Goal: Contribute content: Contribute content

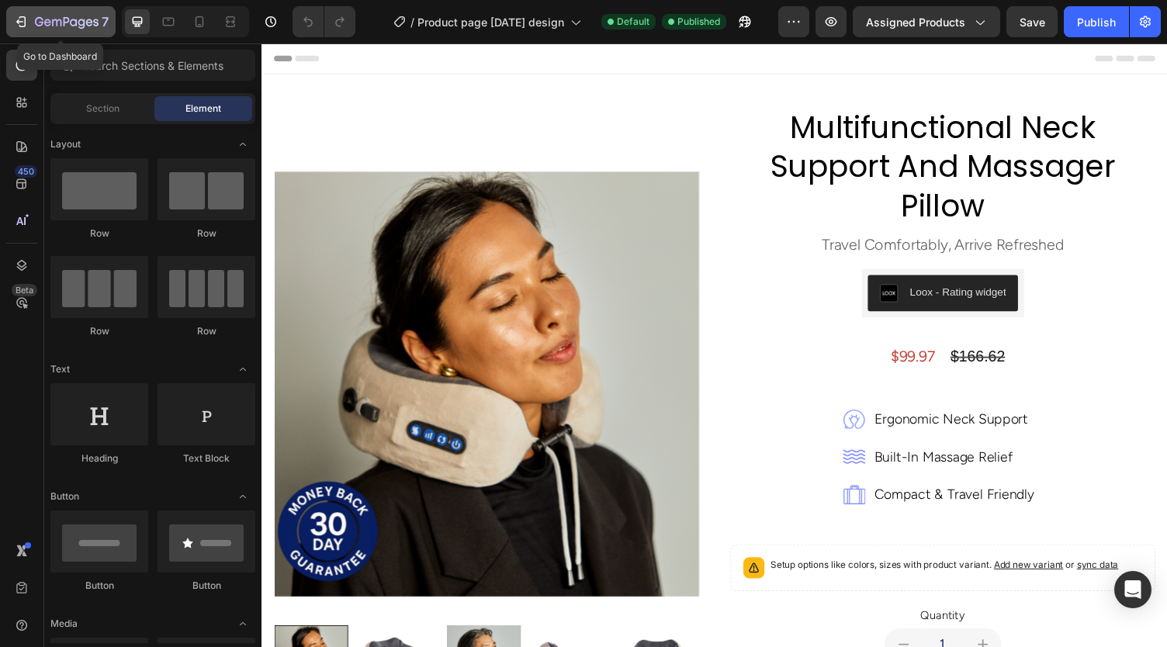
click at [57, 25] on icon "button" at bounding box center [67, 22] width 64 height 13
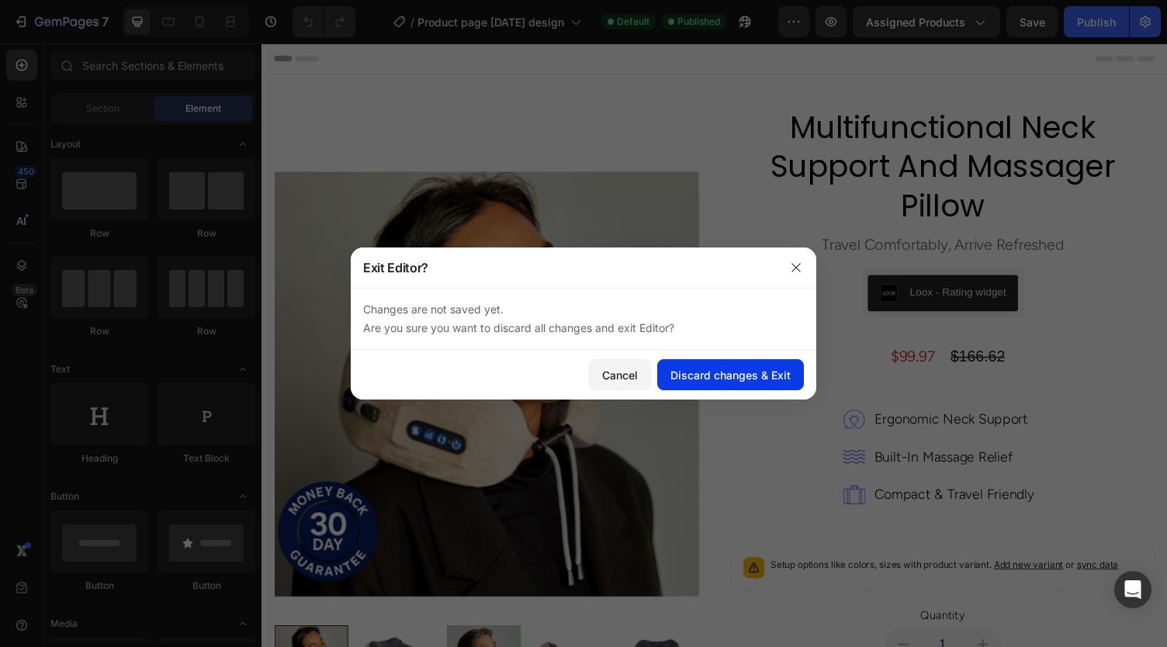
click at [712, 378] on div "Discard changes & Exit" at bounding box center [730, 375] width 120 height 16
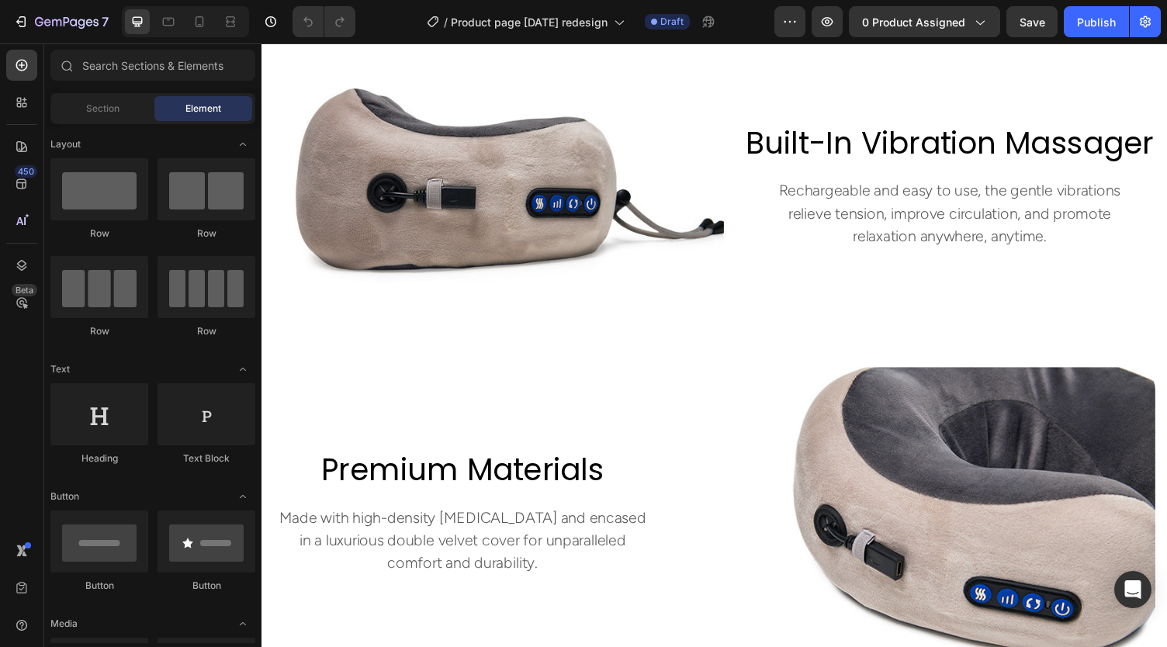
scroll to position [1661, 0]
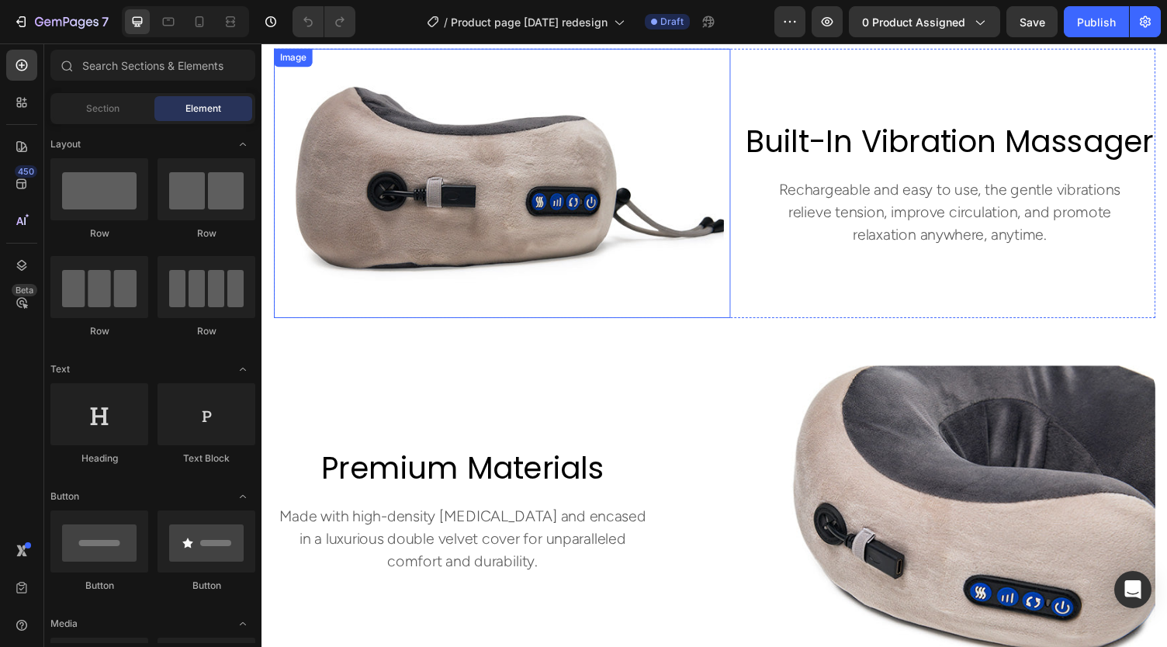
click at [429, 193] on img at bounding box center [508, 187] width 469 height 277
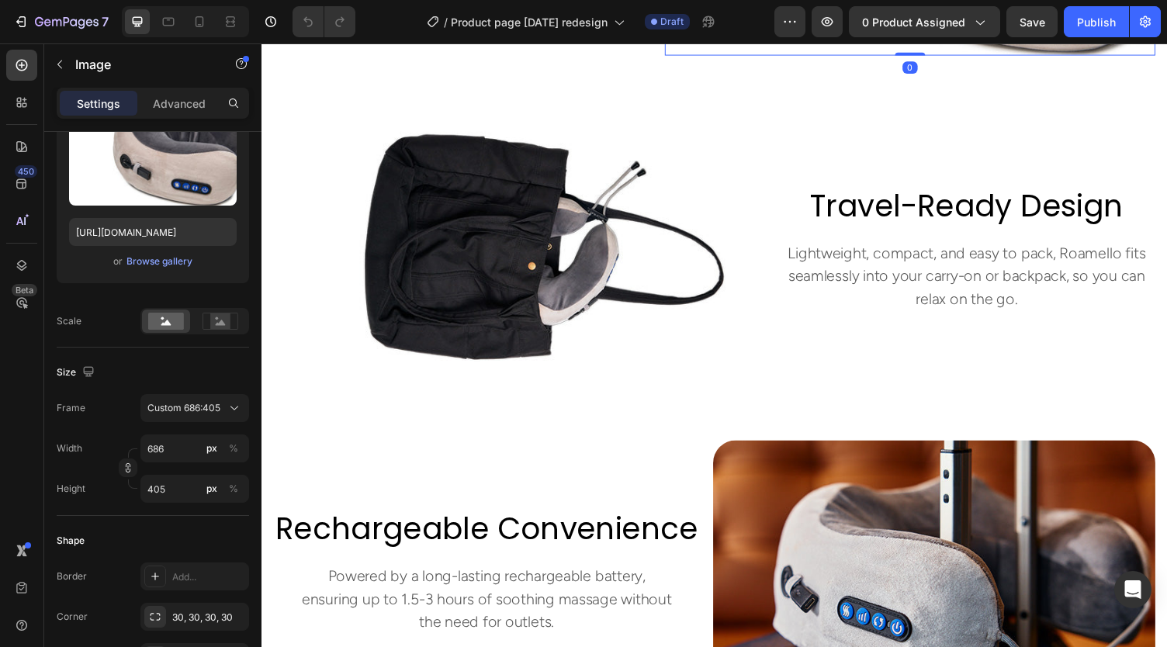
scroll to position [2534, 0]
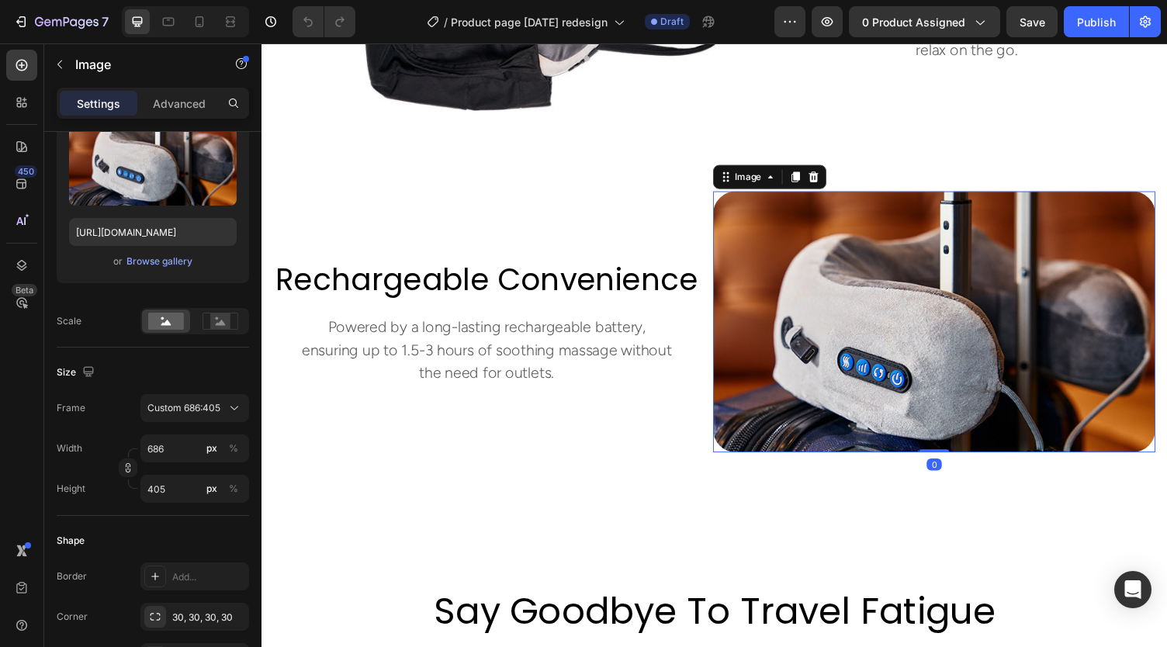
click at [892, 348] on img at bounding box center [952, 330] width 455 height 268
click at [167, 264] on div "Browse gallery" at bounding box center [159, 261] width 66 height 14
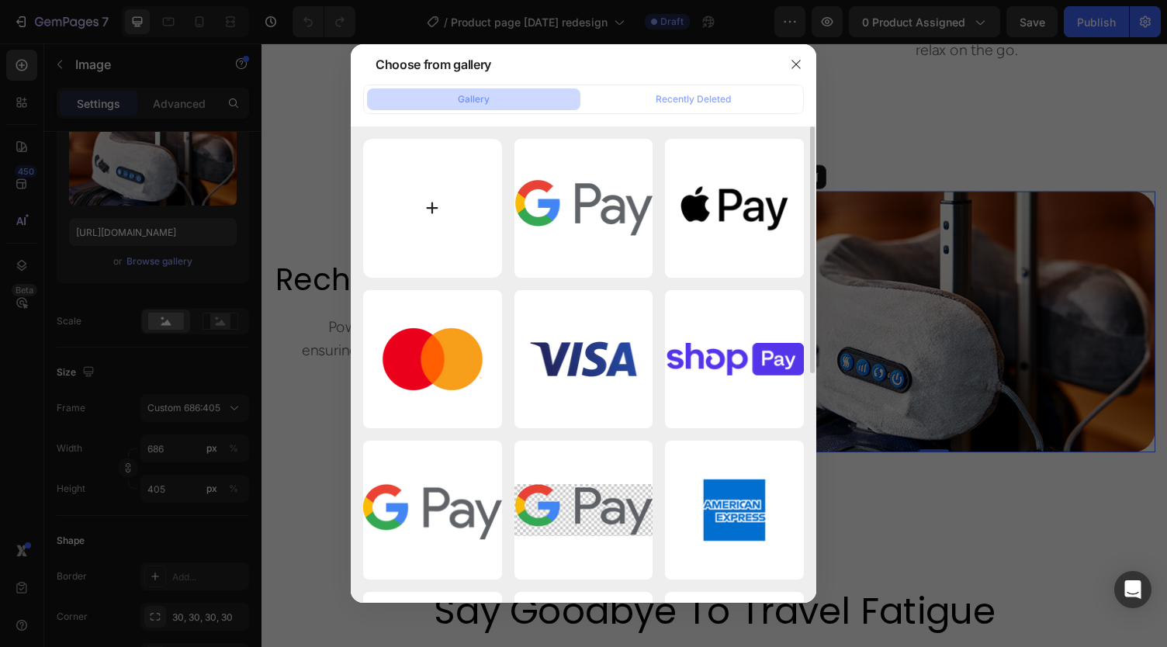
click at [433, 193] on input "file" at bounding box center [432, 208] width 139 height 139
type input "C:\fakepath\charging pic.png"
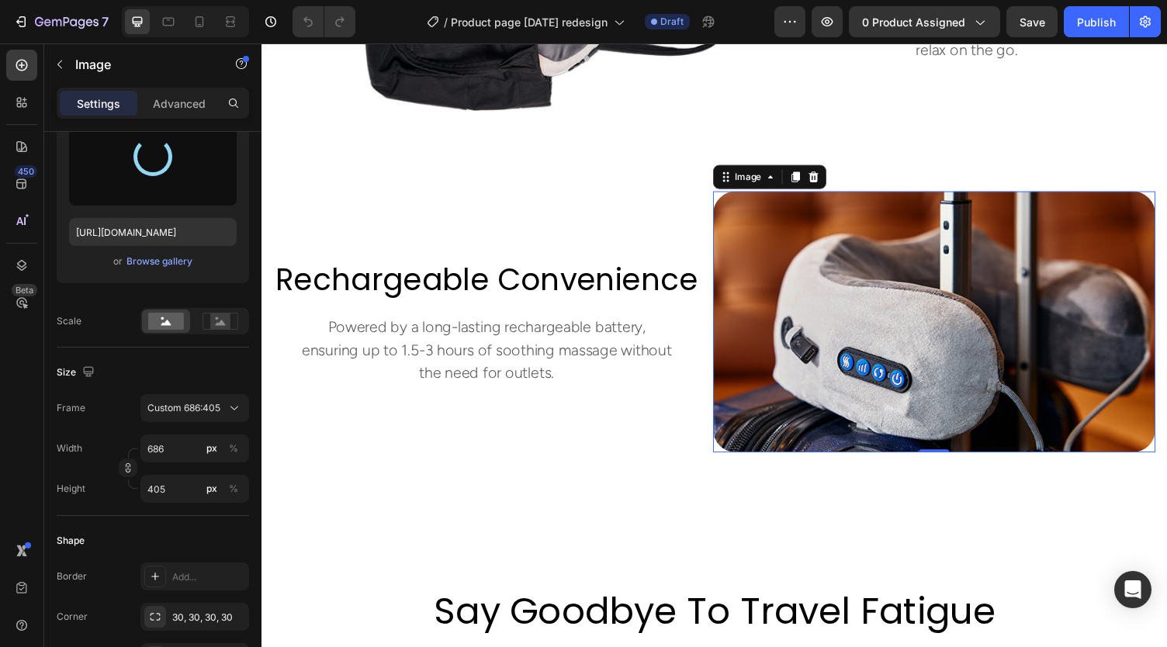
type input "[URL][DOMAIN_NAME]"
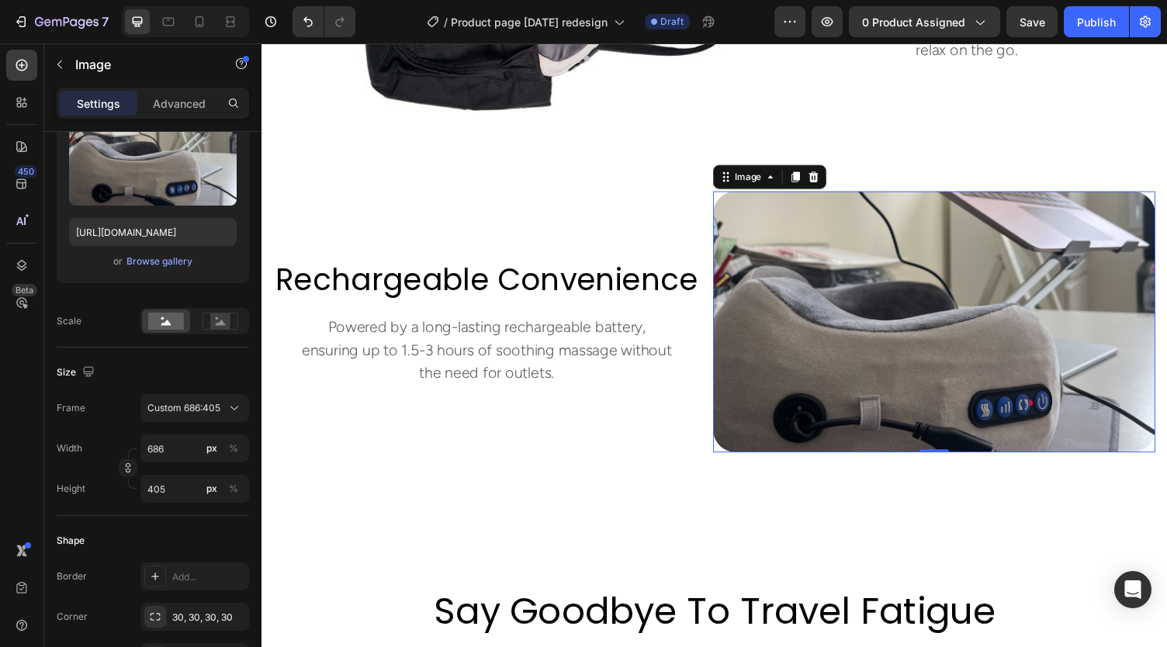
click at [888, 348] on img at bounding box center [952, 330] width 455 height 268
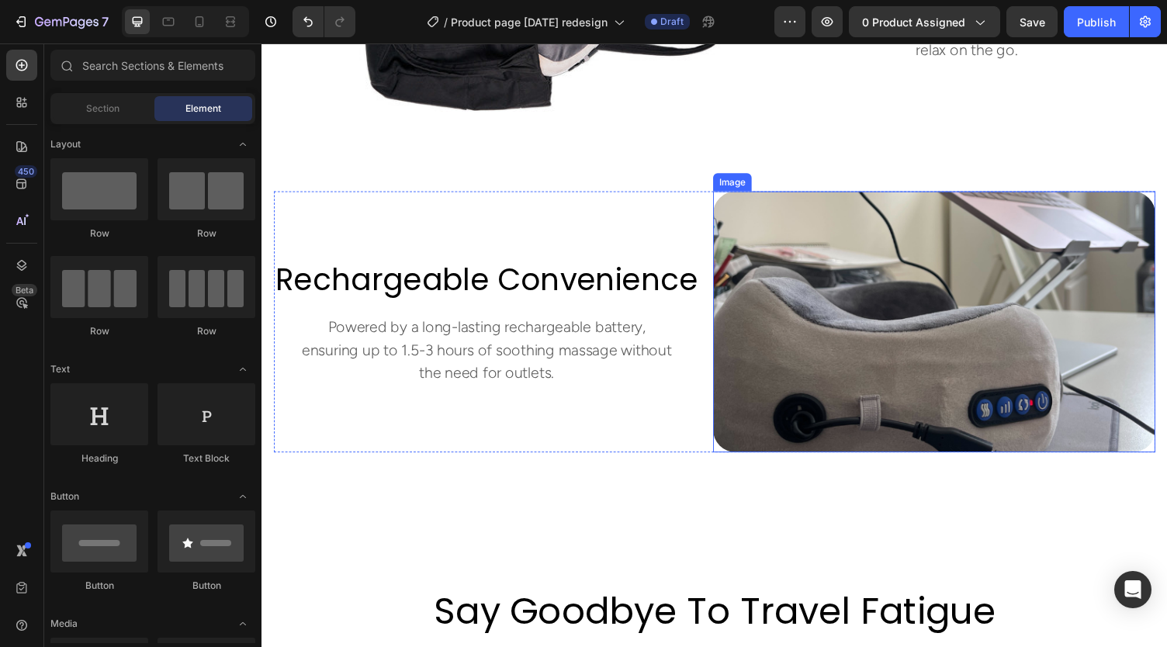
click at [836, 355] on img at bounding box center [952, 330] width 455 height 268
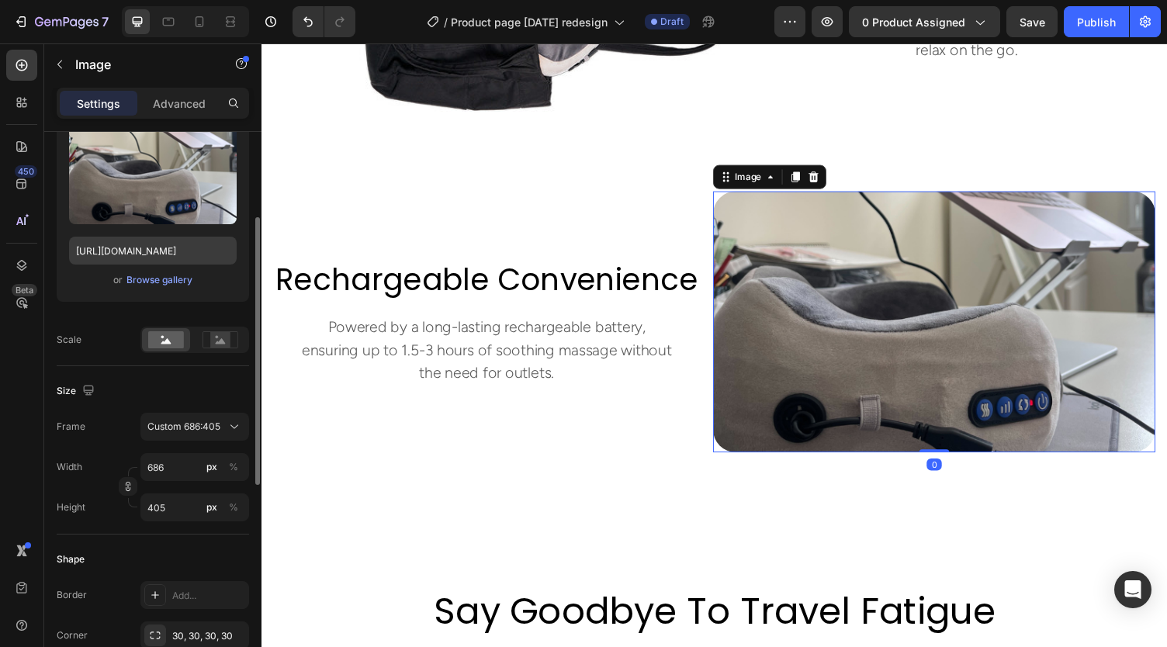
scroll to position [175, 0]
click at [172, 463] on input "686" at bounding box center [194, 466] width 109 height 28
type input "6"
type input "4"
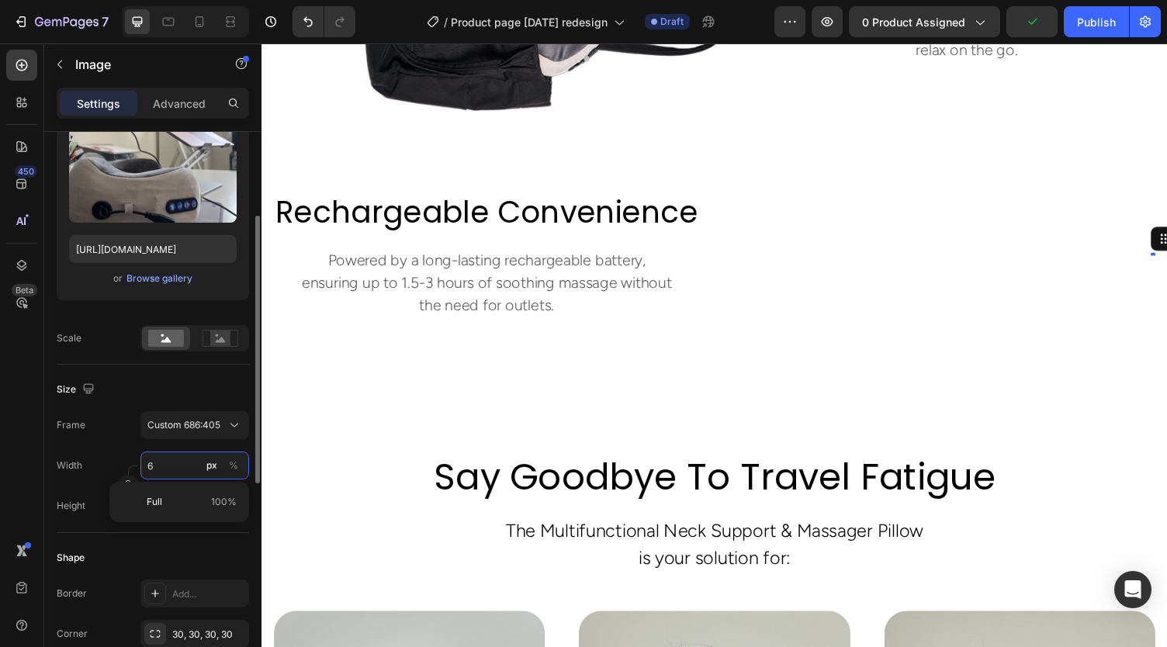
type input "60"
type input "35"
type input "600"
type input "354"
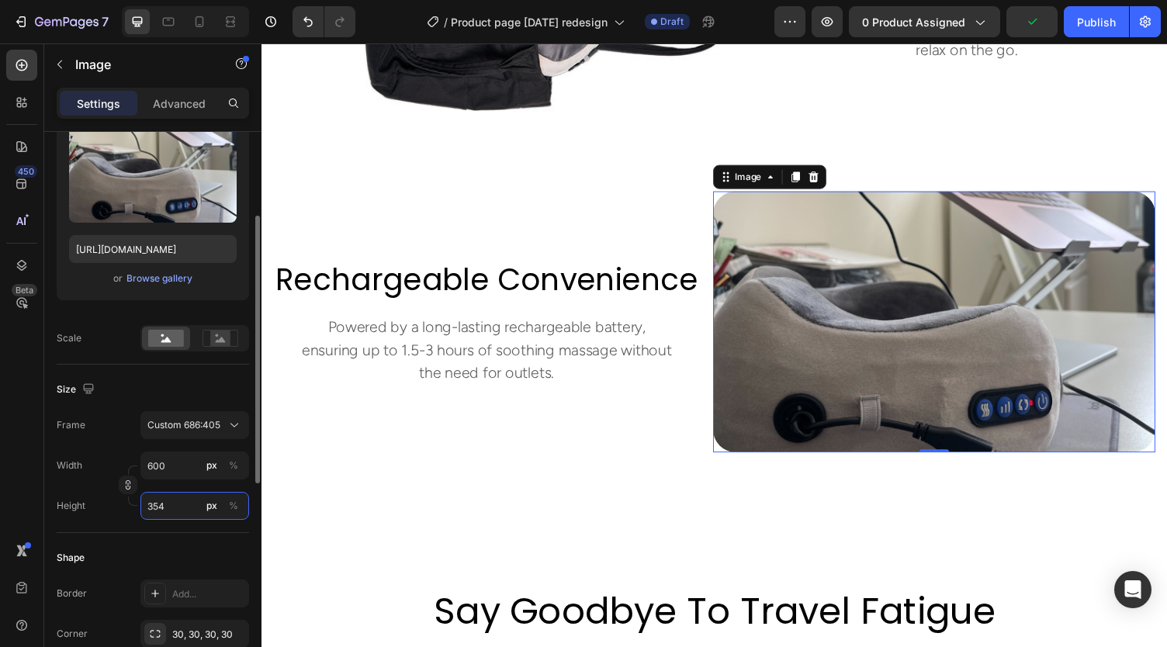
click at [166, 514] on input "354" at bounding box center [194, 506] width 109 height 28
type input "10"
type input "6"
type input "102"
type input "60"
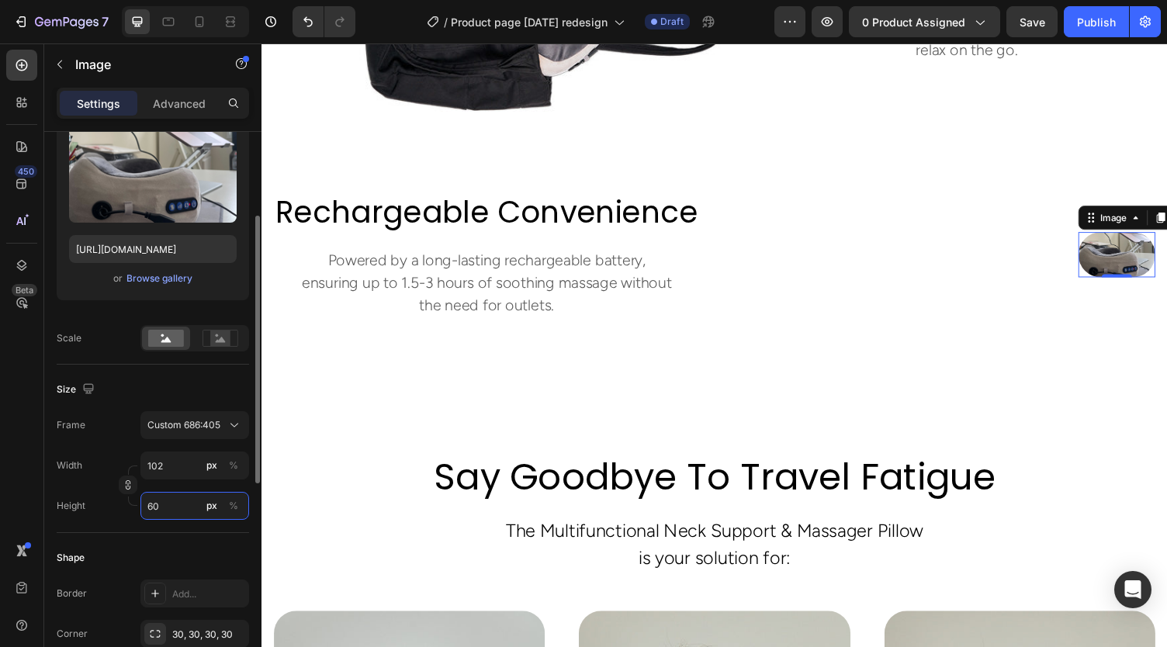
type input "1016"
type input "600"
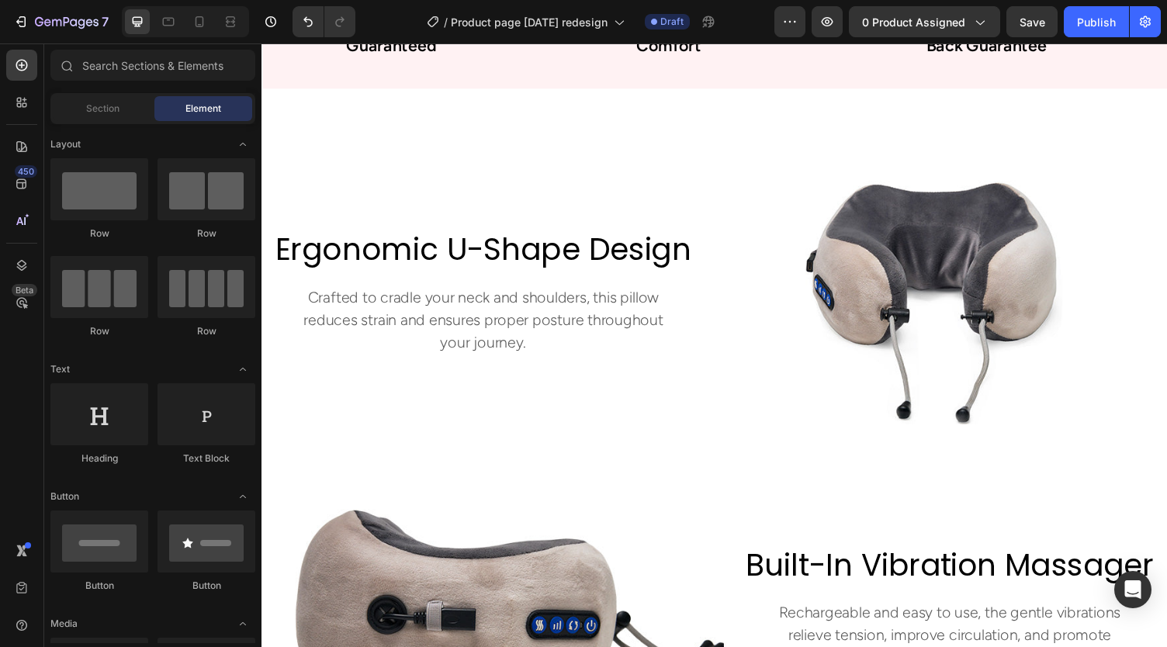
scroll to position [1456, 0]
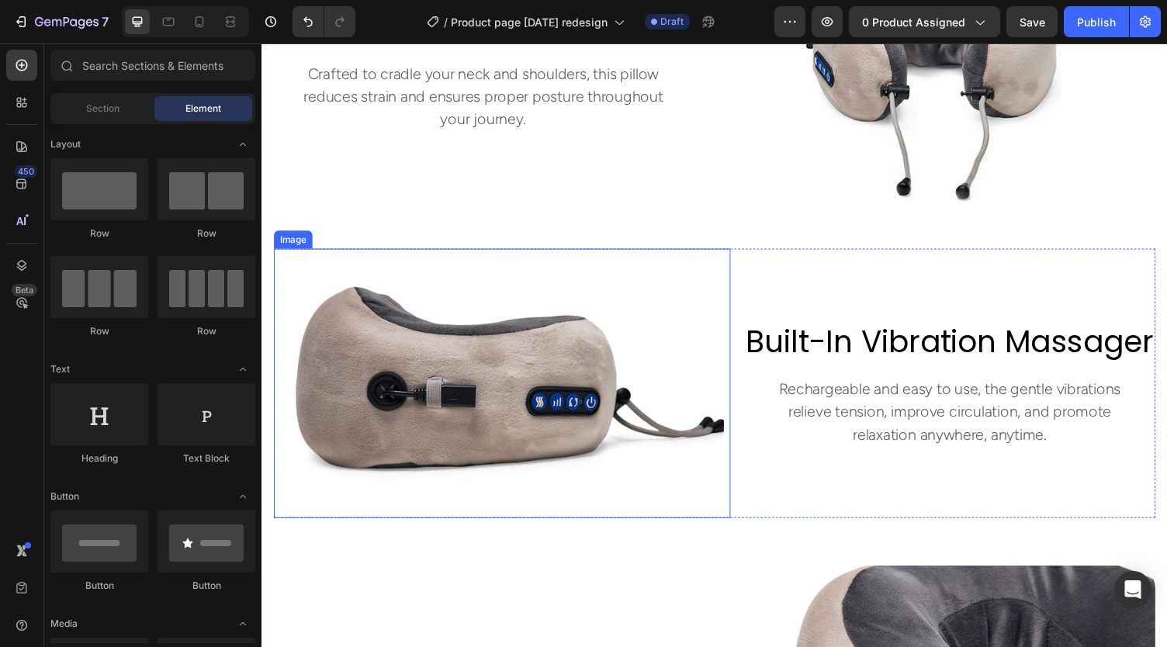
click at [535, 405] on img at bounding box center [508, 392] width 469 height 277
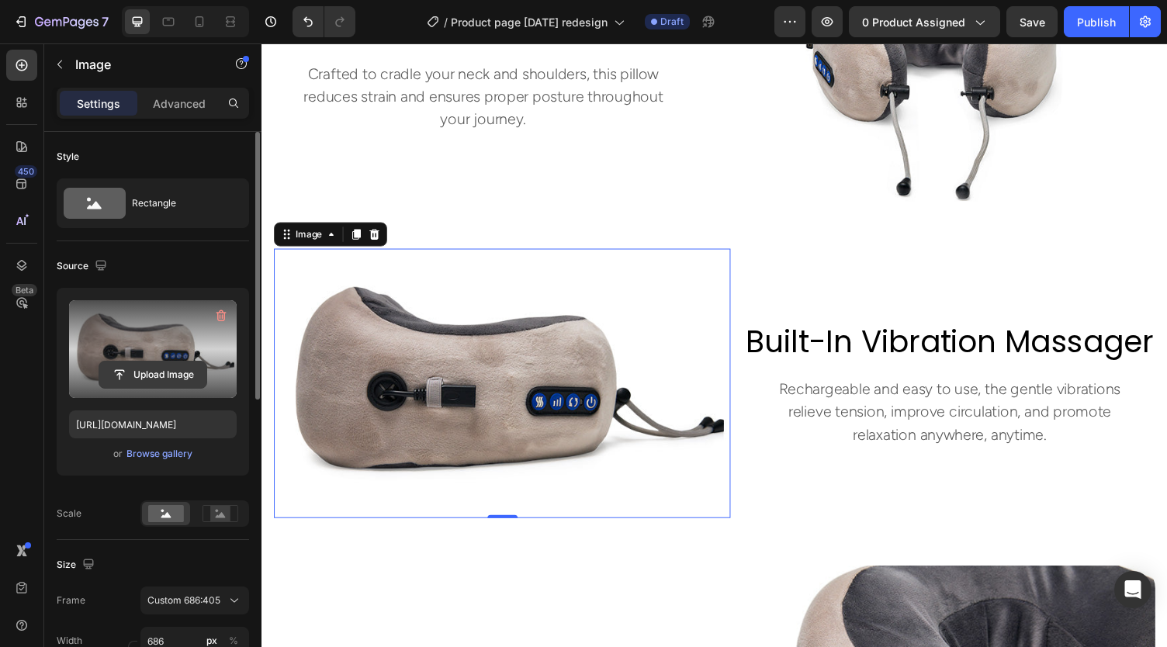
click at [161, 372] on input "file" at bounding box center [152, 375] width 107 height 26
click at [154, 378] on input "file" at bounding box center [152, 375] width 107 height 26
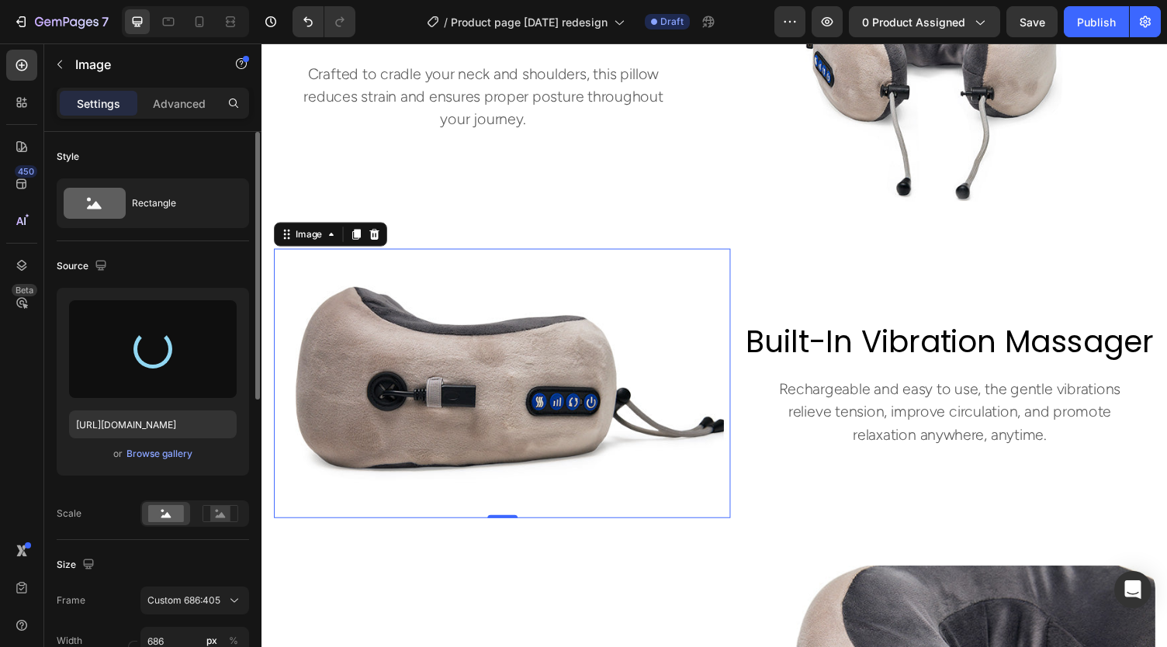
type input "[URL][DOMAIN_NAME]"
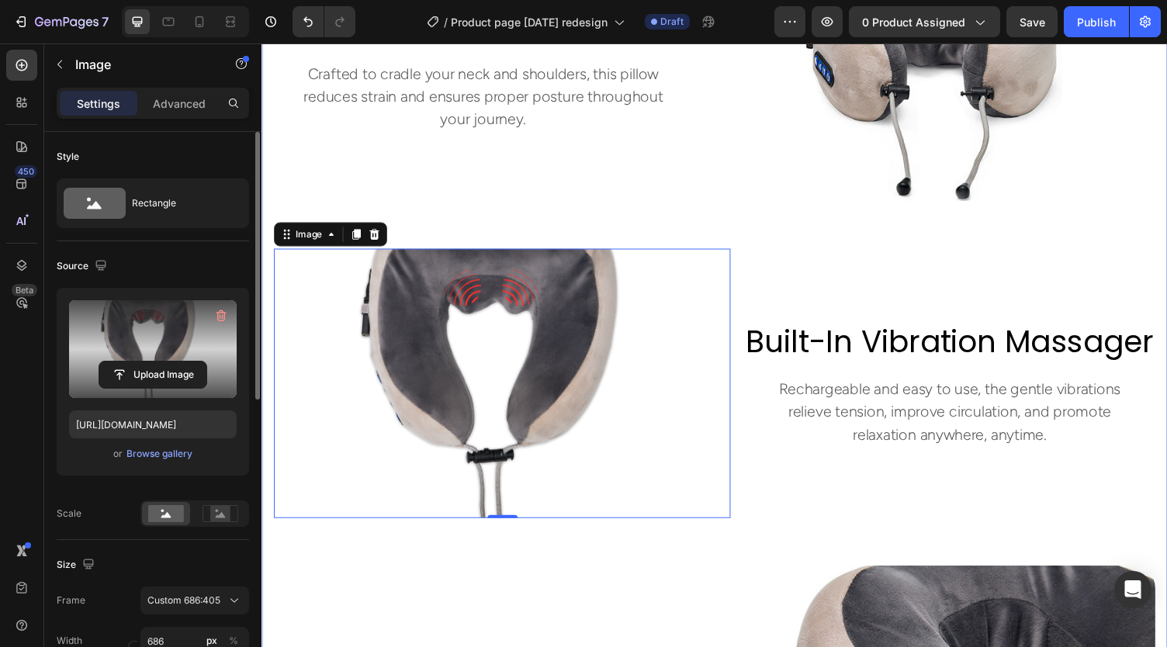
click at [854, 254] on div "built-in vibration massager Heading Rechargeable and easy to use, the gentle vi…" at bounding box center [968, 392] width 423 height 277
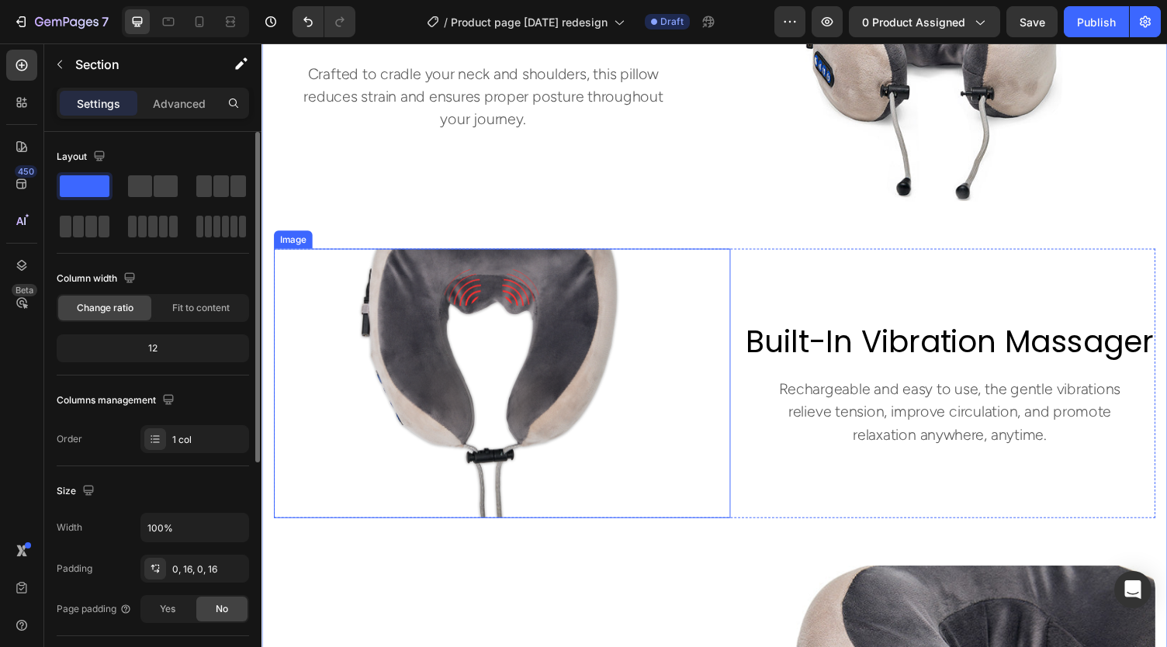
click at [565, 309] on img at bounding box center [508, 392] width 469 height 277
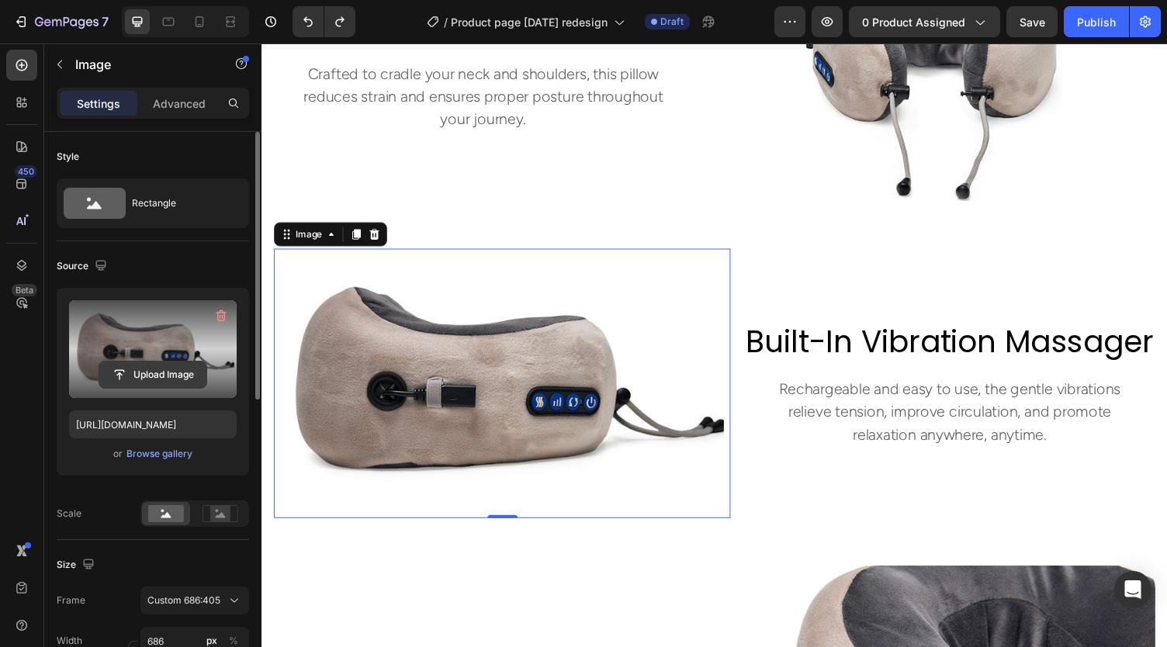
click at [158, 375] on input "file" at bounding box center [152, 375] width 107 height 26
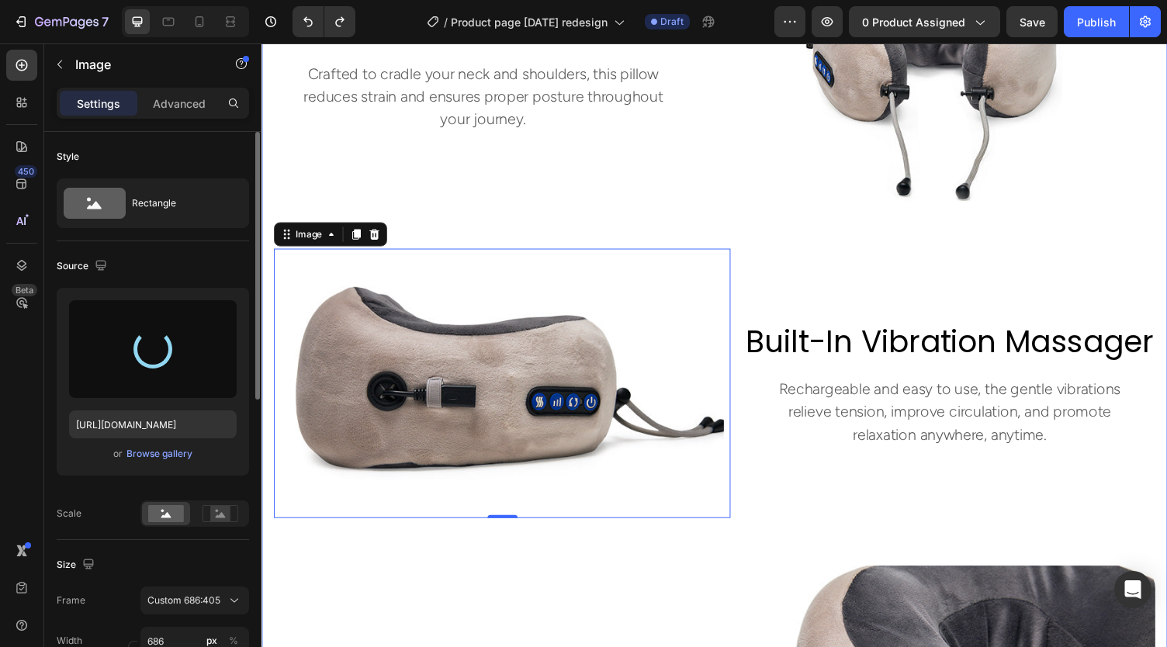
type input "[URL][DOMAIN_NAME]"
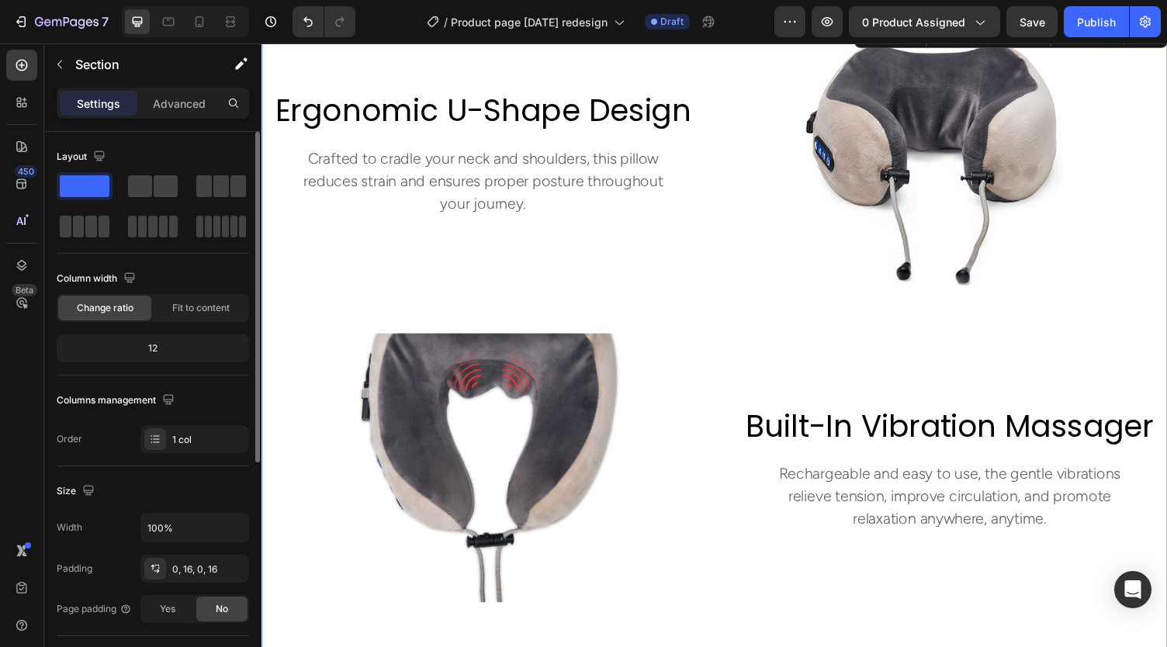
scroll to position [1382, 0]
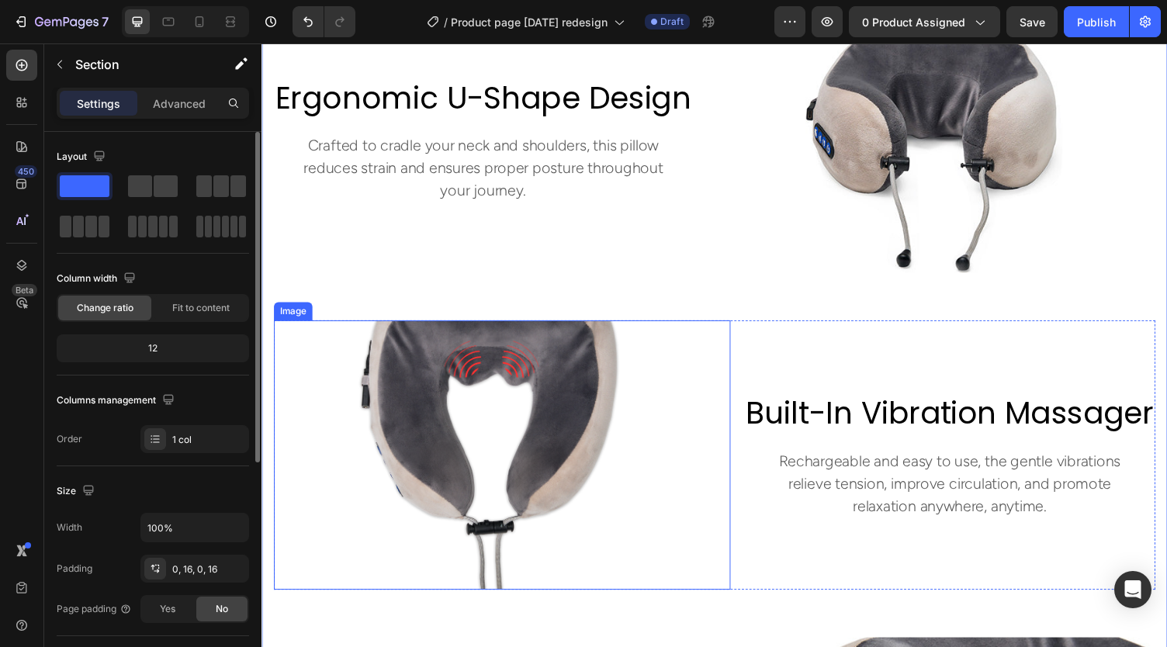
click at [454, 387] on img at bounding box center [508, 466] width 469 height 277
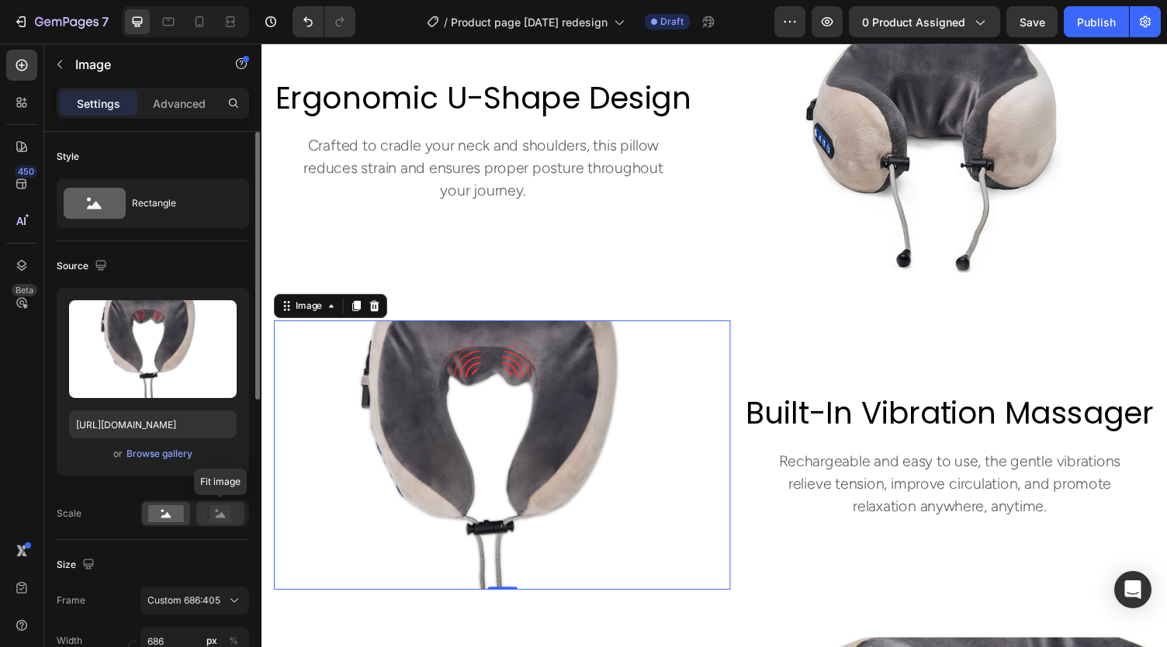
click at [220, 514] on icon at bounding box center [221, 514] width 10 height 5
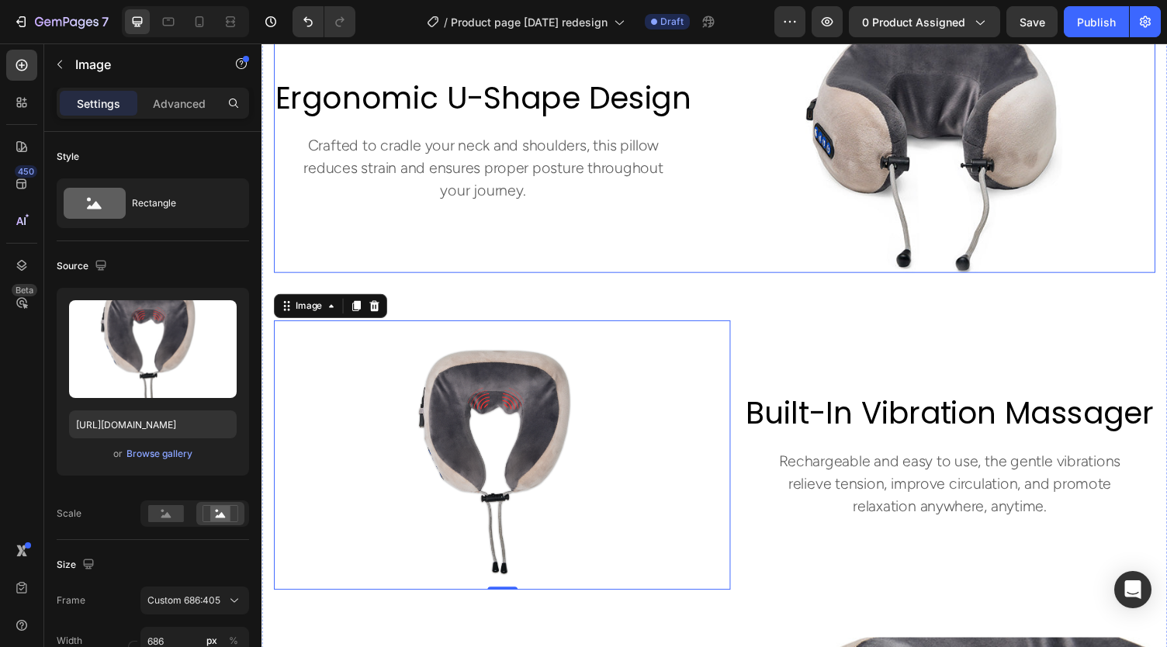
click at [618, 268] on div "ergonomic u-shape design Heading Crafted to cradle your neck and shoulders, thi…" at bounding box center [489, 143] width 431 height 272
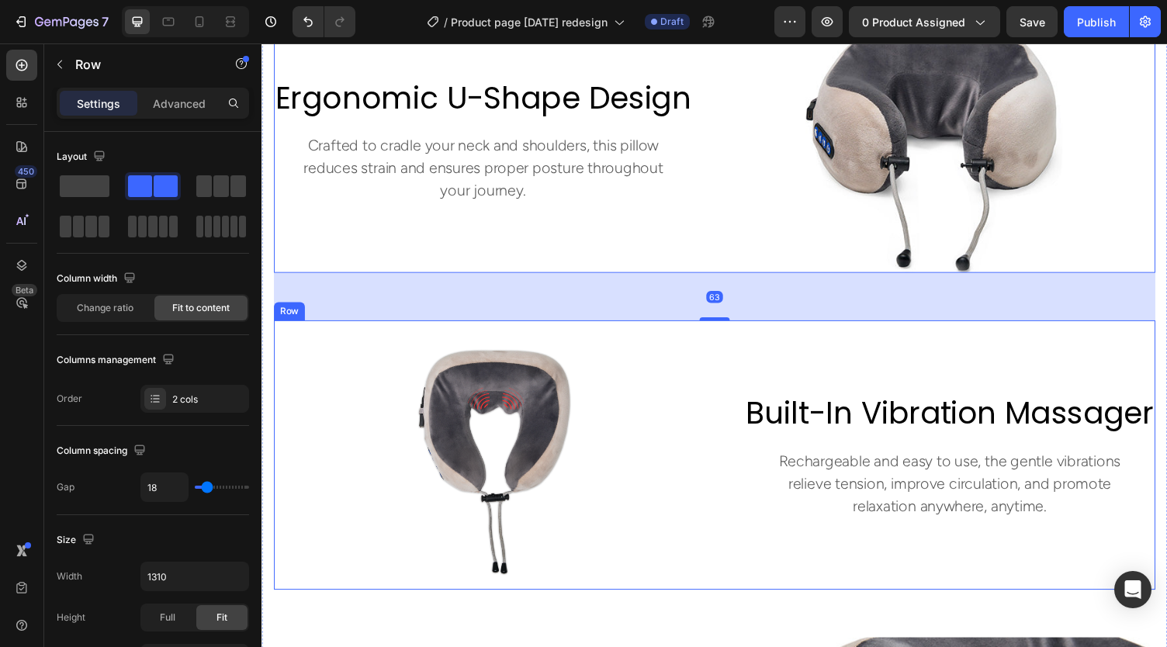
click at [730, 383] on img at bounding box center [508, 466] width 469 height 277
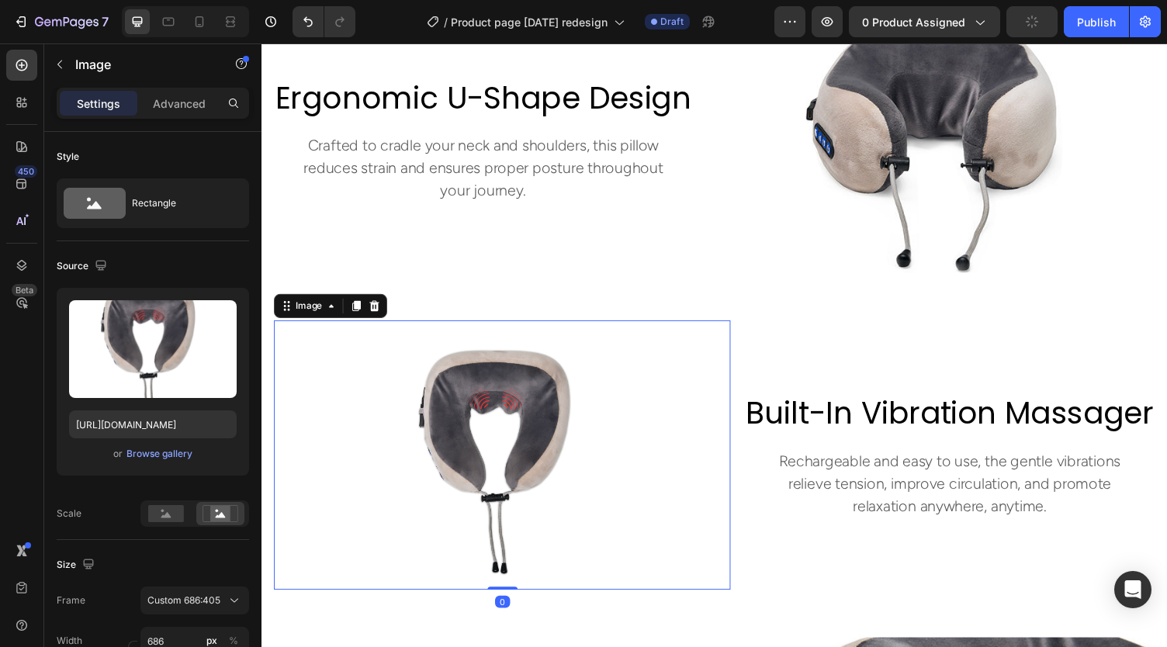
scroll to position [1673, 0]
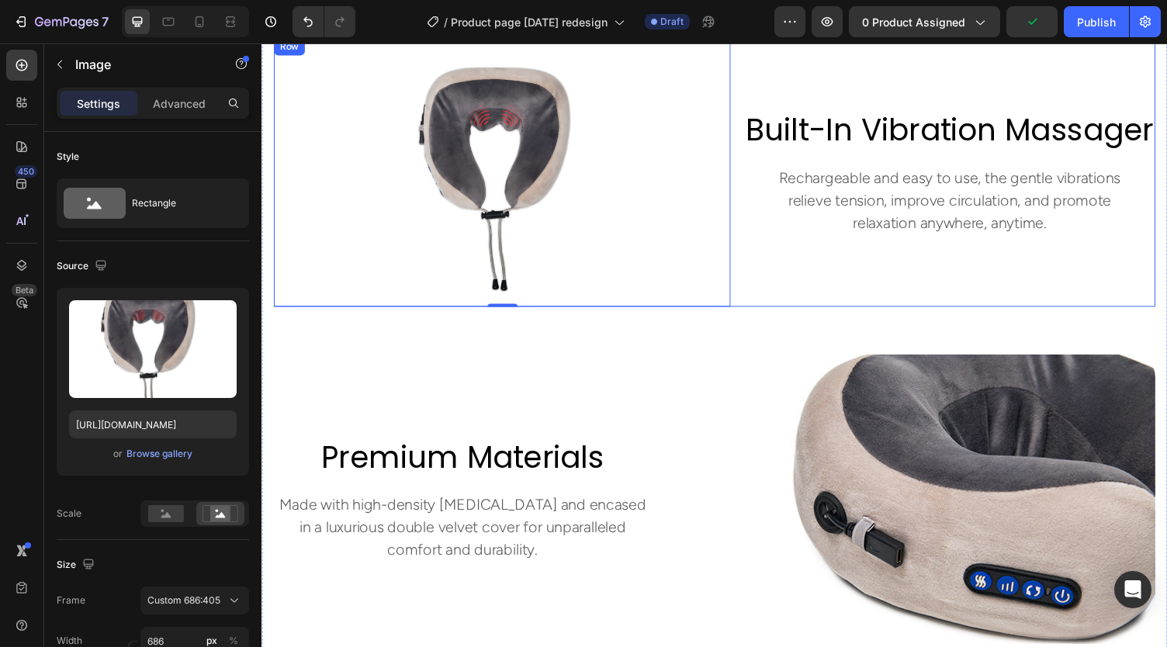
click at [757, 269] on div "built-in vibration massager Heading Rechargeable and easy to use, the gentle vi…" at bounding box center [968, 175] width 423 height 277
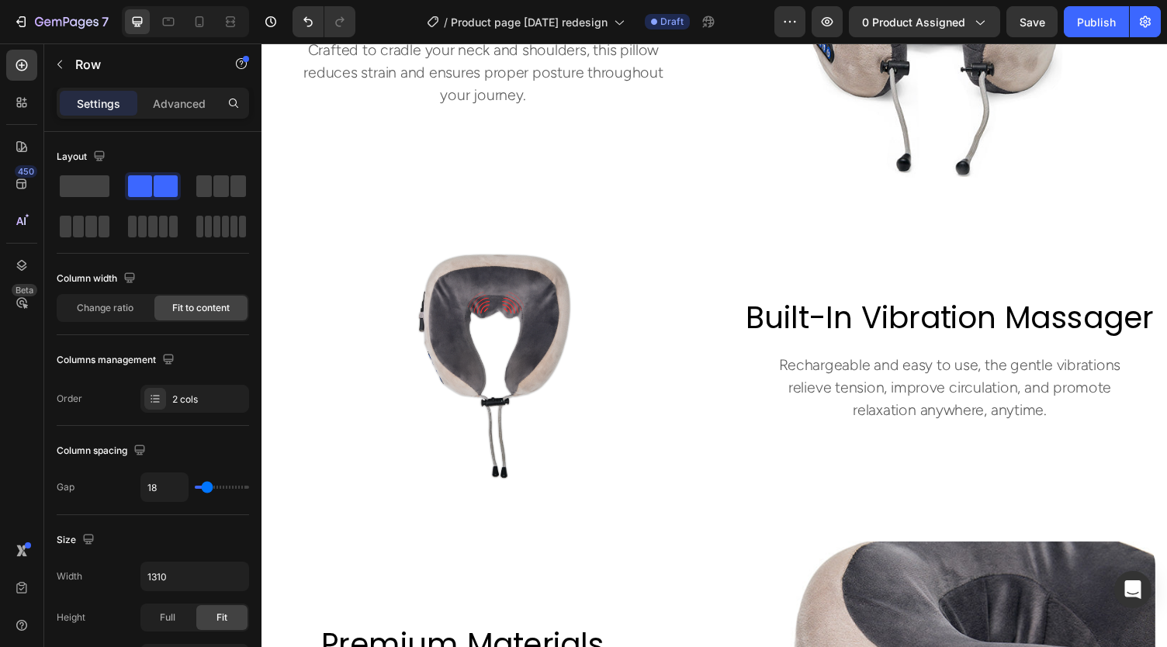
scroll to position [1698, 0]
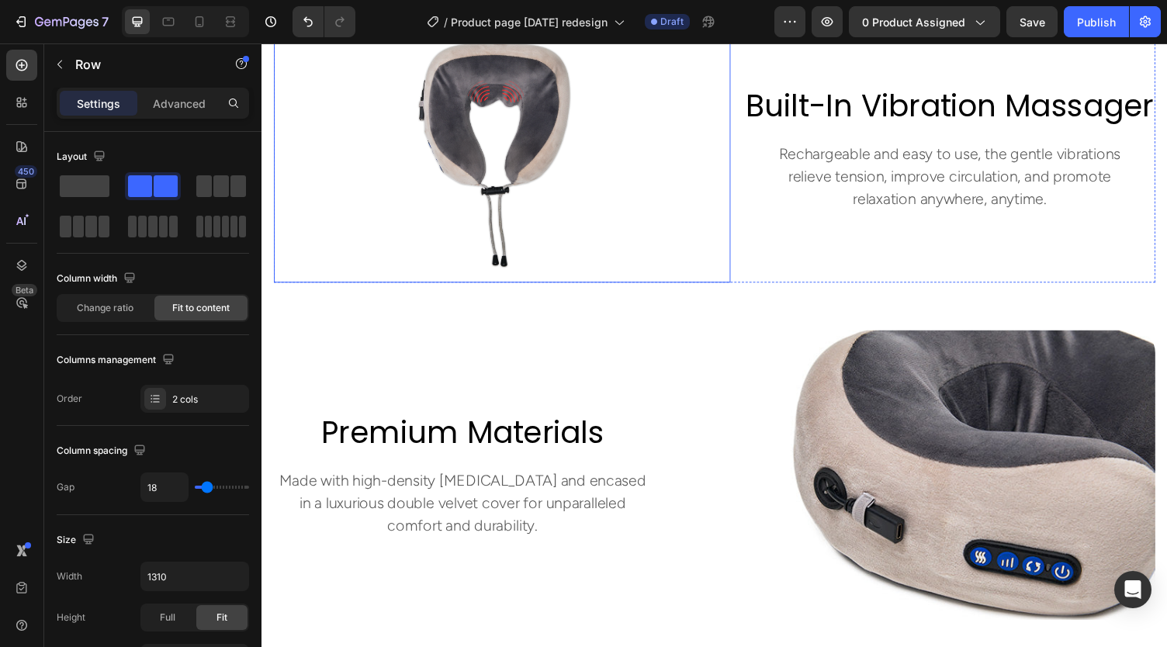
click at [544, 159] on img at bounding box center [508, 150] width 469 height 277
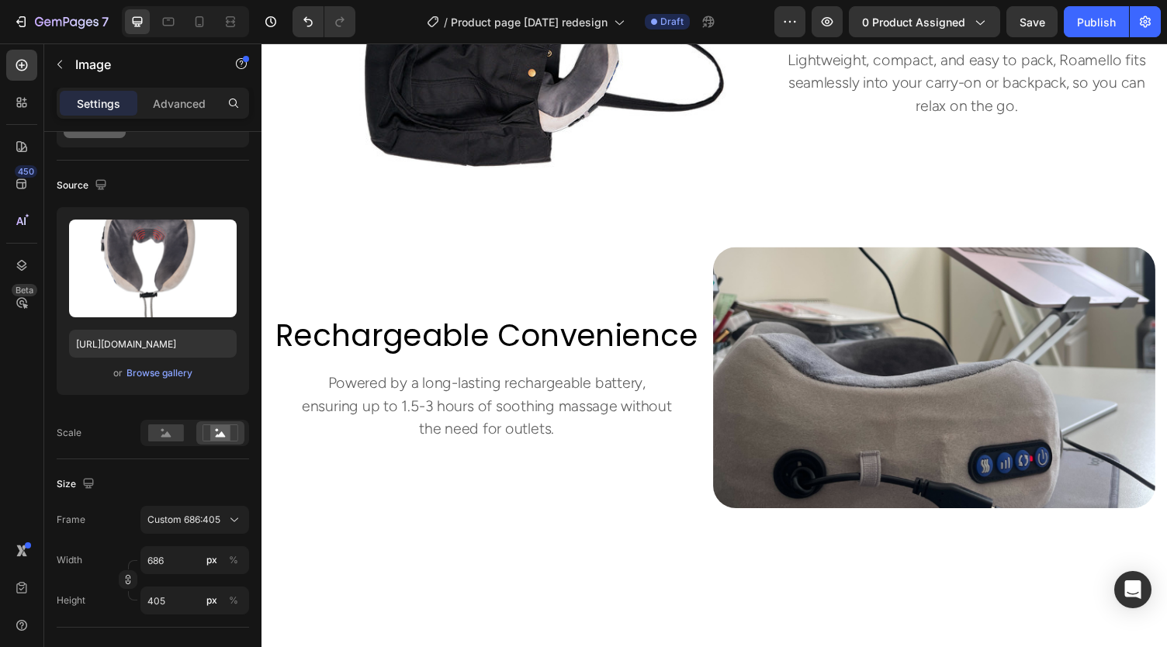
scroll to position [2663, 0]
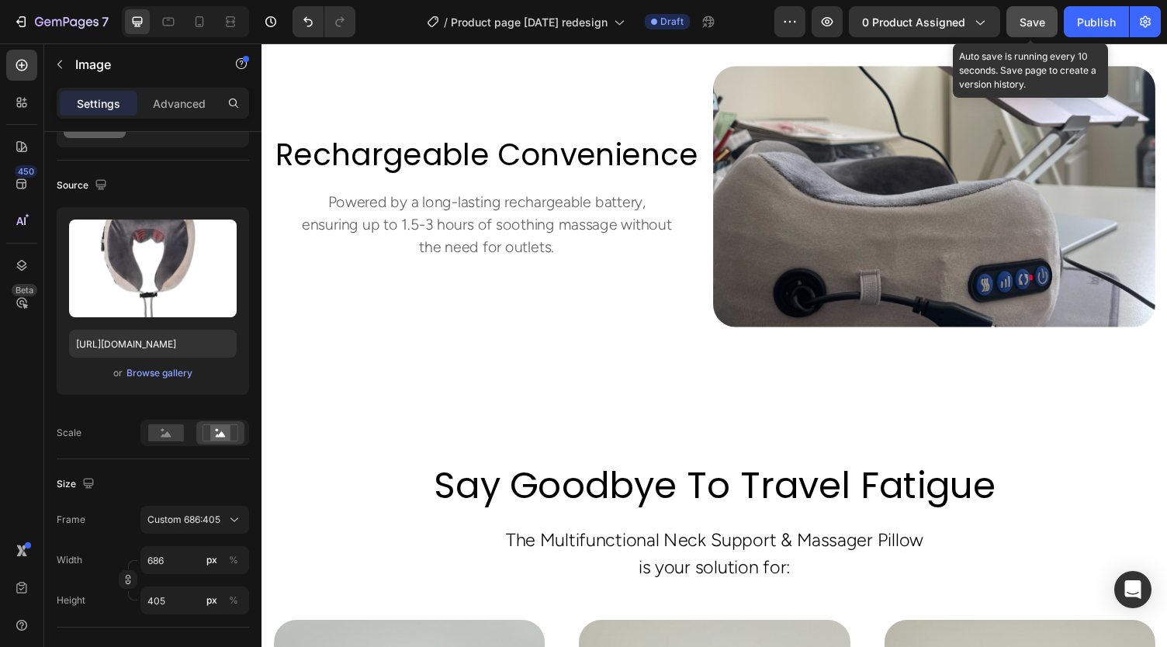
click at [1034, 16] on span "Save" at bounding box center [1033, 22] width 26 height 13
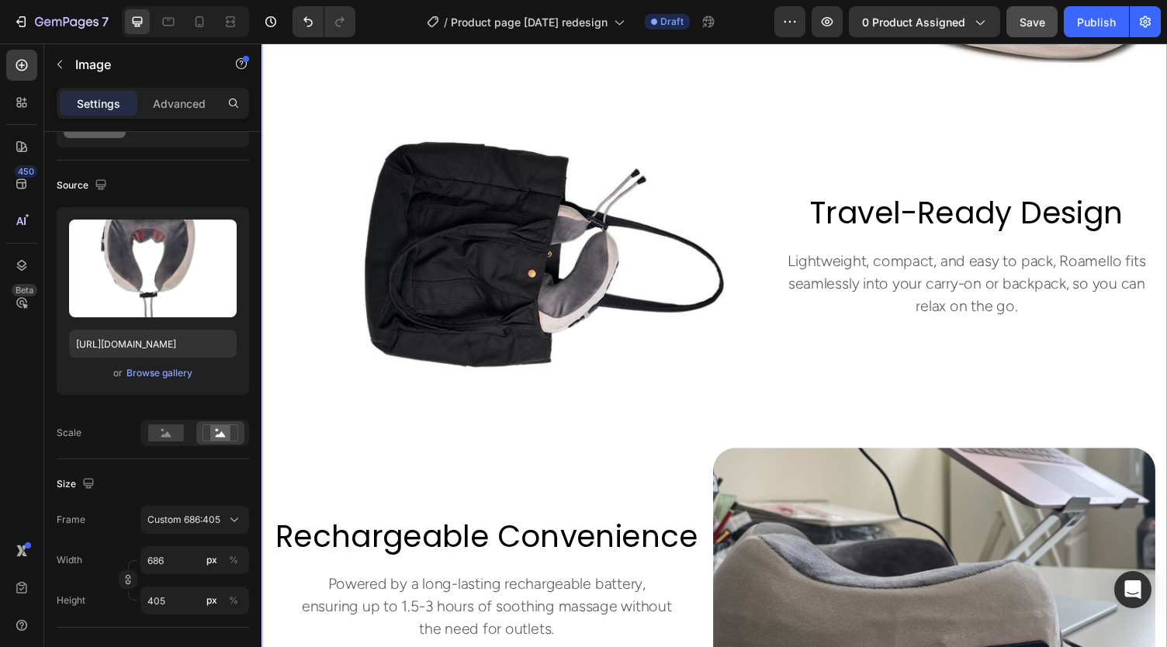
scroll to position [2540, 0]
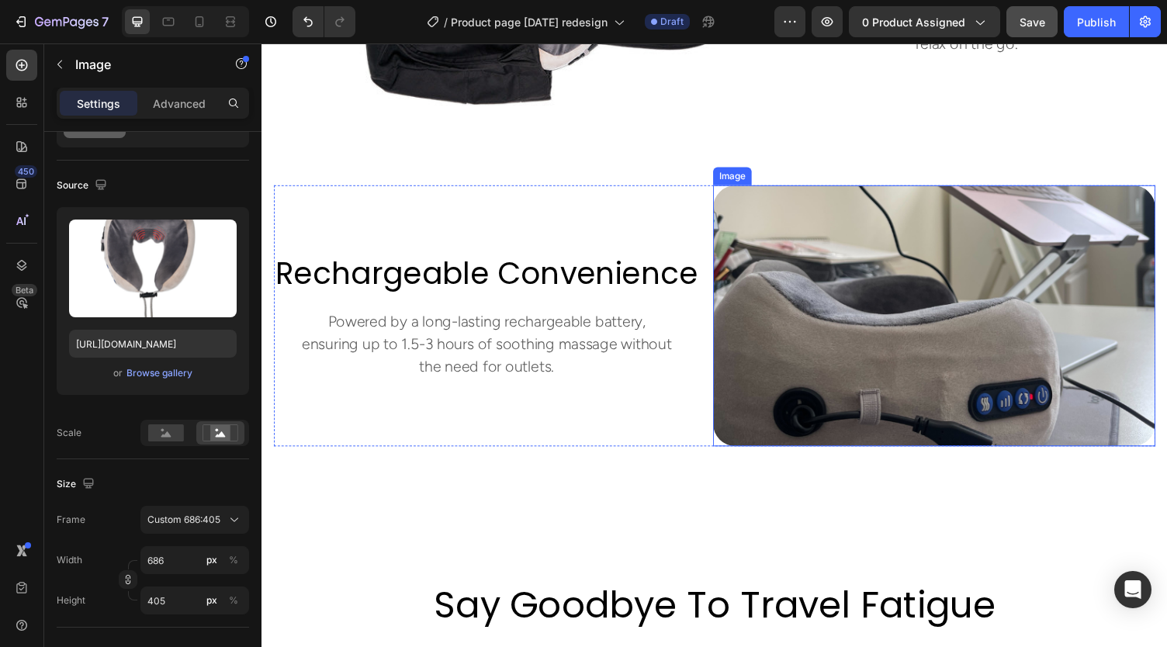
click at [895, 363] on img at bounding box center [952, 323] width 455 height 268
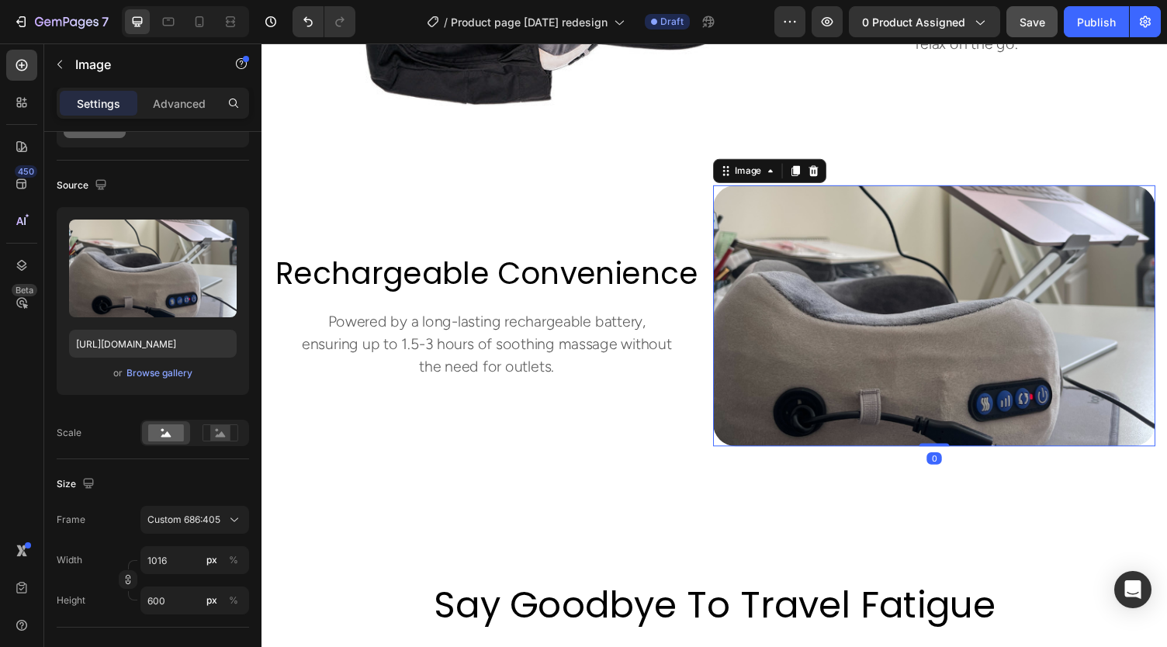
scroll to position [81, 0]
click at [213, 429] on rect at bounding box center [220, 433] width 20 height 16
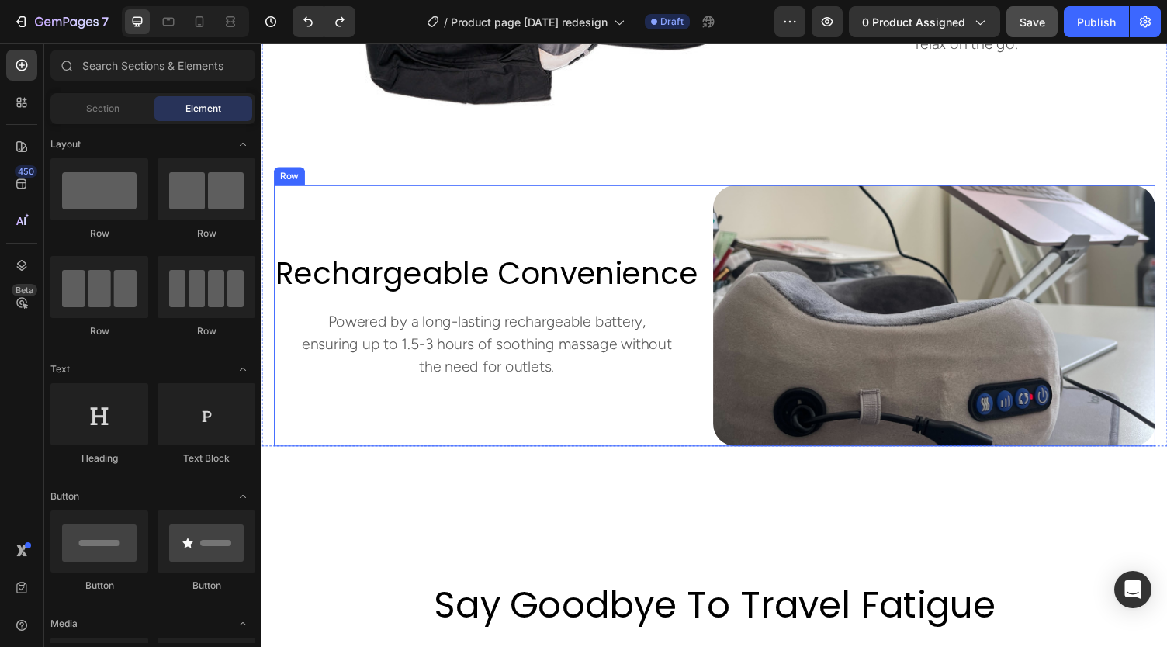
click at [881, 318] on img at bounding box center [952, 323] width 455 height 268
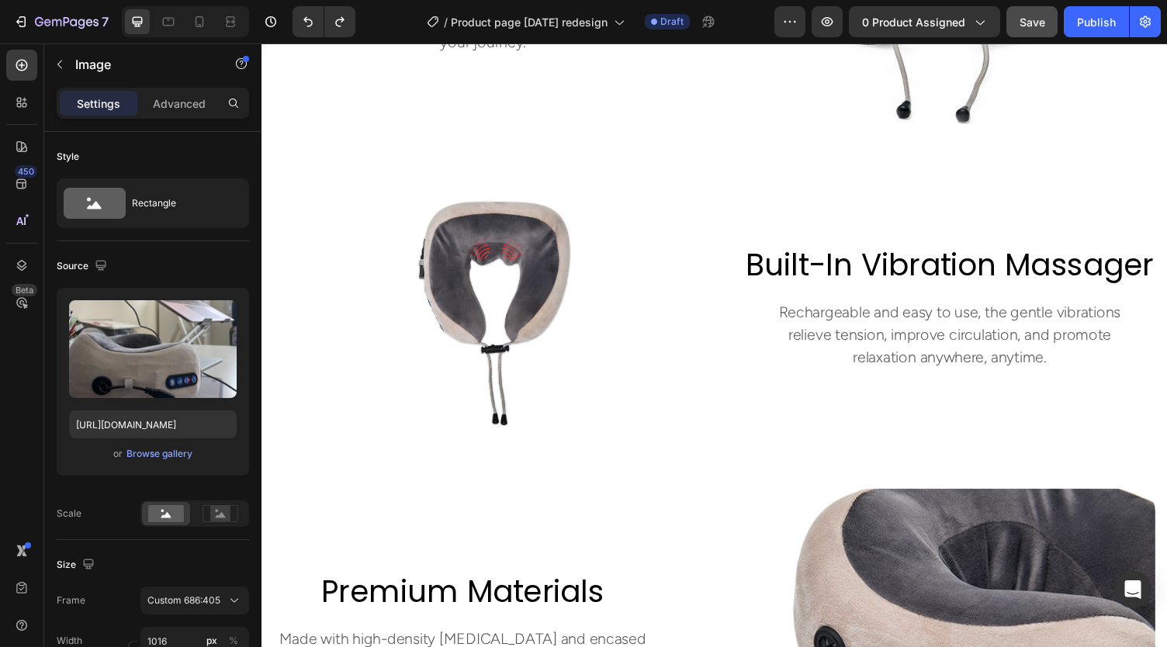
scroll to position [1533, 0]
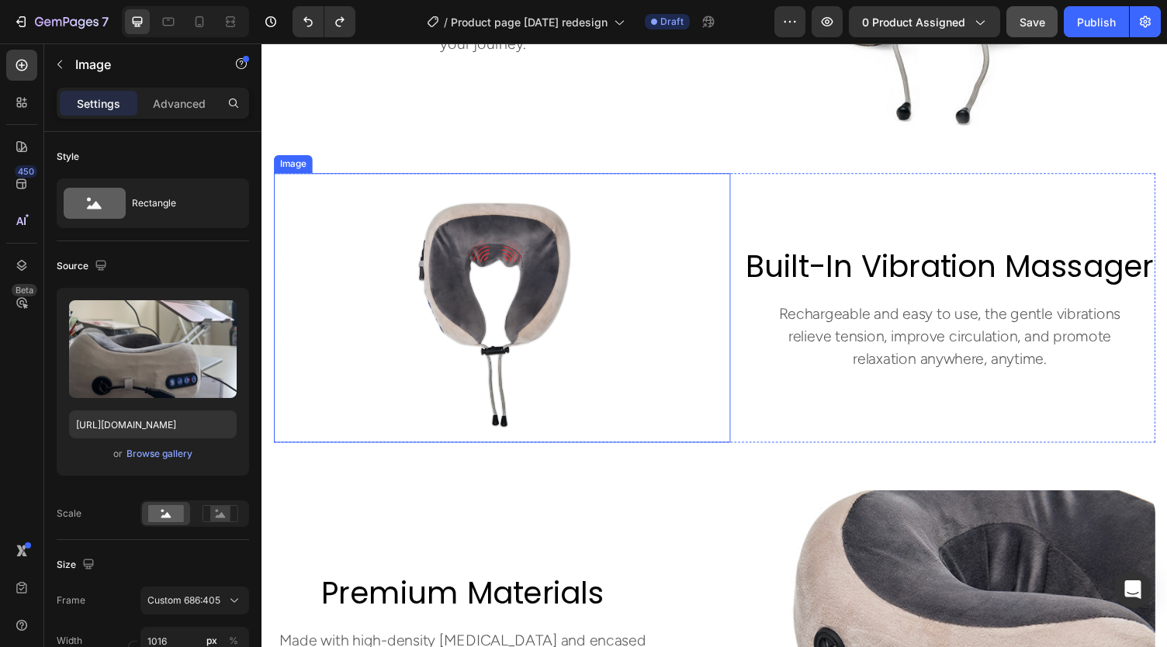
click at [519, 225] on img at bounding box center [508, 315] width 469 height 277
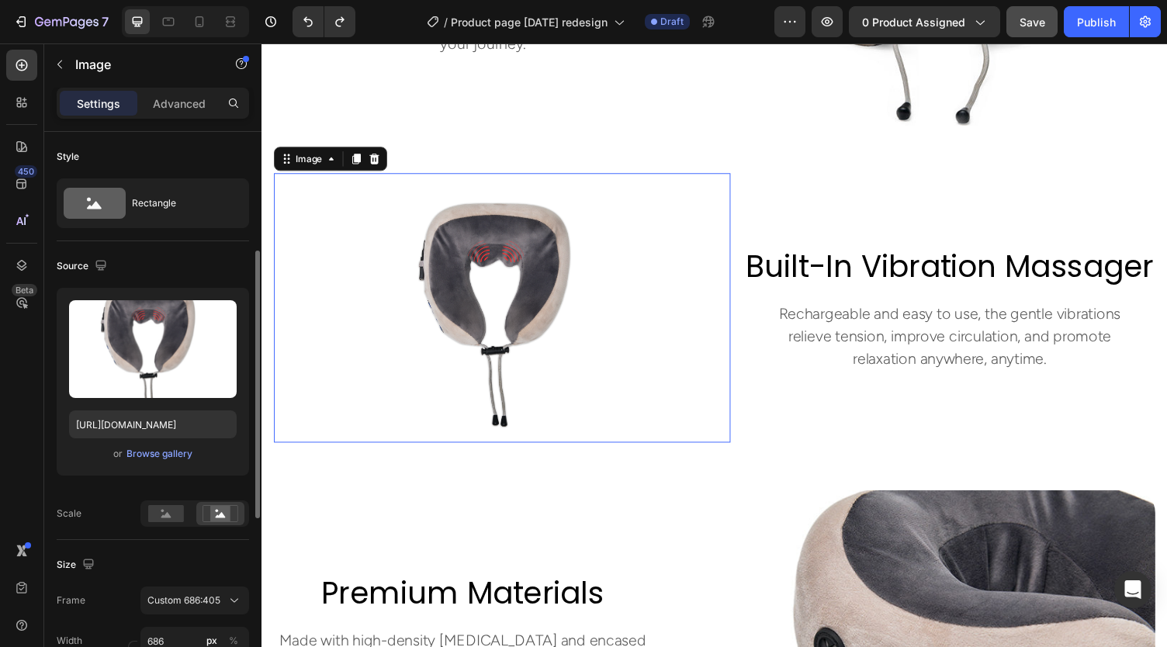
scroll to position [81, 0]
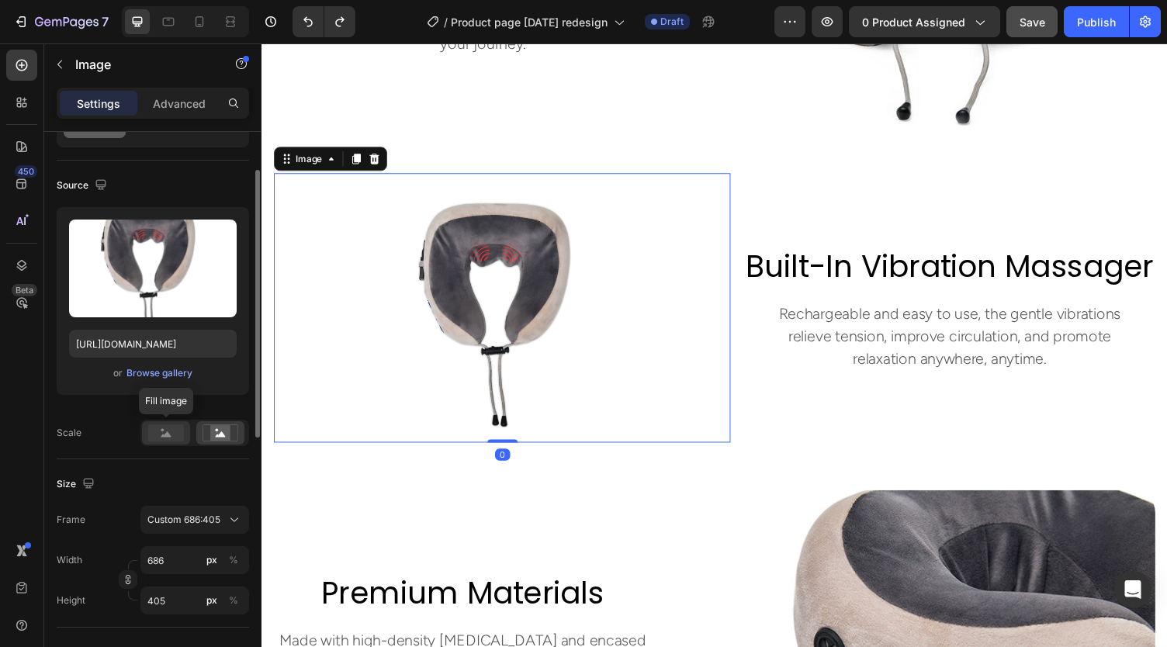
click at [160, 431] on rect at bounding box center [166, 432] width 36 height 17
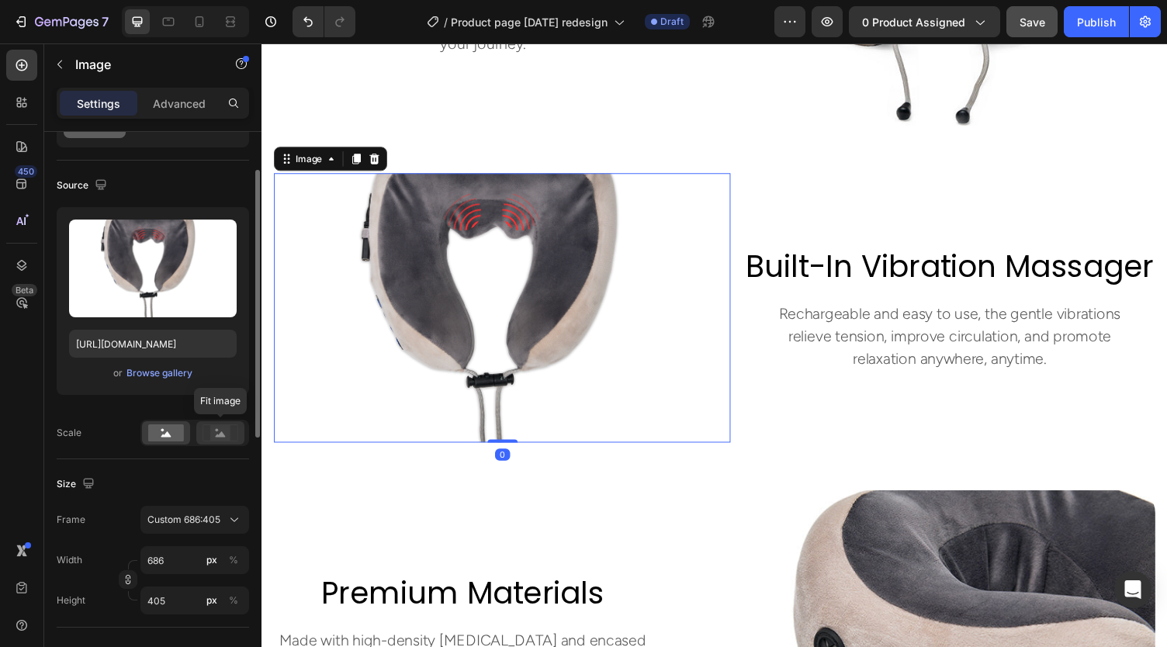
click at [217, 426] on rect at bounding box center [220, 433] width 20 height 16
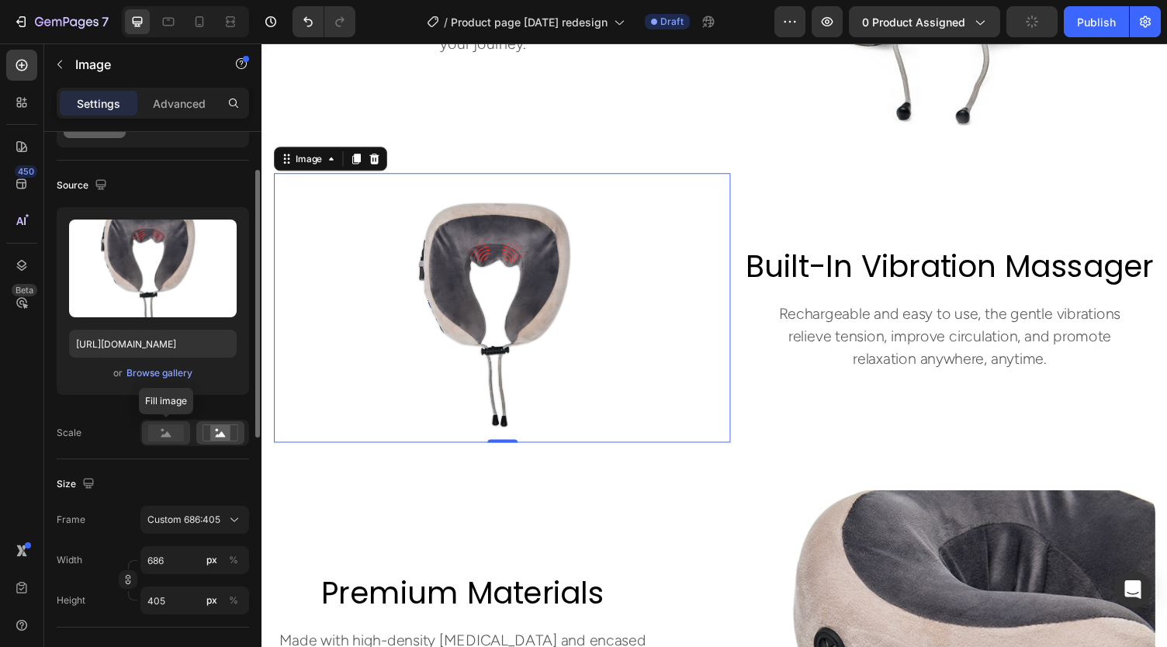
click at [164, 431] on rect at bounding box center [166, 432] width 36 height 17
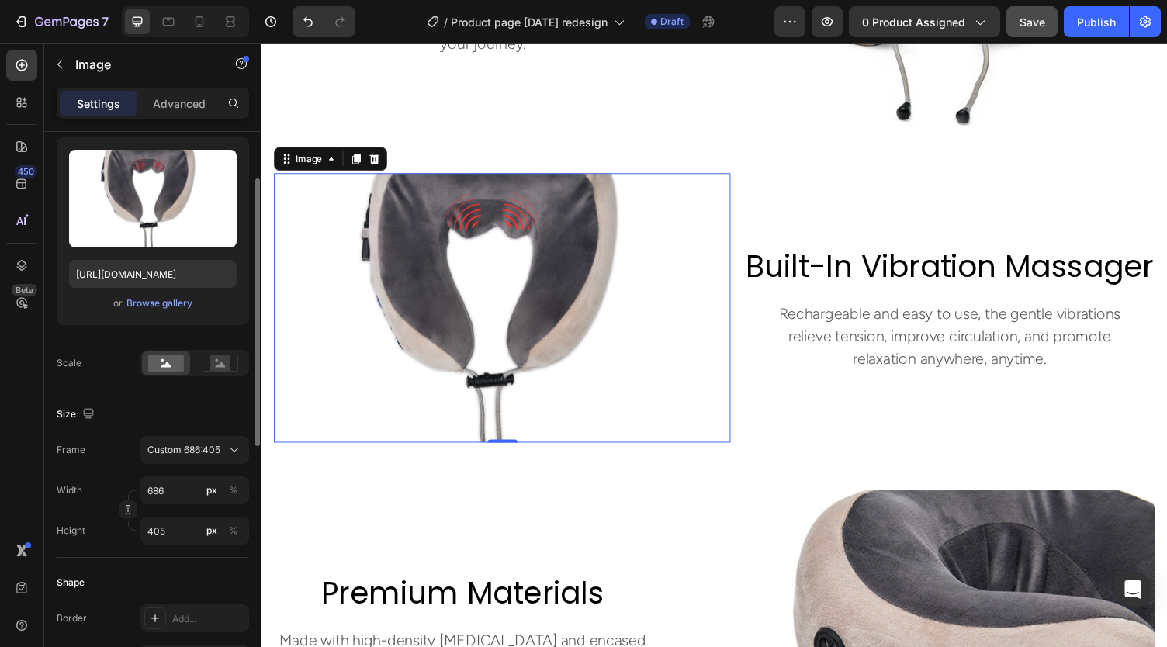
scroll to position [133, 0]
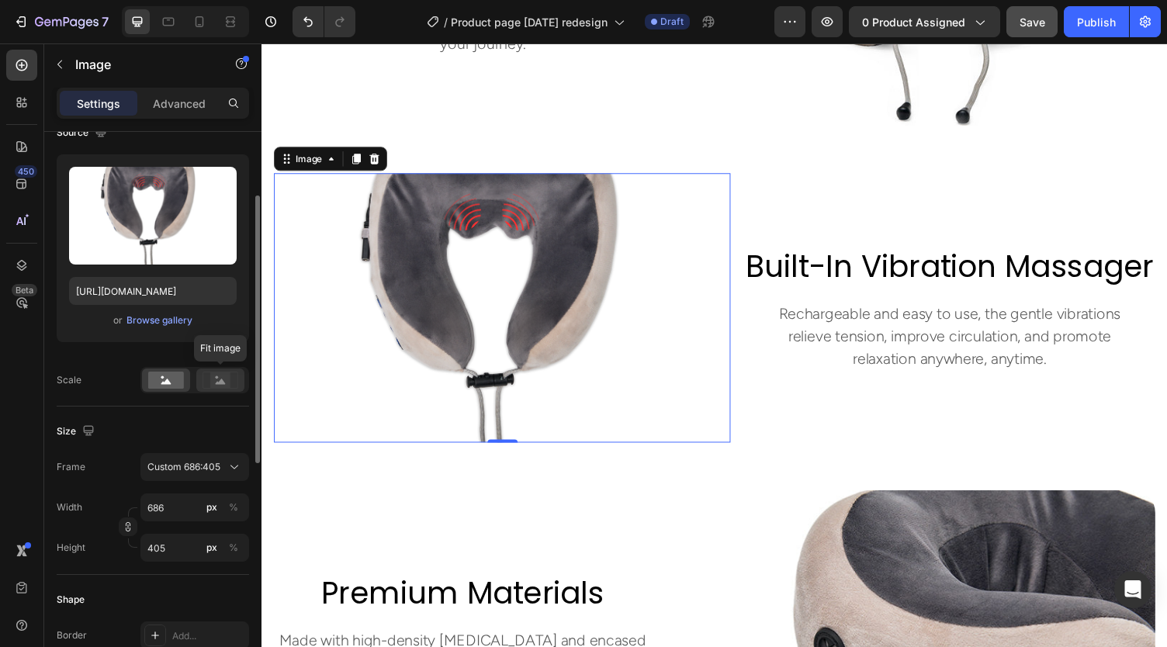
click at [216, 376] on circle at bounding box center [217, 377] width 3 height 3
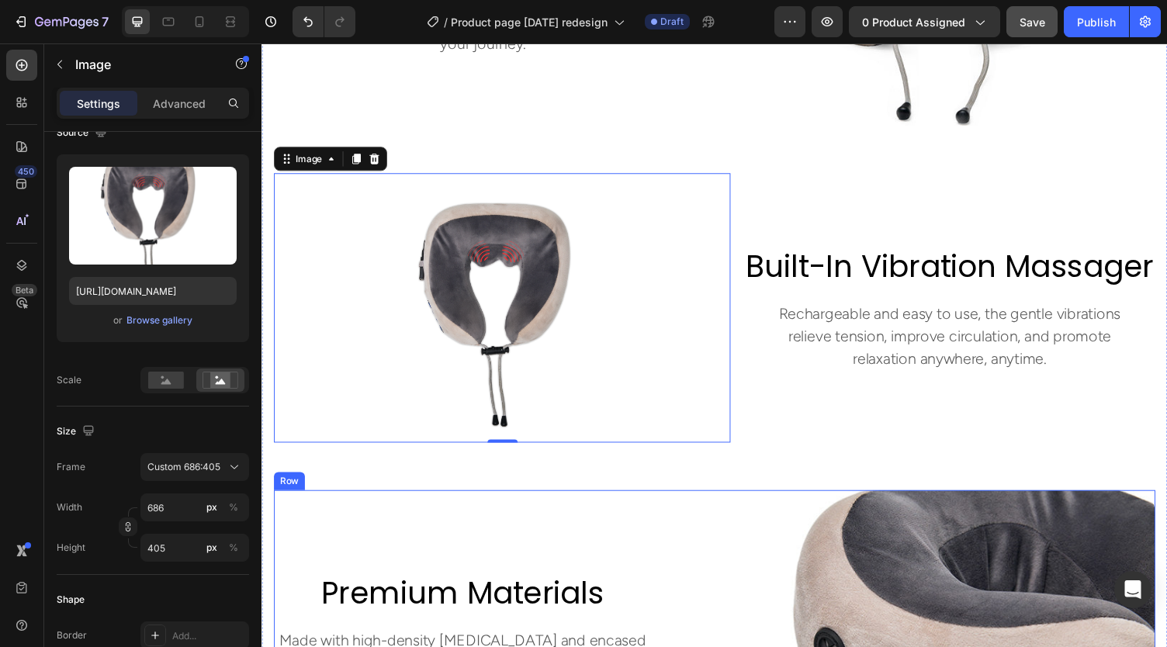
click at [670, 514] on div "premium materials Heading Made with high-density [MEDICAL_DATA] and encased in …" at bounding box center [727, 652] width 906 height 298
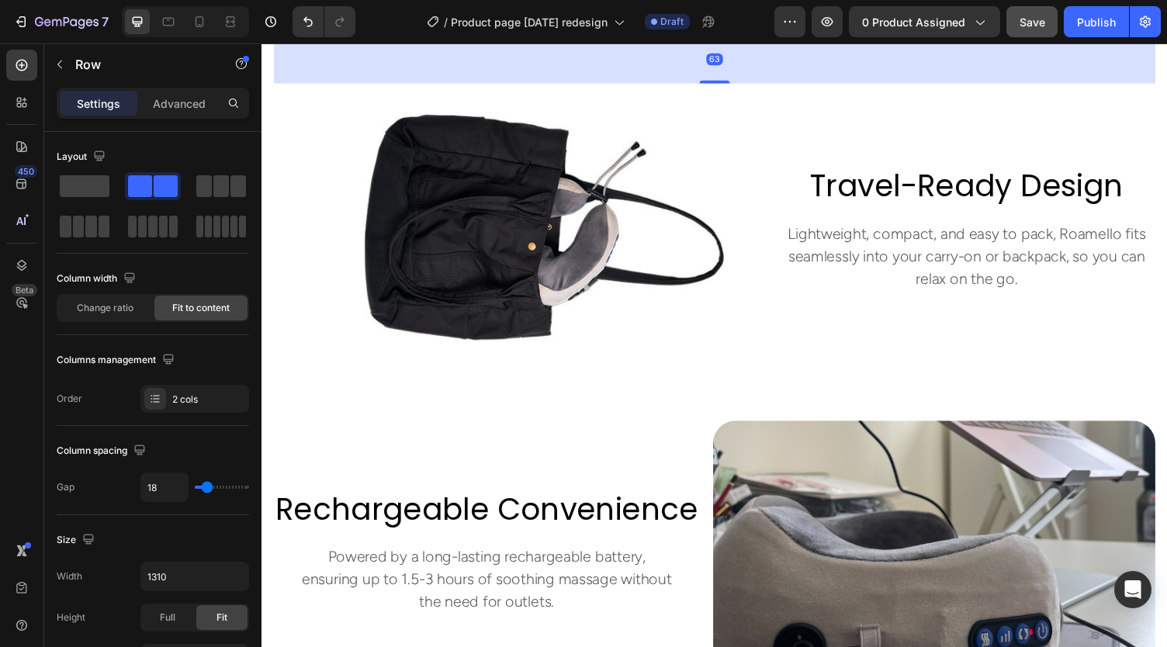
scroll to position [2525, 0]
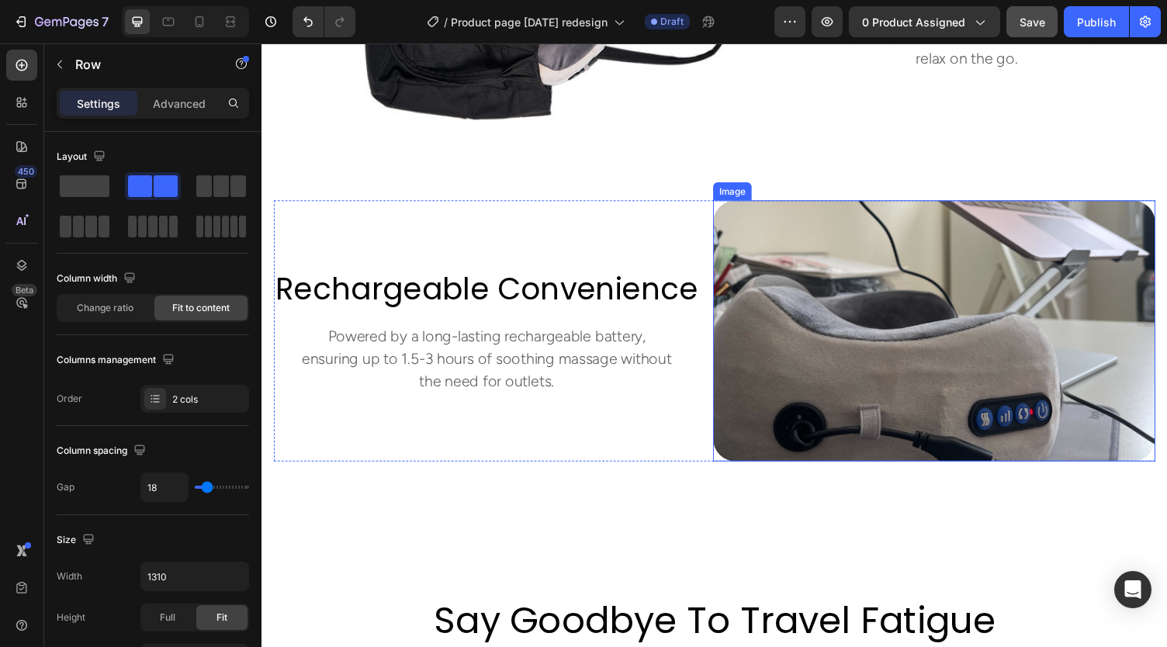
click at [814, 376] on img at bounding box center [952, 339] width 455 height 268
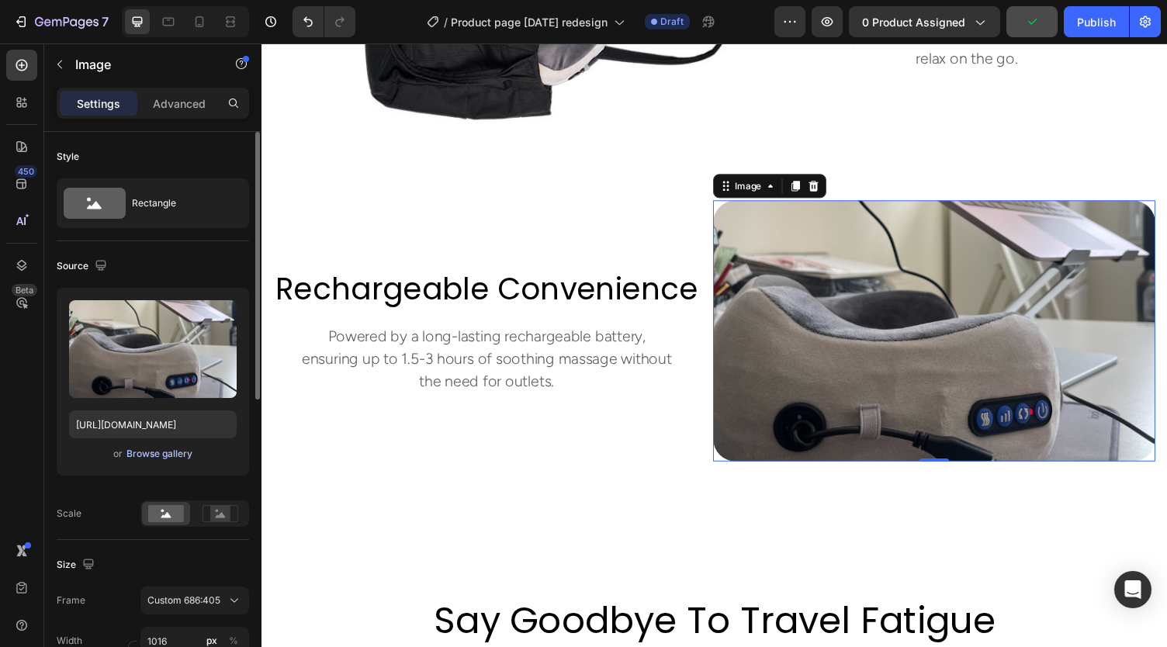
scroll to position [255, 0]
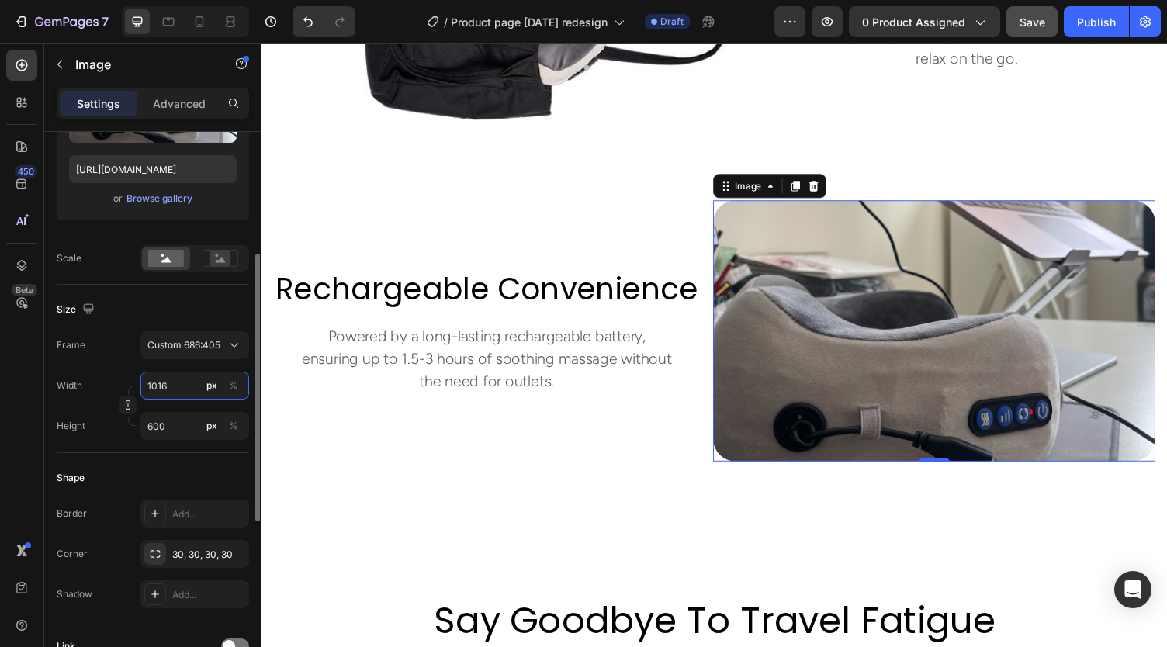
click at [182, 390] on input "1016" at bounding box center [194, 386] width 109 height 28
type input "6"
type input "4"
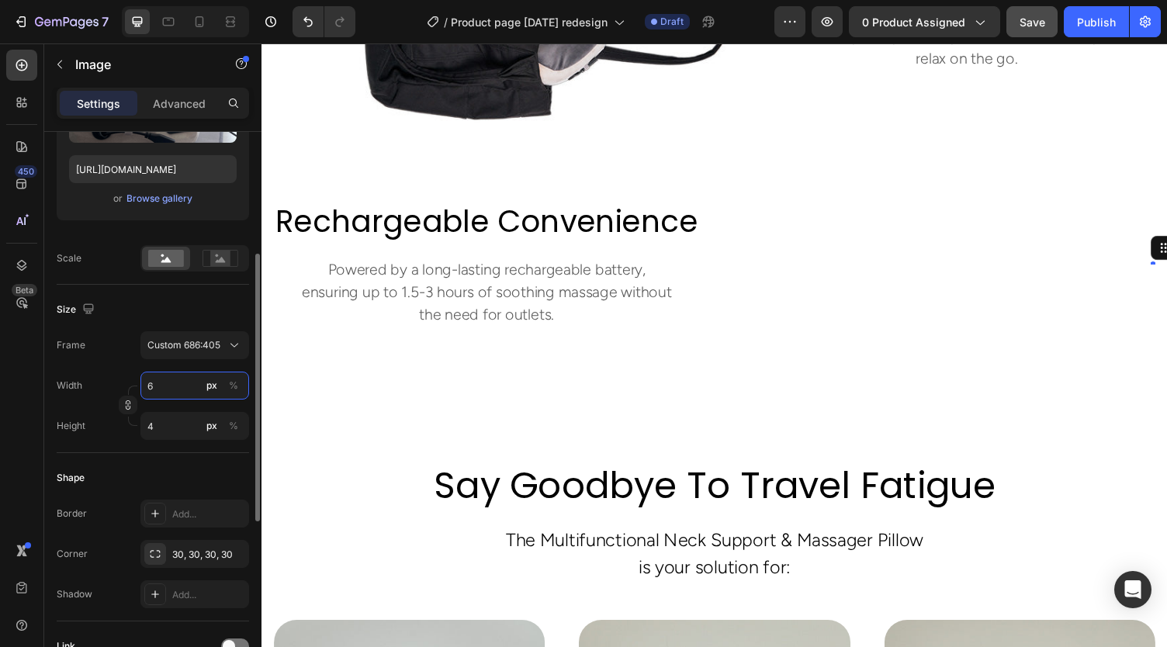
type input "60"
type input "35"
type input "600"
type input "354"
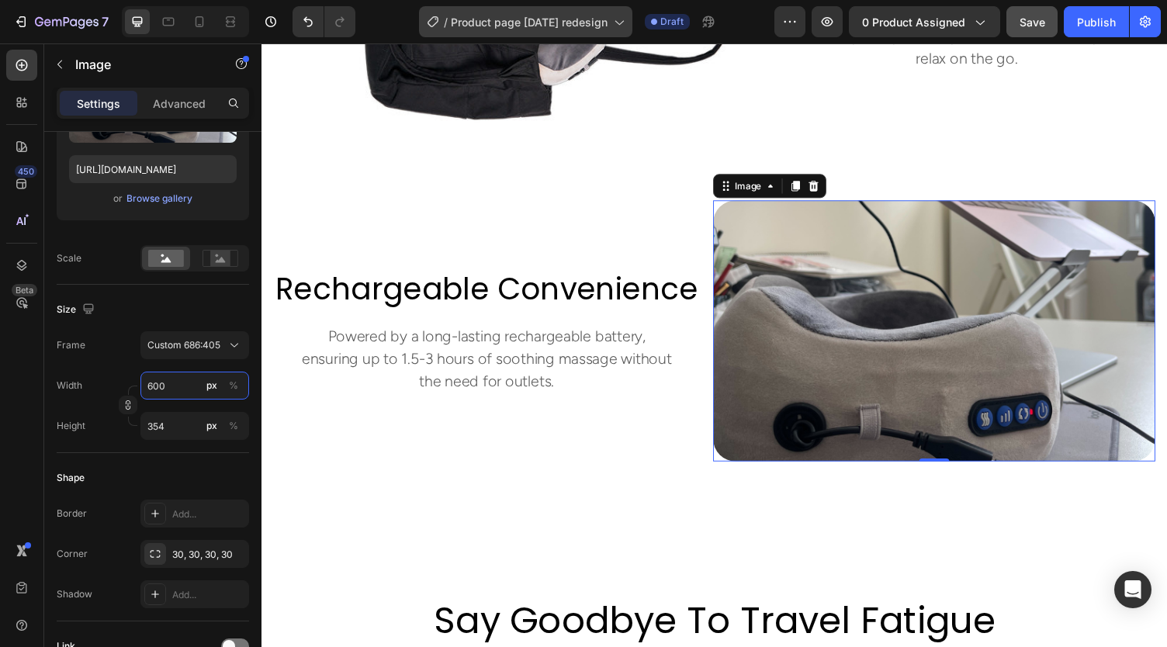
type input "600"
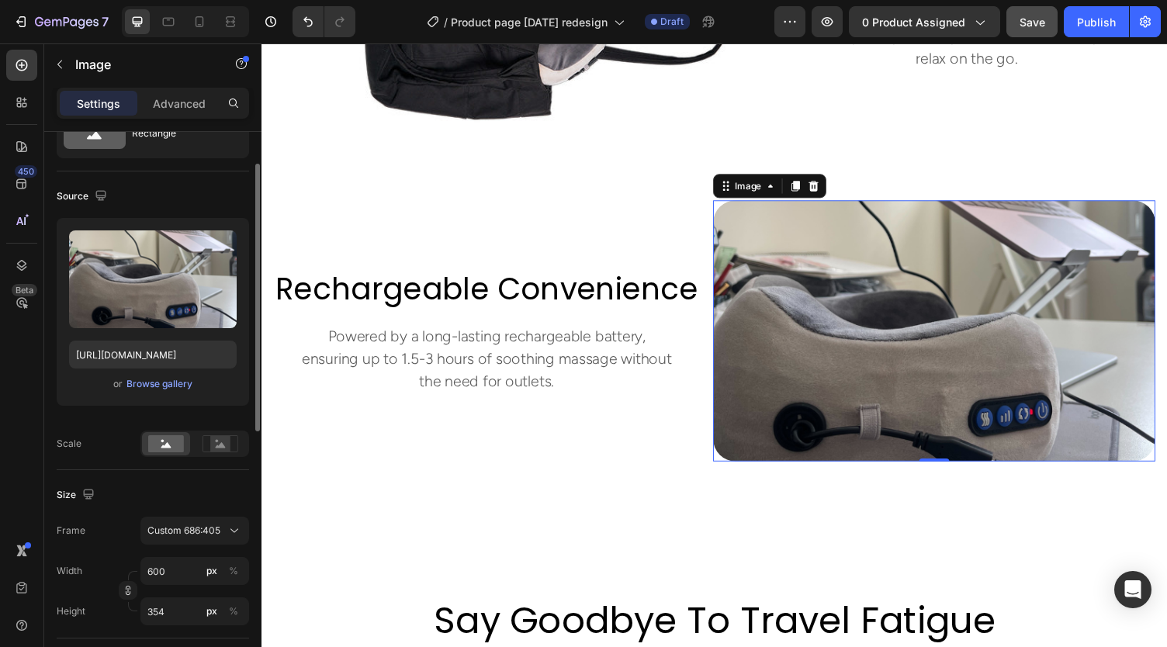
scroll to position [69, 0]
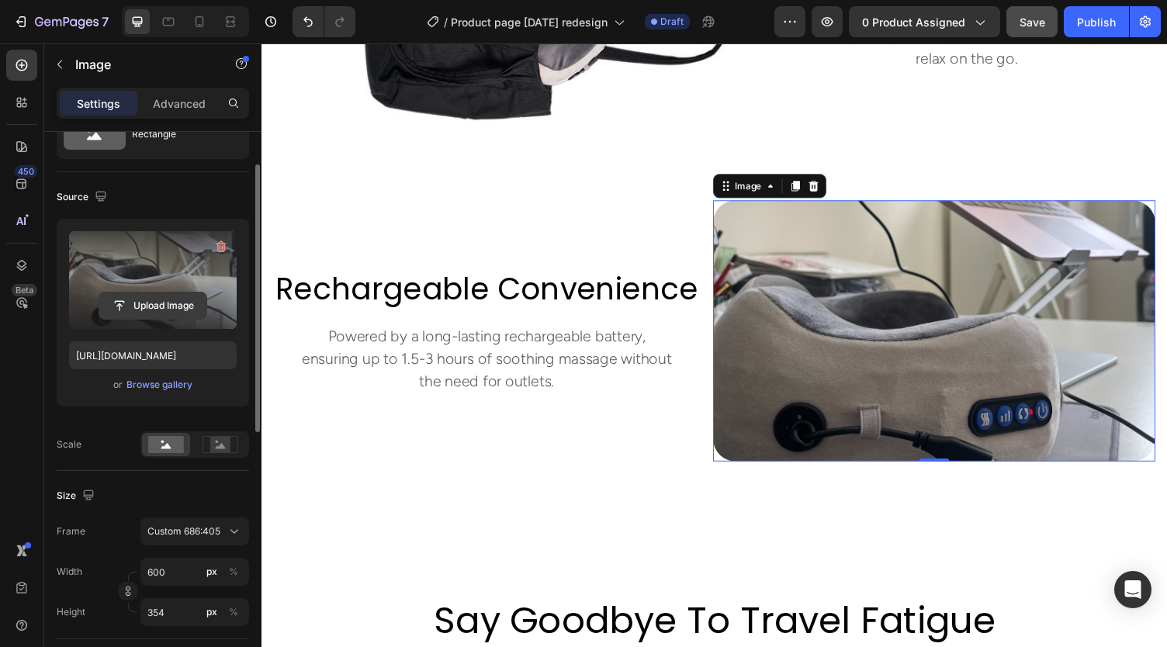
click at [166, 303] on input "file" at bounding box center [152, 306] width 107 height 26
click at [158, 300] on input "file" at bounding box center [152, 306] width 107 height 26
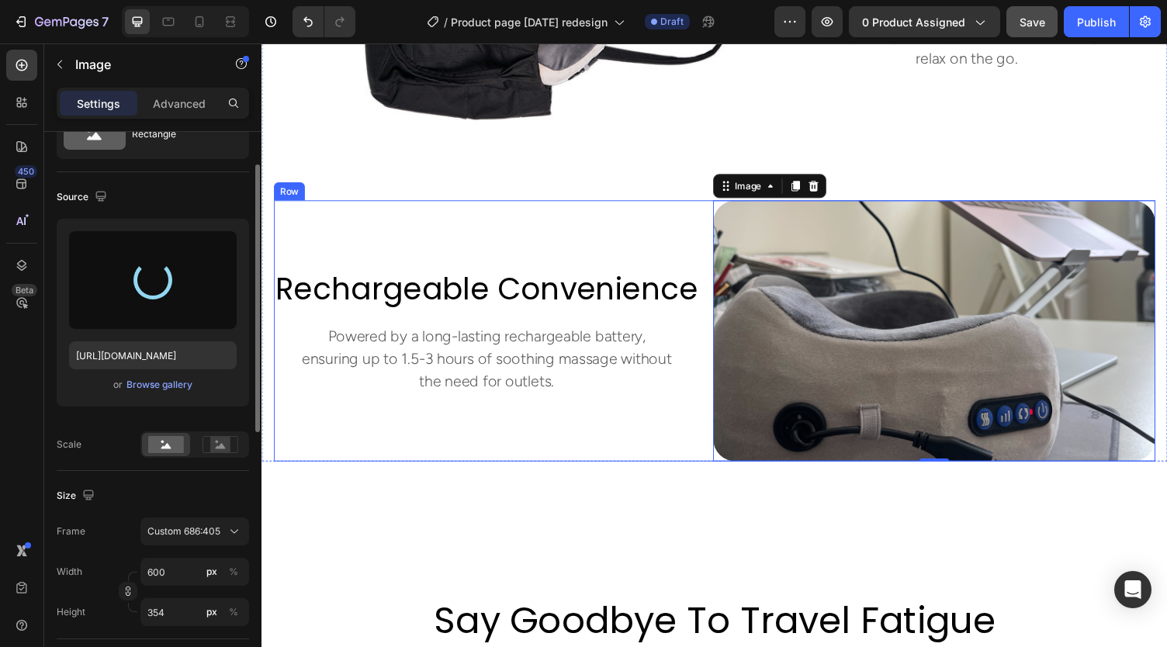
type input "[URL][DOMAIN_NAME]"
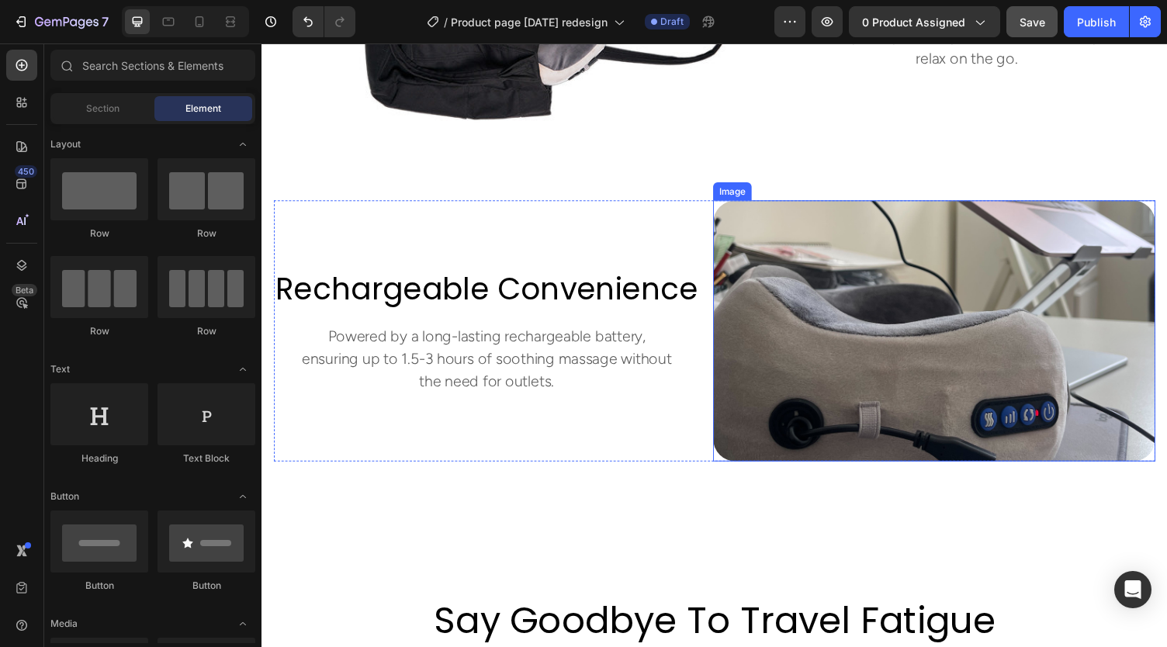
click at [813, 351] on img at bounding box center [952, 339] width 455 height 268
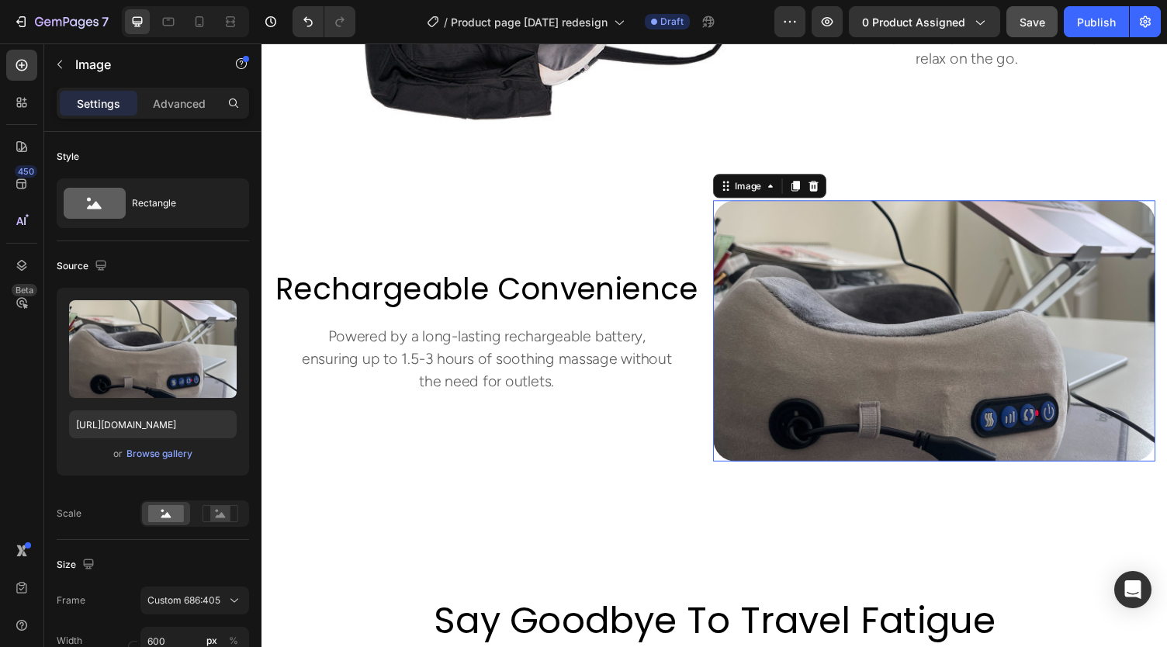
click at [813, 351] on img at bounding box center [952, 339] width 455 height 268
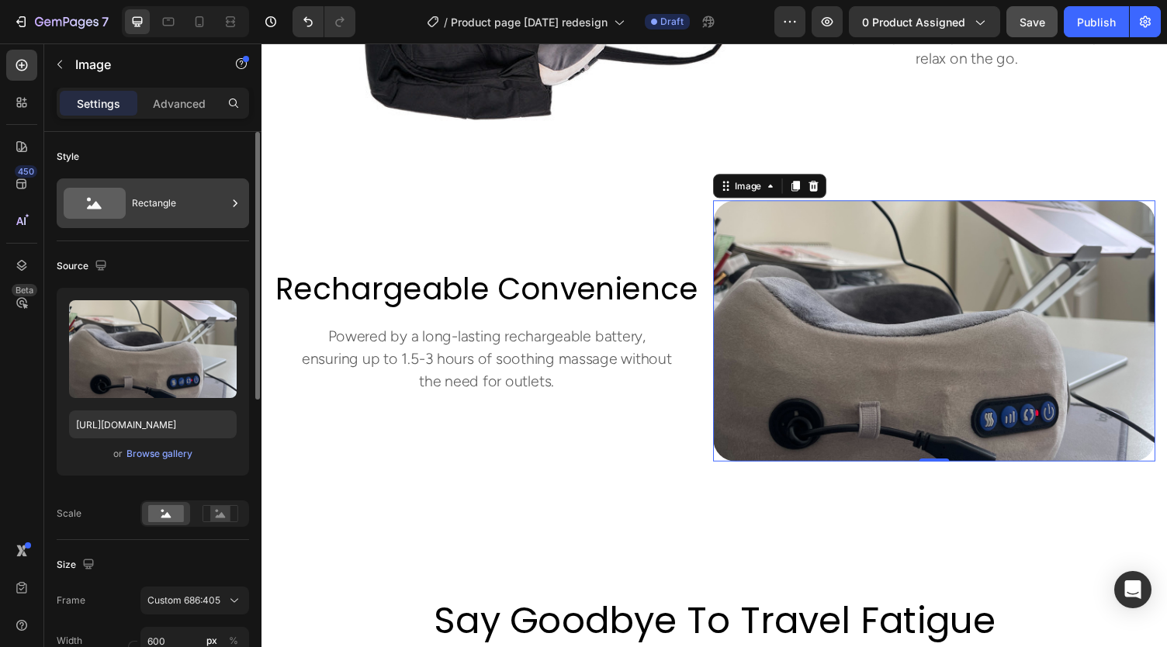
click at [138, 213] on div "Rectangle" at bounding box center [179, 203] width 95 height 36
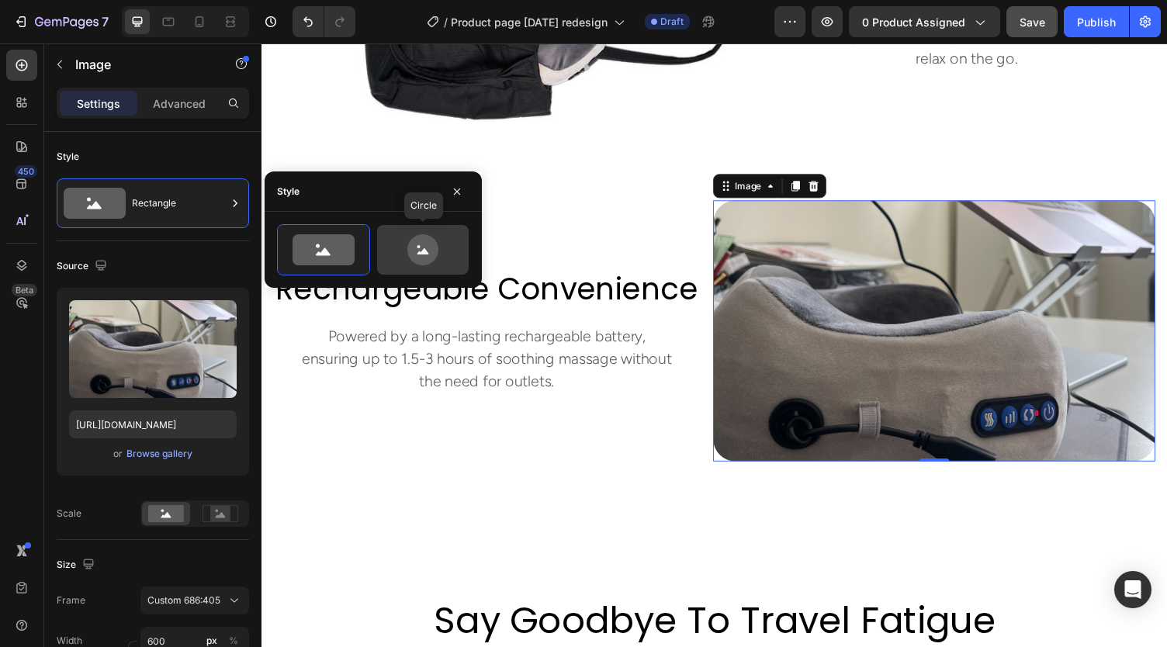
click at [424, 267] on div at bounding box center [423, 250] width 92 height 50
type input "80"
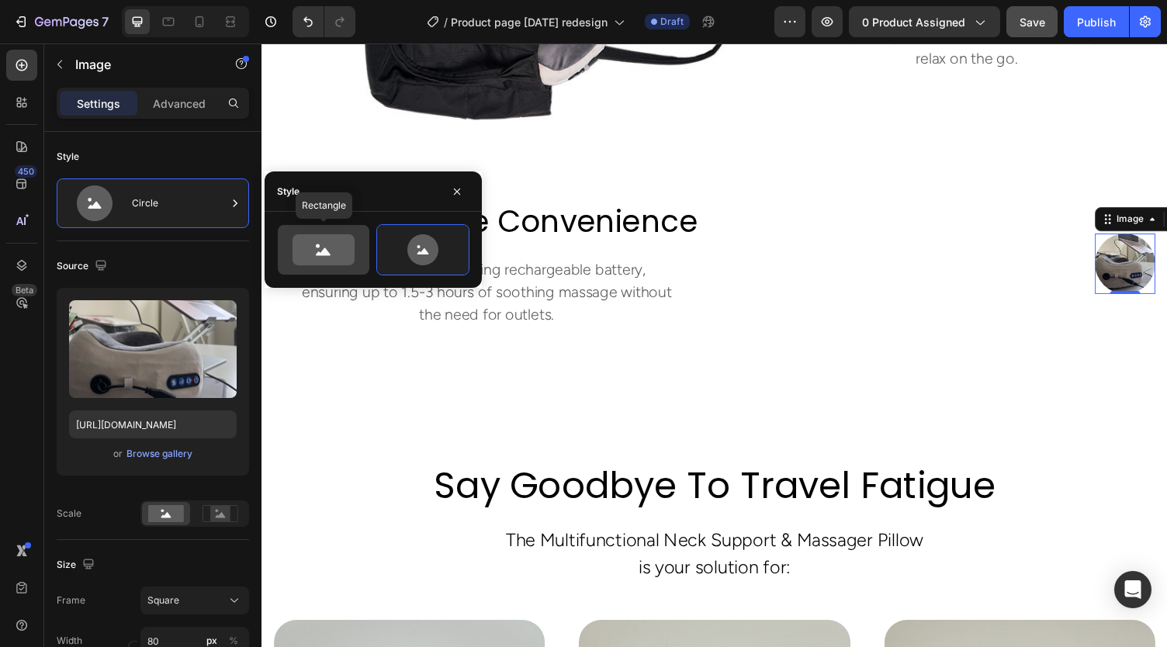
click at [300, 240] on icon at bounding box center [324, 249] width 62 height 31
type input "100"
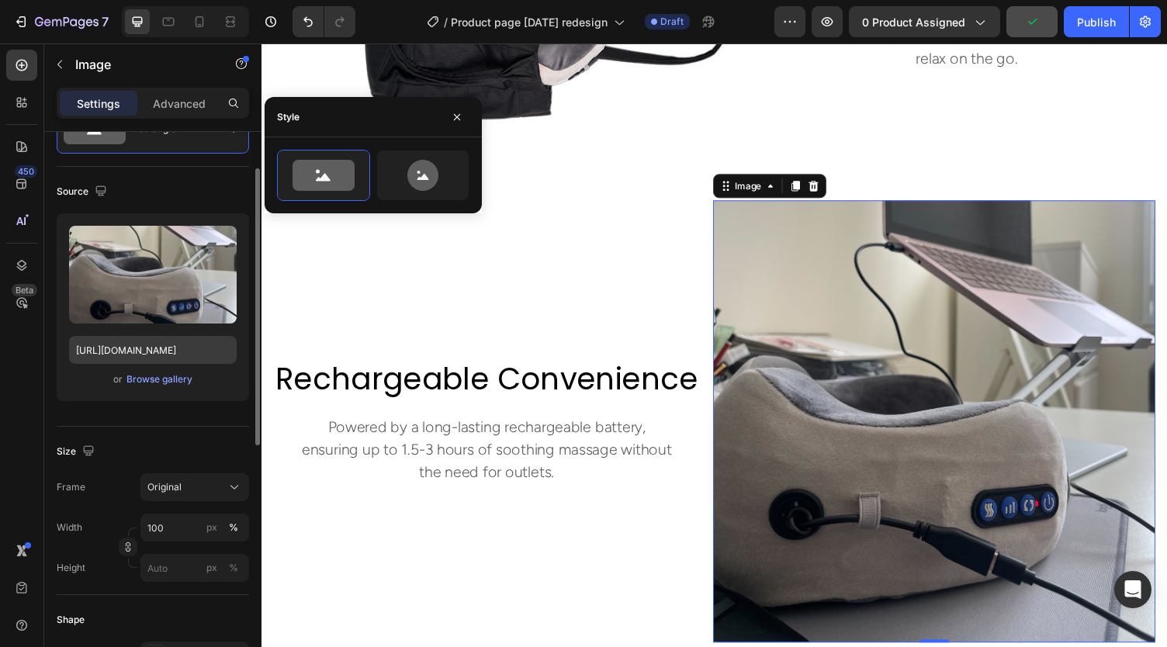
scroll to position [78, 0]
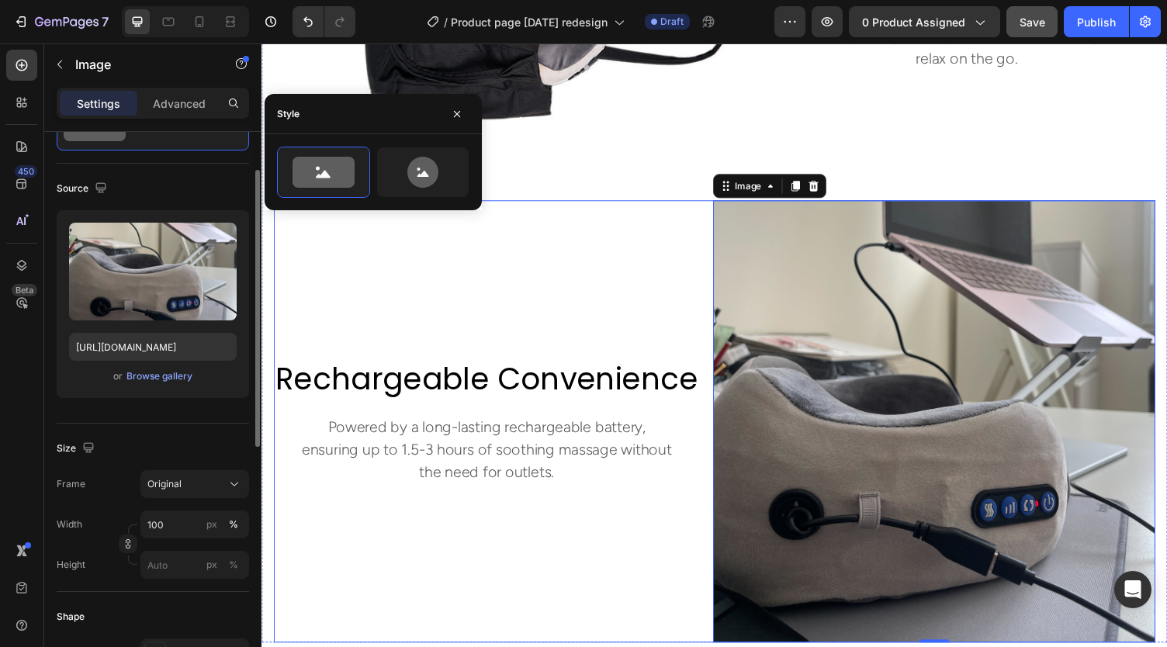
click at [530, 260] on div "rechargeable convenience Heading Powered by a long-lasting rechargeable battery…" at bounding box center [493, 432] width 438 height 455
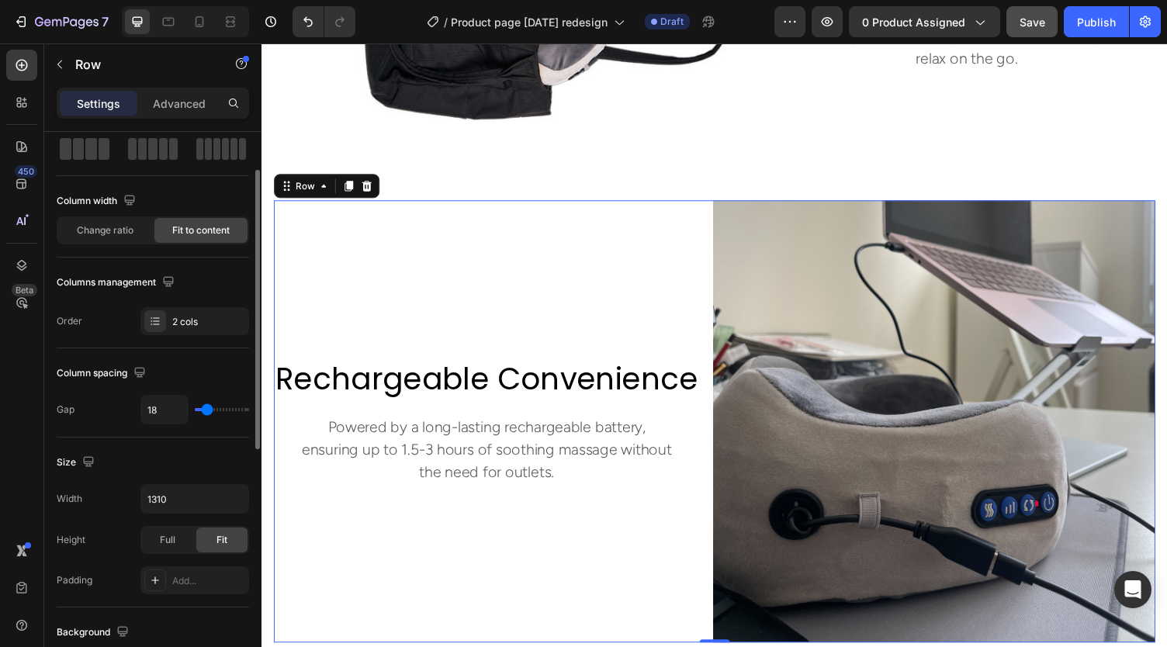
scroll to position [0, 0]
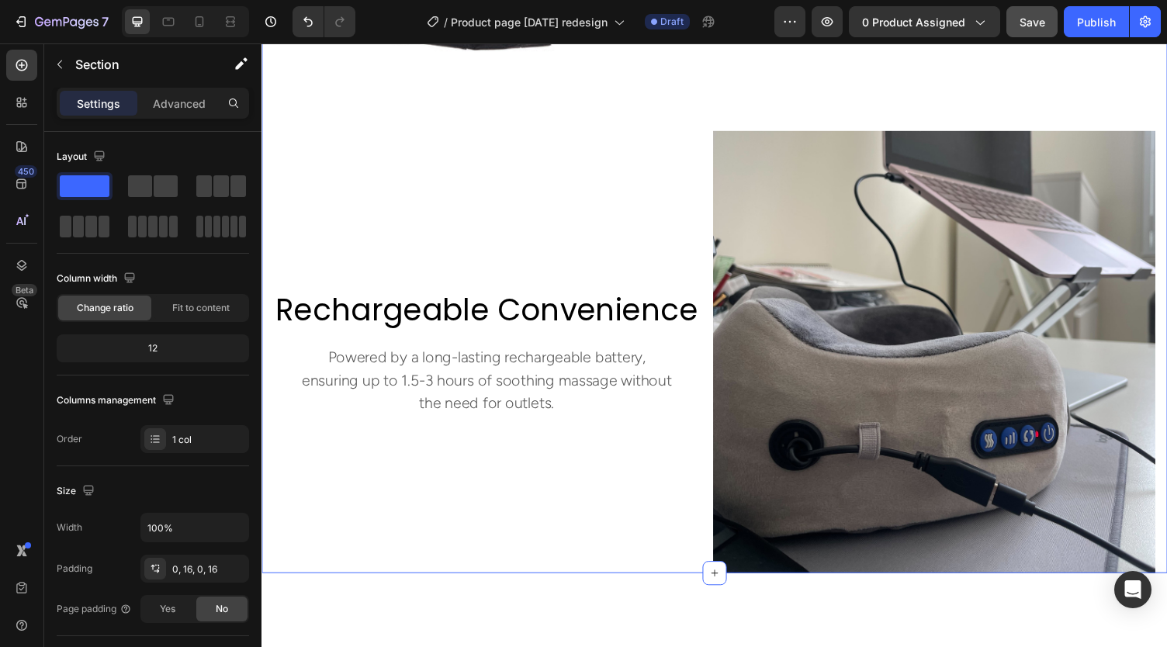
scroll to position [2596, 0]
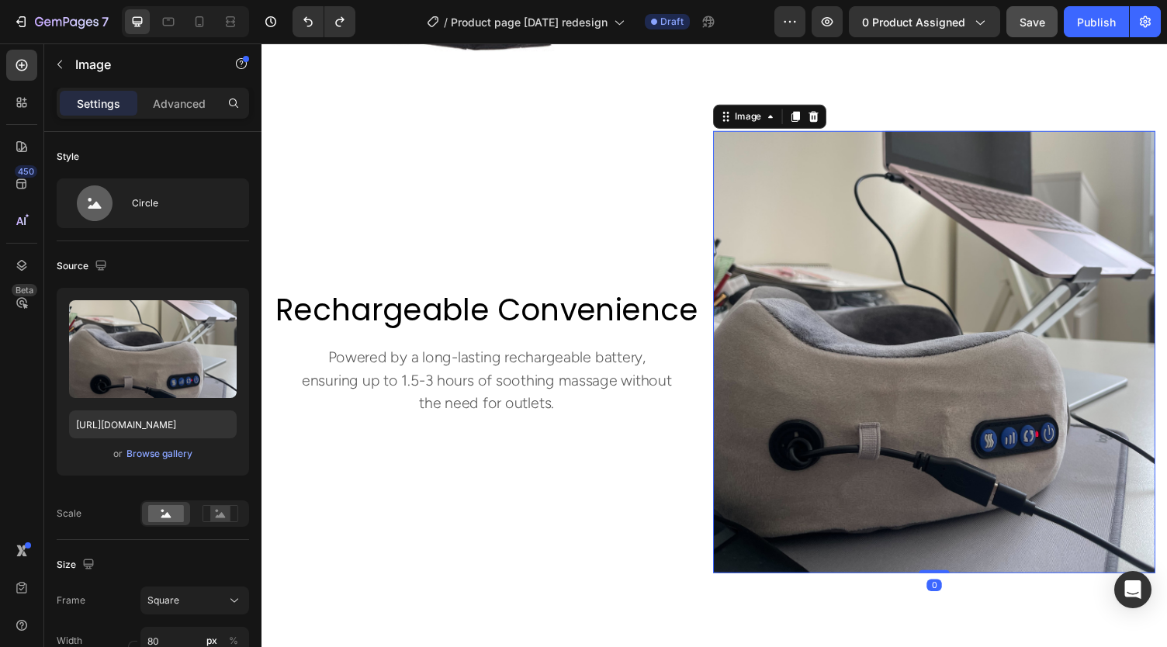
type input "600"
type input "354"
type input "[URL][DOMAIN_NAME]"
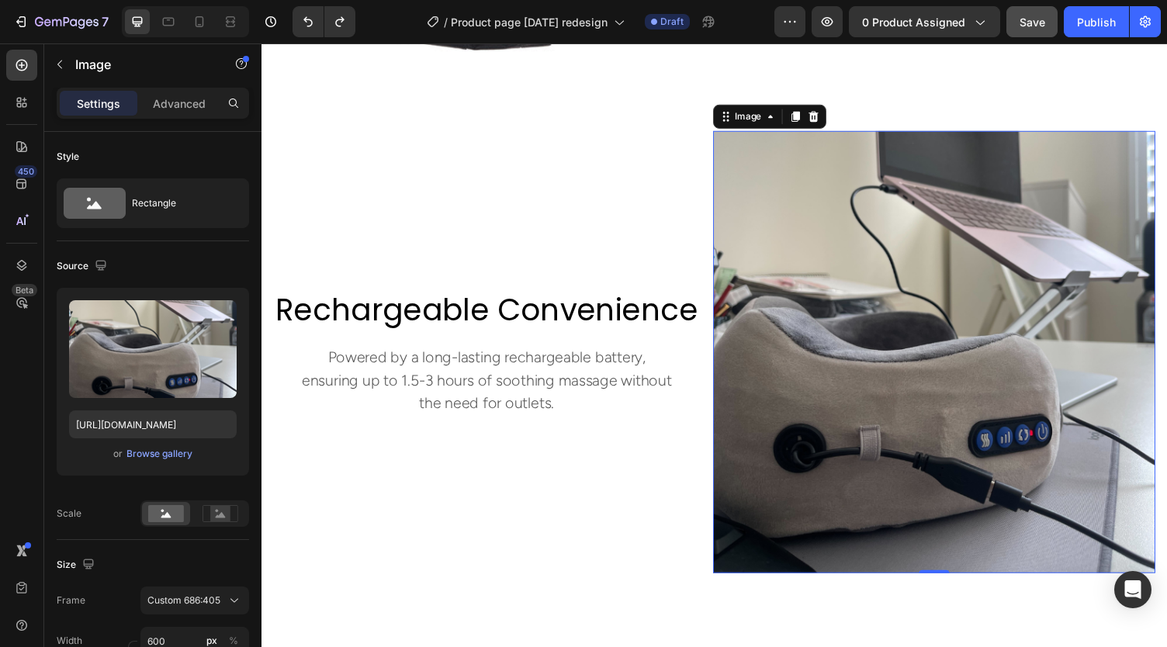
type input "1016"
type input "600"
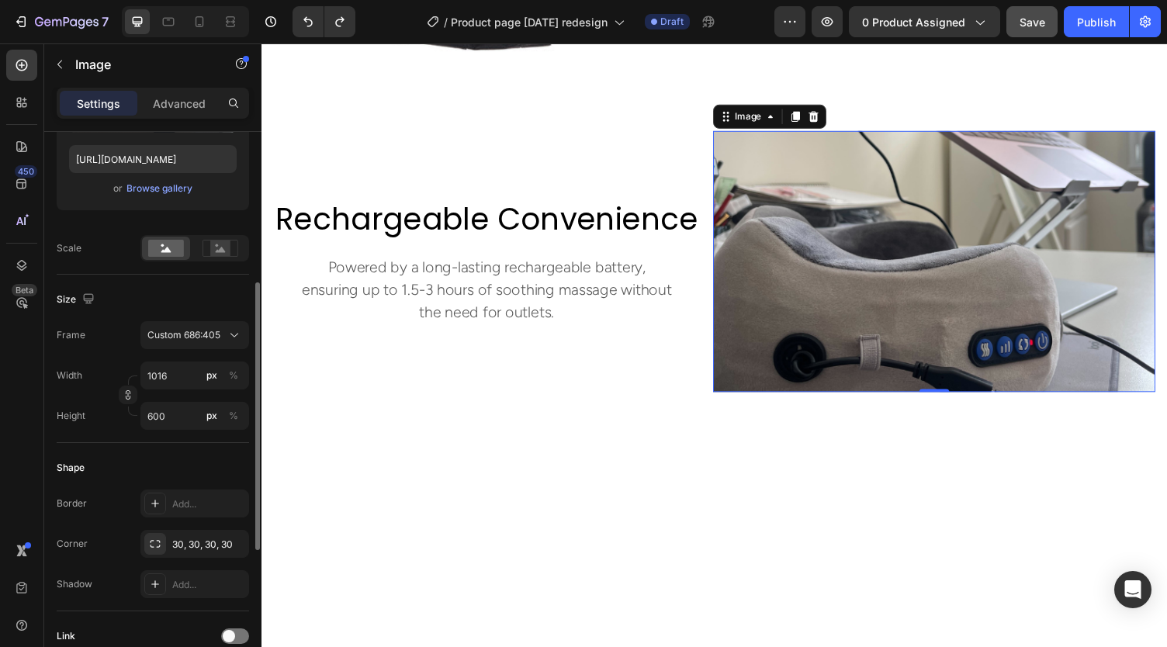
scroll to position [282, 0]
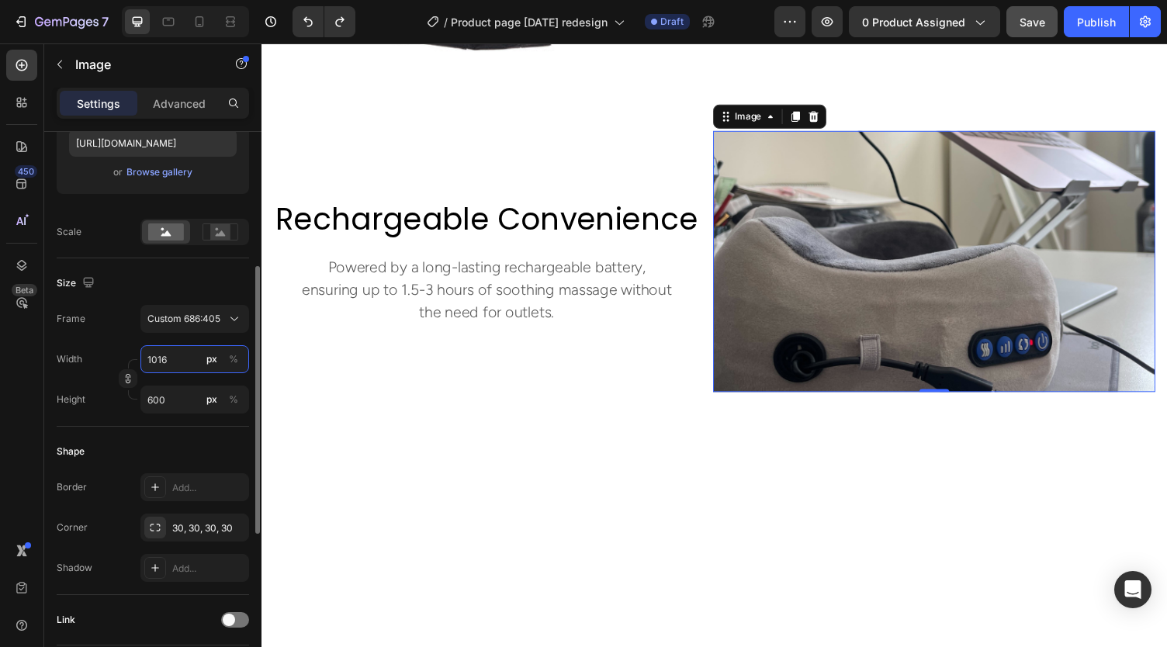
click at [199, 356] on input "1016" at bounding box center [194, 359] width 109 height 28
type input "8"
type input "5"
type input "80"
type input "47"
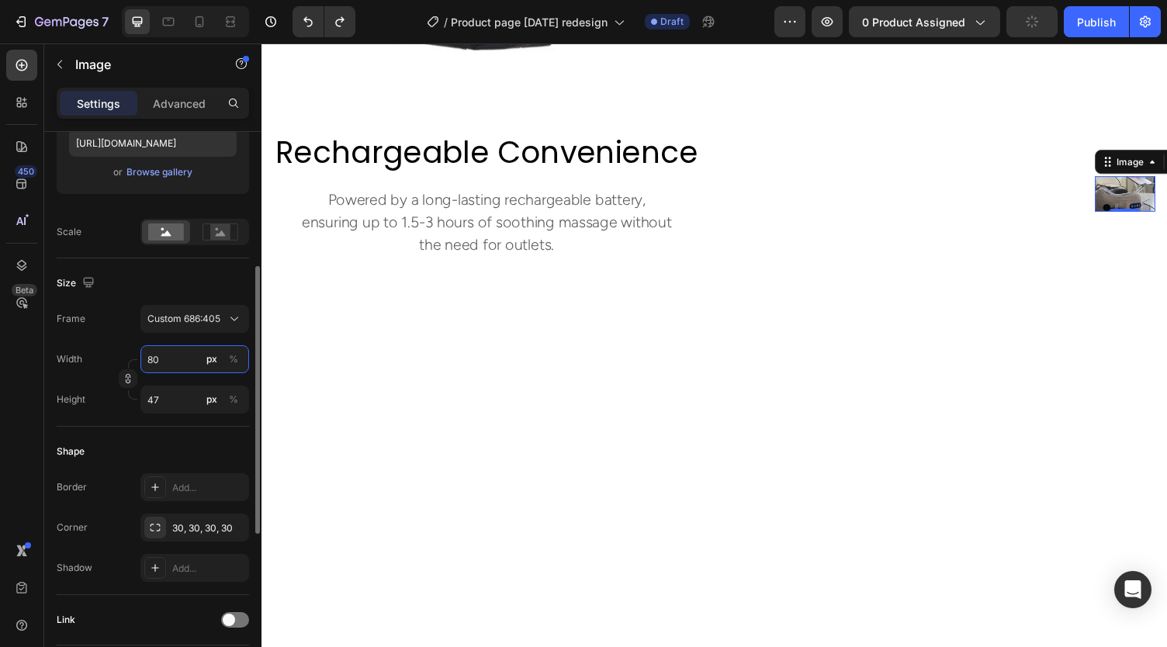
type input "800"
type input "472"
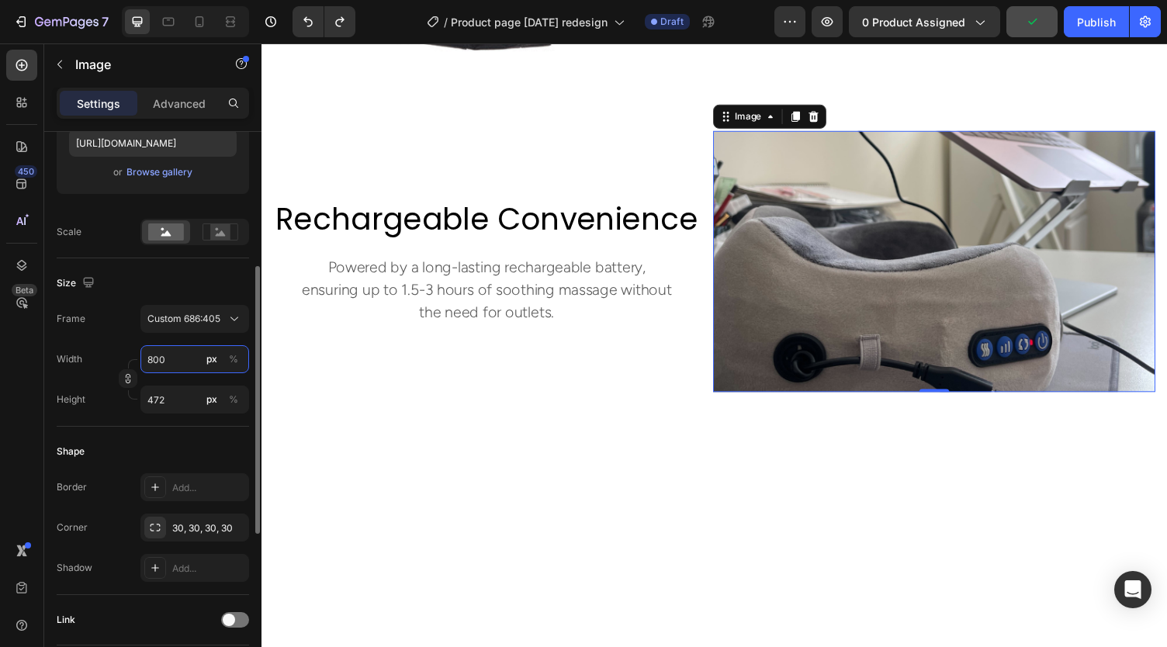
type input "80"
type input "47"
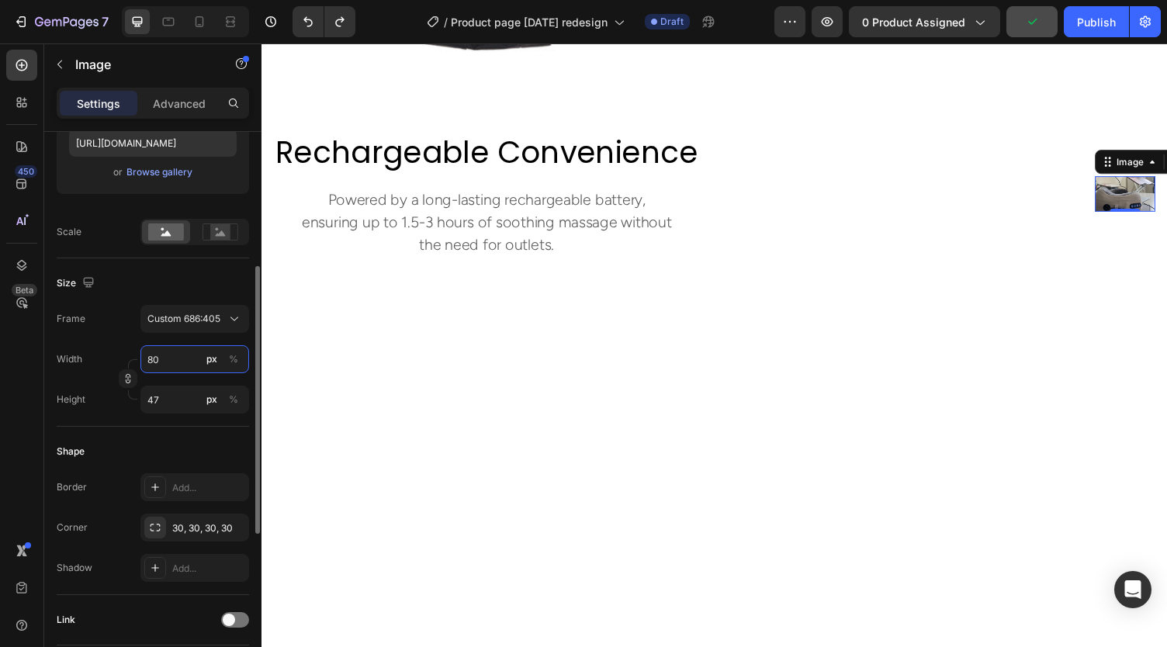
type input "8"
type input "5"
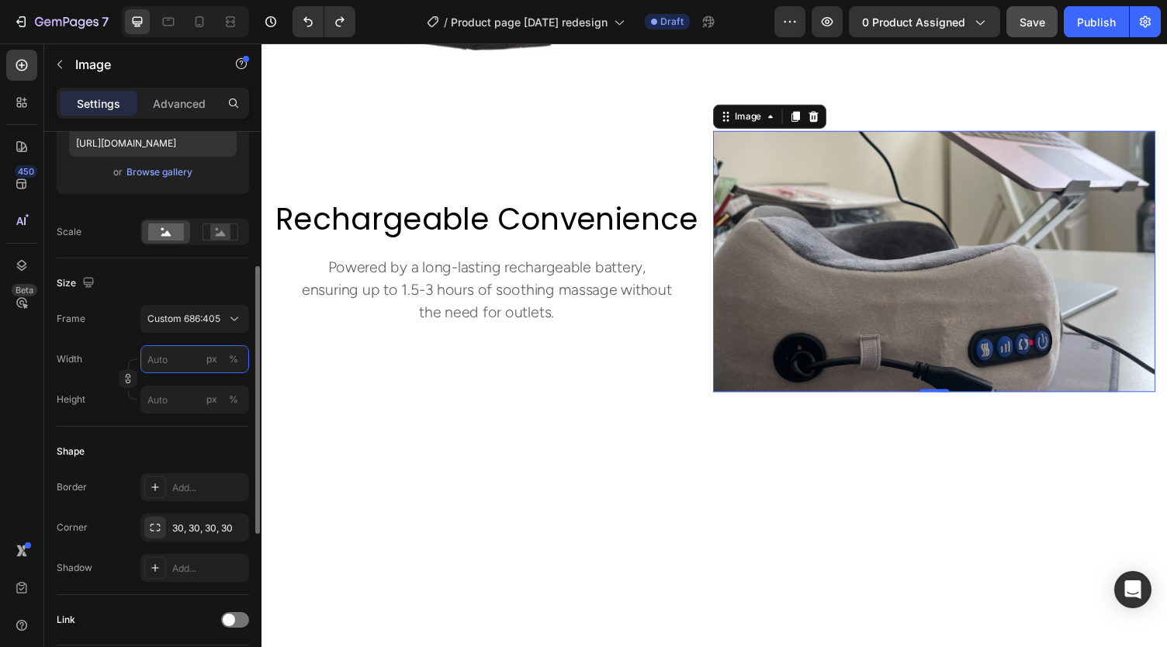
type input "6"
type input "4"
type input "60"
type input "35"
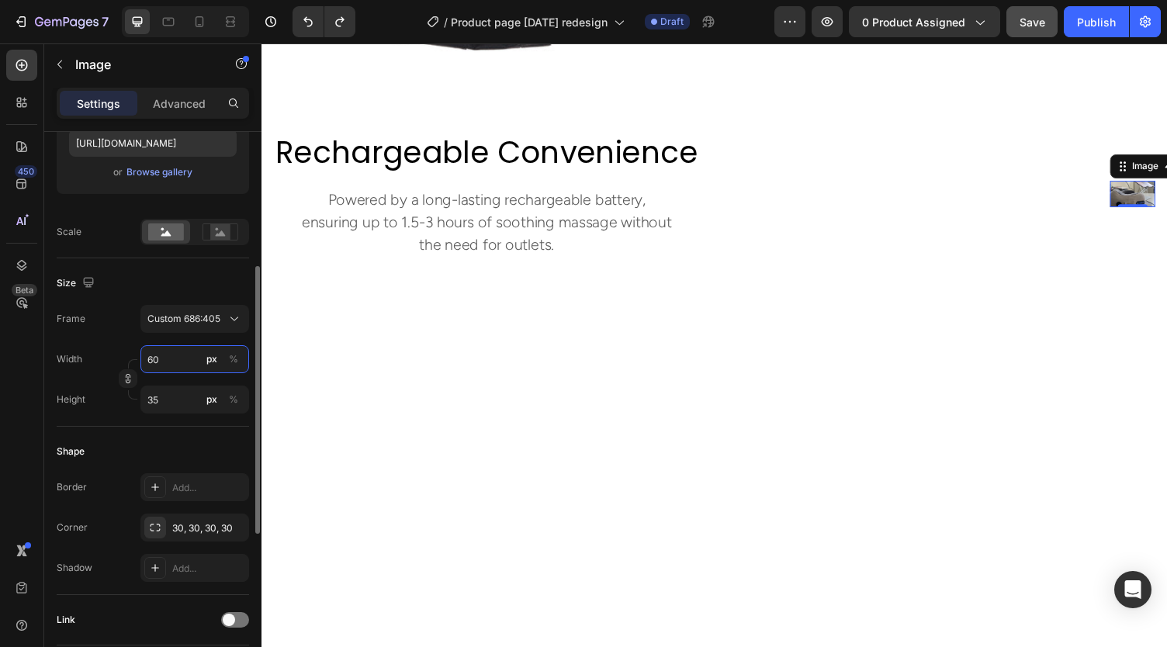
type input "600"
type input "354"
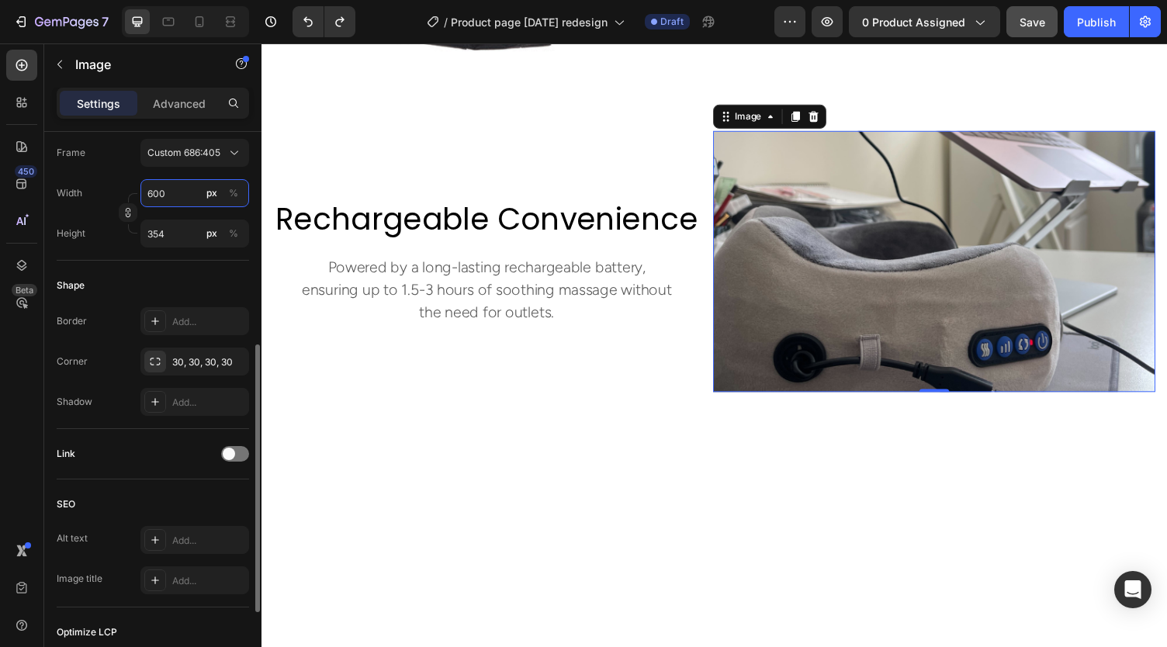
scroll to position [447, 0]
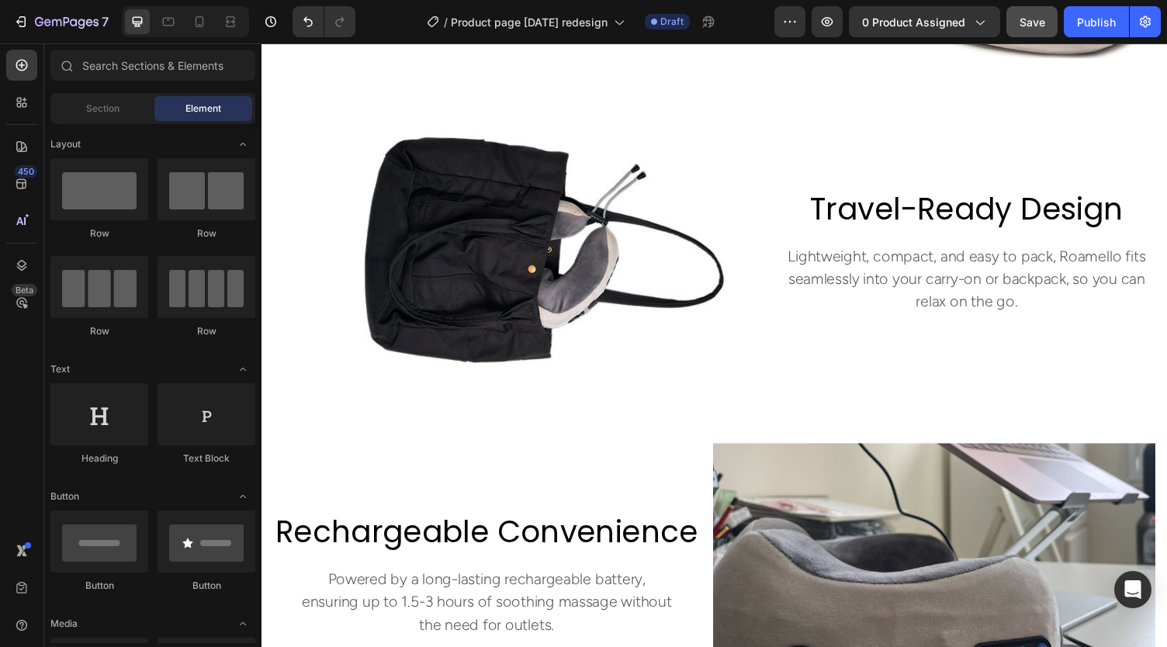
scroll to position [2280, 0]
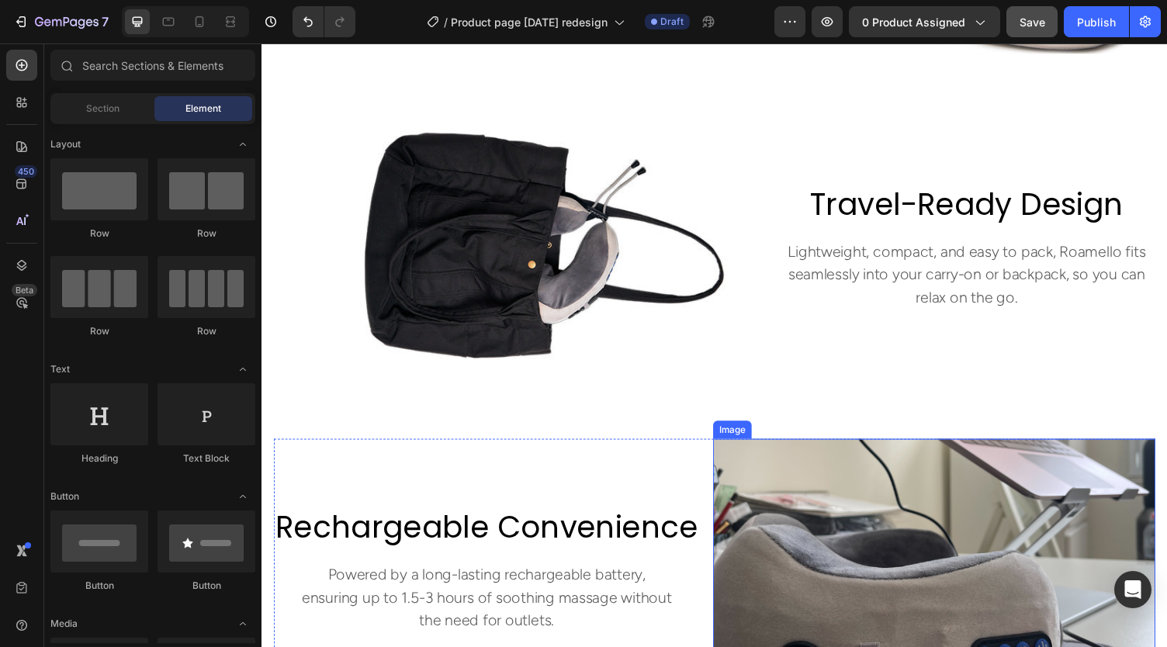
click at [822, 482] on img at bounding box center [952, 584] width 455 height 268
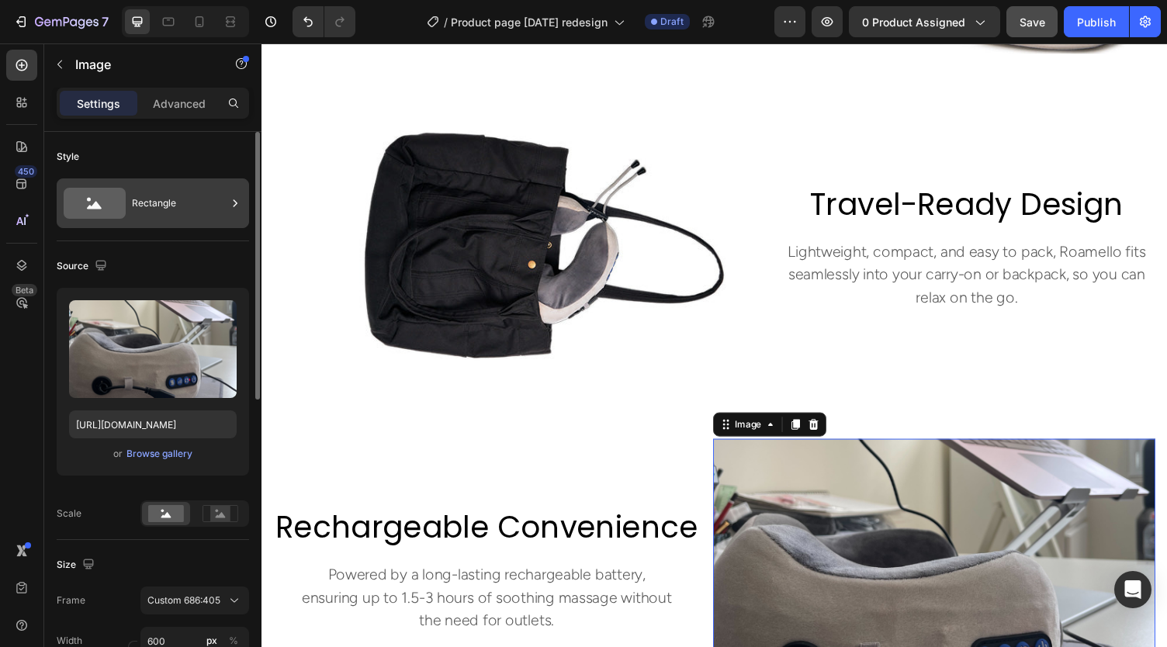
click at [130, 196] on div "Rectangle" at bounding box center [153, 203] width 192 height 50
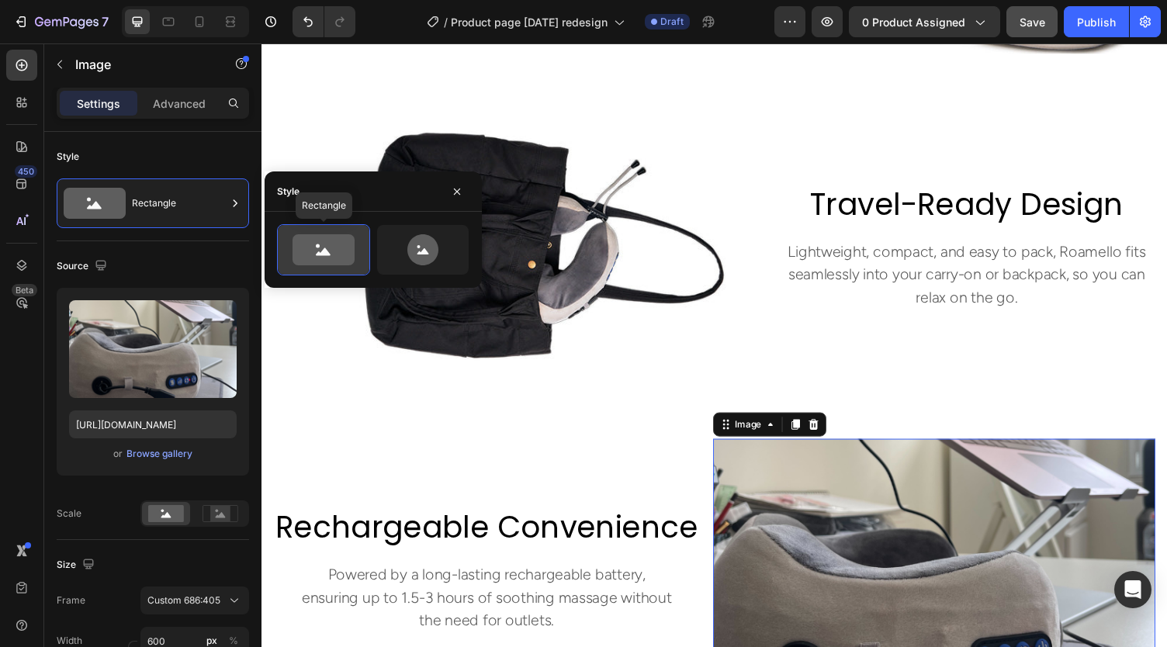
click at [306, 251] on icon at bounding box center [324, 249] width 62 height 31
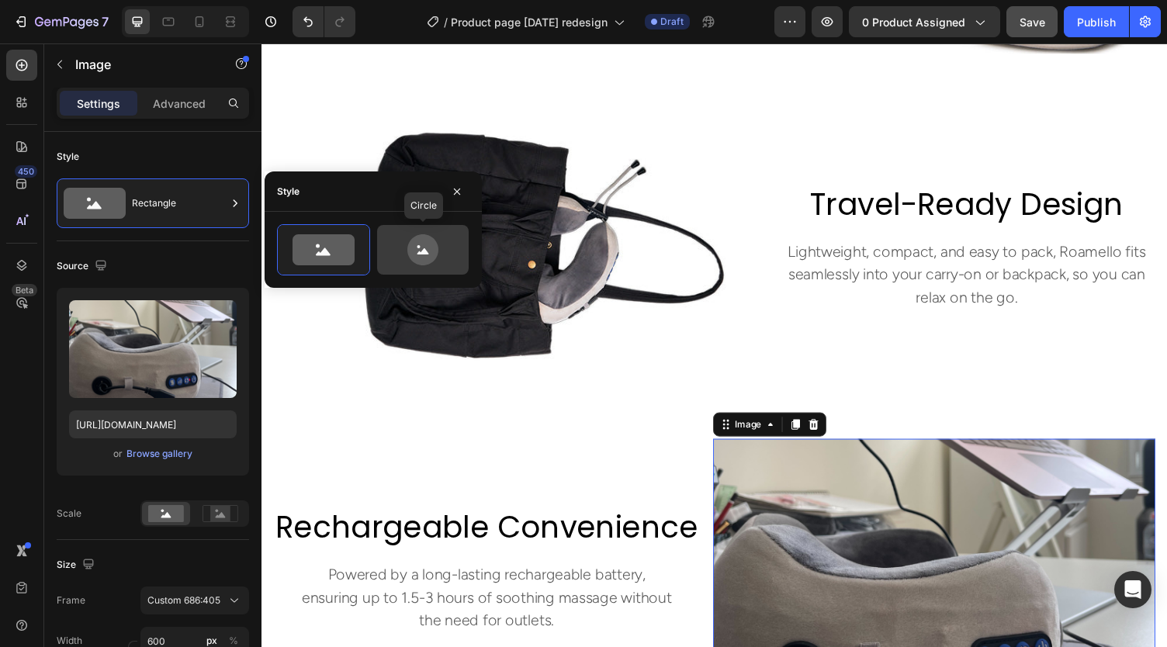
click at [433, 244] on icon at bounding box center [422, 249] width 31 height 31
type input "80"
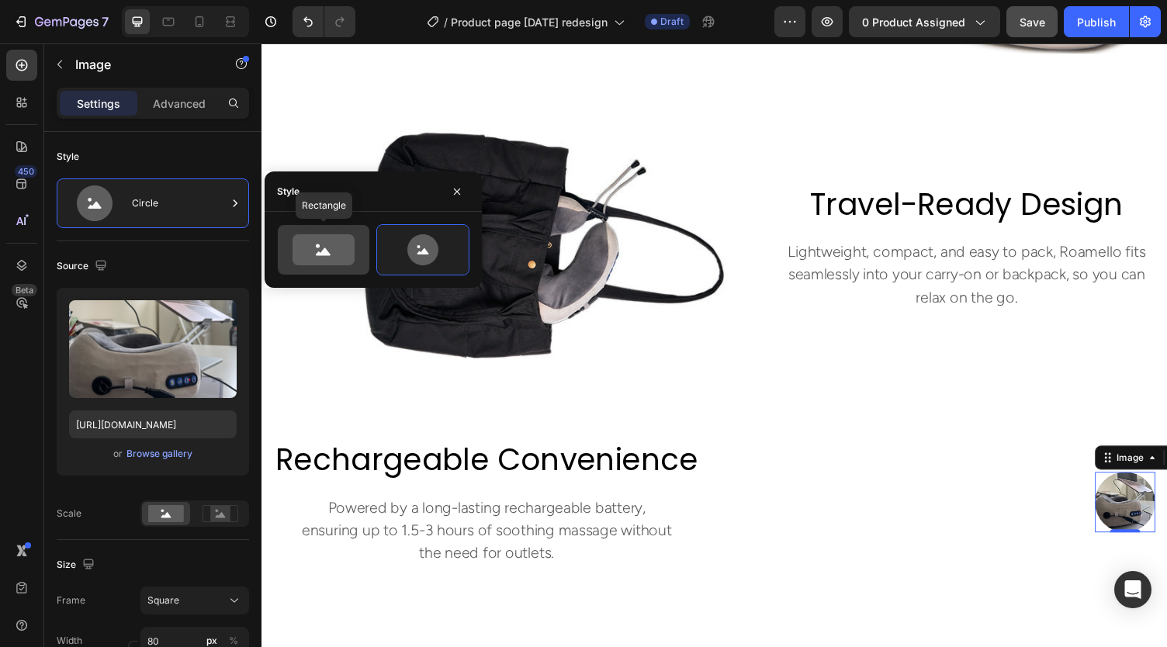
click at [340, 243] on icon at bounding box center [324, 249] width 62 height 31
type input "100"
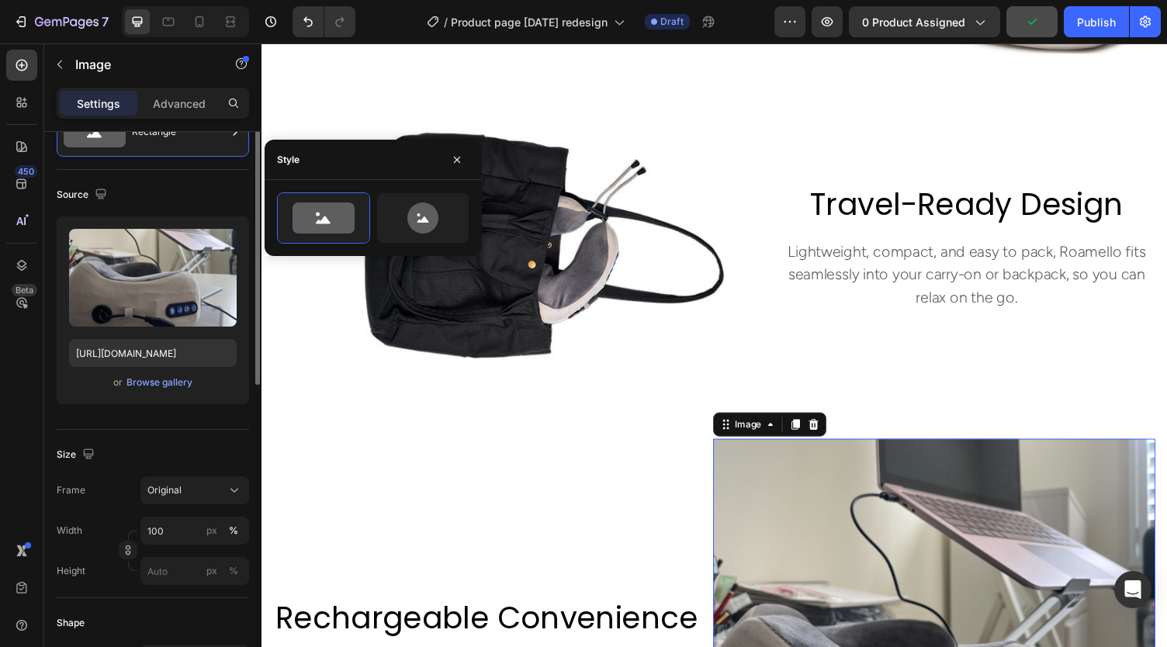
scroll to position [0, 0]
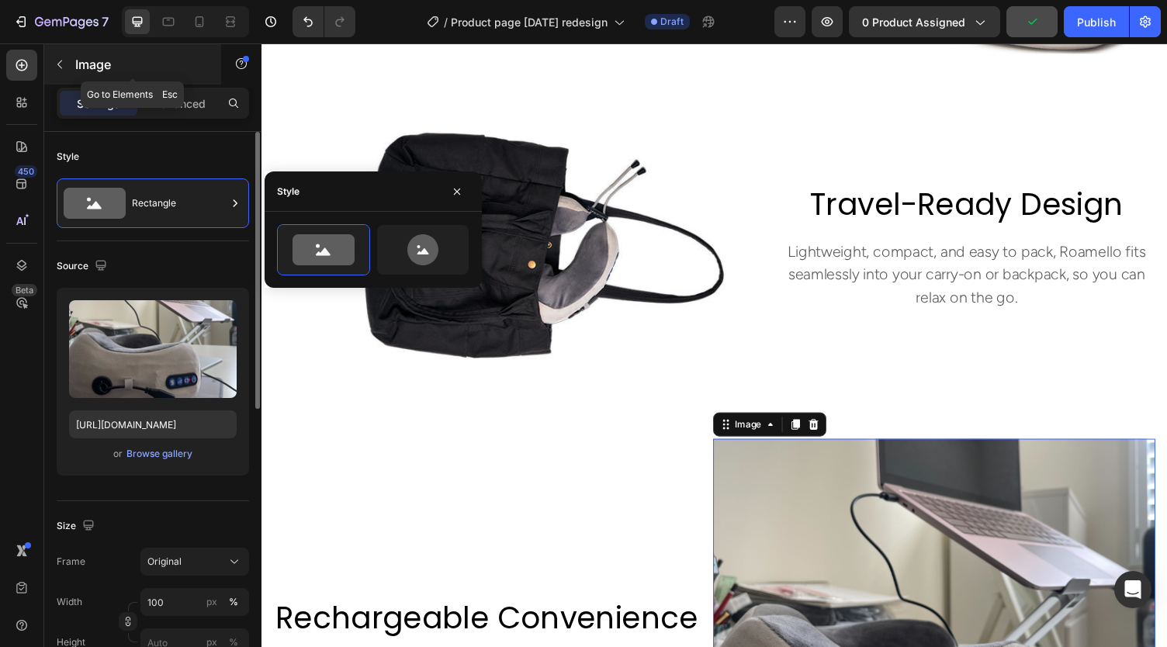
click at [57, 62] on icon "button" at bounding box center [60, 64] width 12 height 12
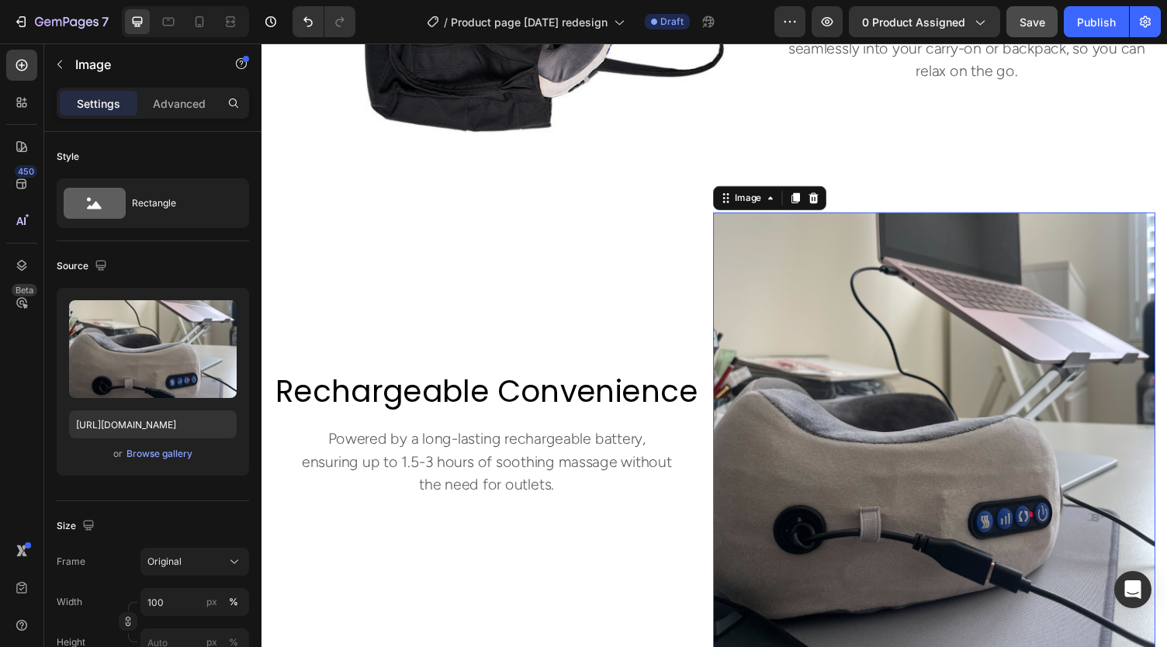
scroll to position [2514, 0]
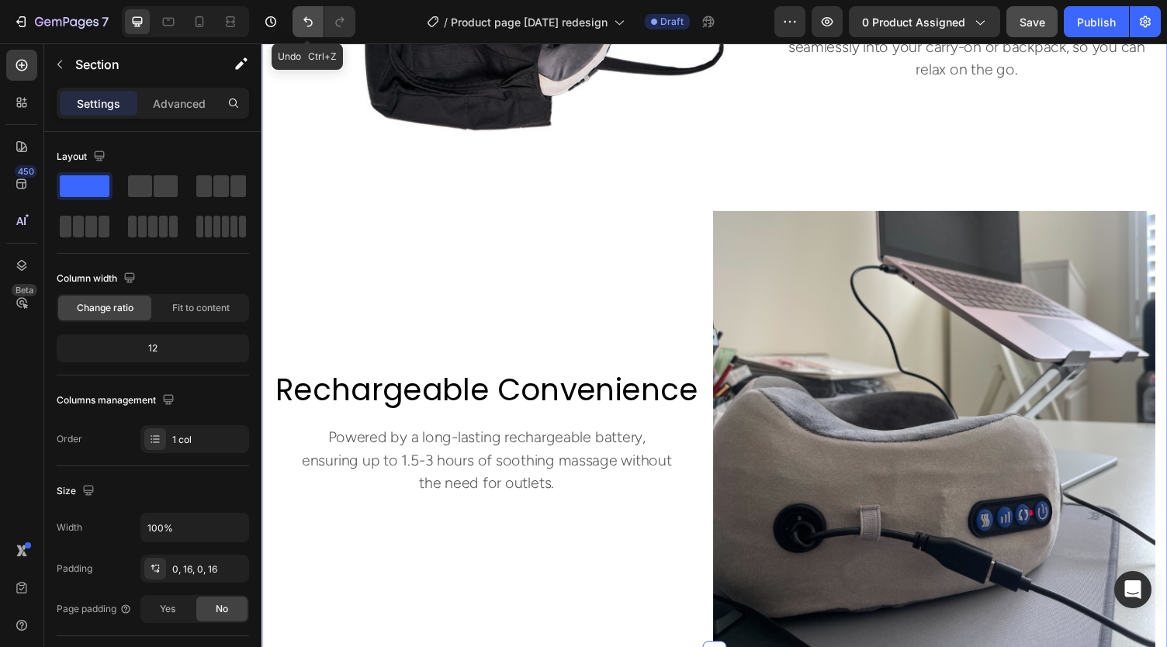
click at [302, 14] on icon "Undo/Redo" at bounding box center [308, 22] width 16 height 16
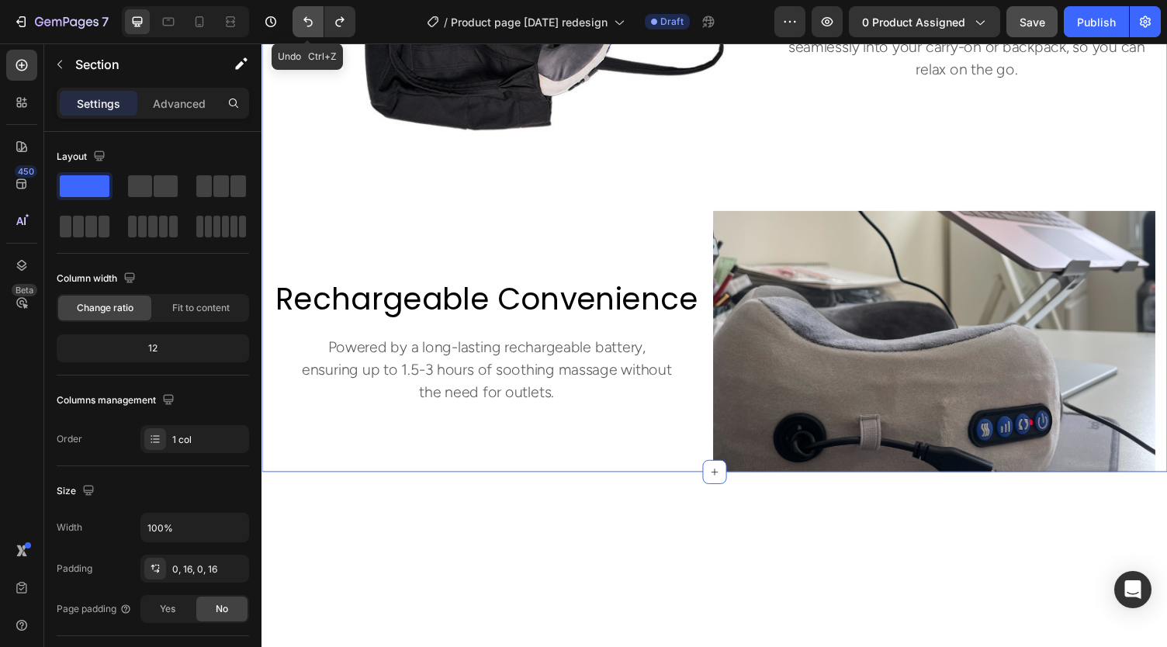
click at [309, 18] on icon "Undo/Redo" at bounding box center [308, 22] width 16 height 16
click at [303, 24] on icon "Undo/Redo" at bounding box center [308, 22] width 16 height 16
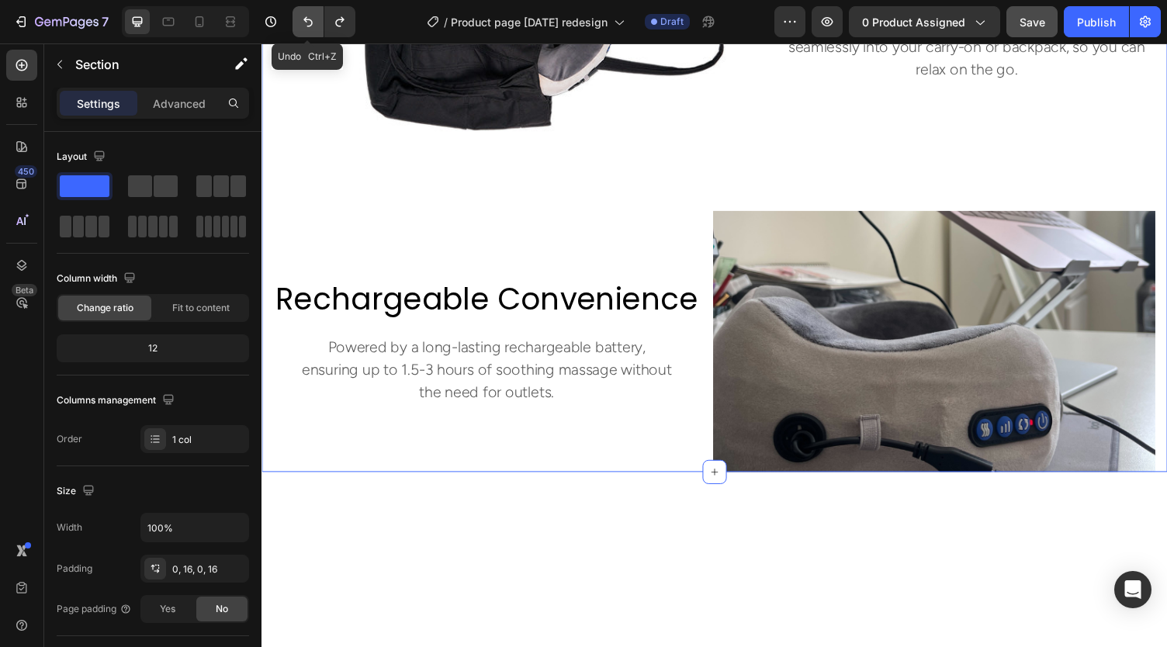
click at [303, 24] on icon "Undo/Redo" at bounding box center [308, 22] width 16 height 16
click at [306, 21] on icon "Undo/Redo" at bounding box center [308, 22] width 16 height 16
click at [310, 22] on icon "Undo/Redo" at bounding box center [308, 22] width 16 height 16
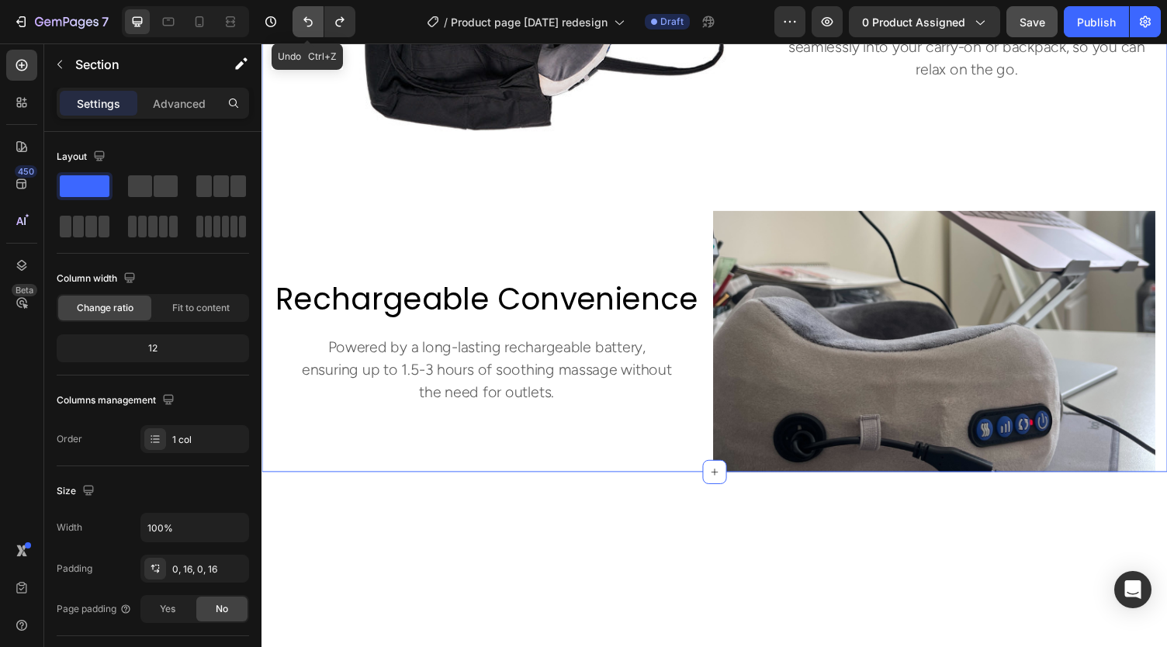
click at [310, 22] on icon "Undo/Redo" at bounding box center [308, 22] width 16 height 16
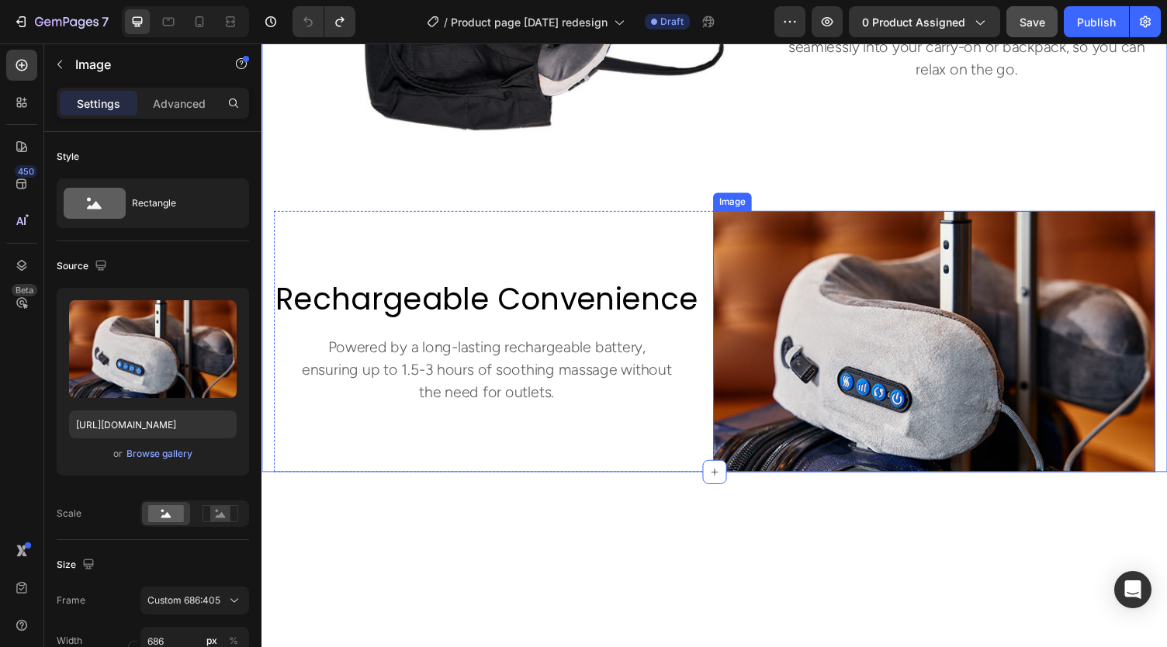
click at [842, 332] on img at bounding box center [952, 350] width 455 height 268
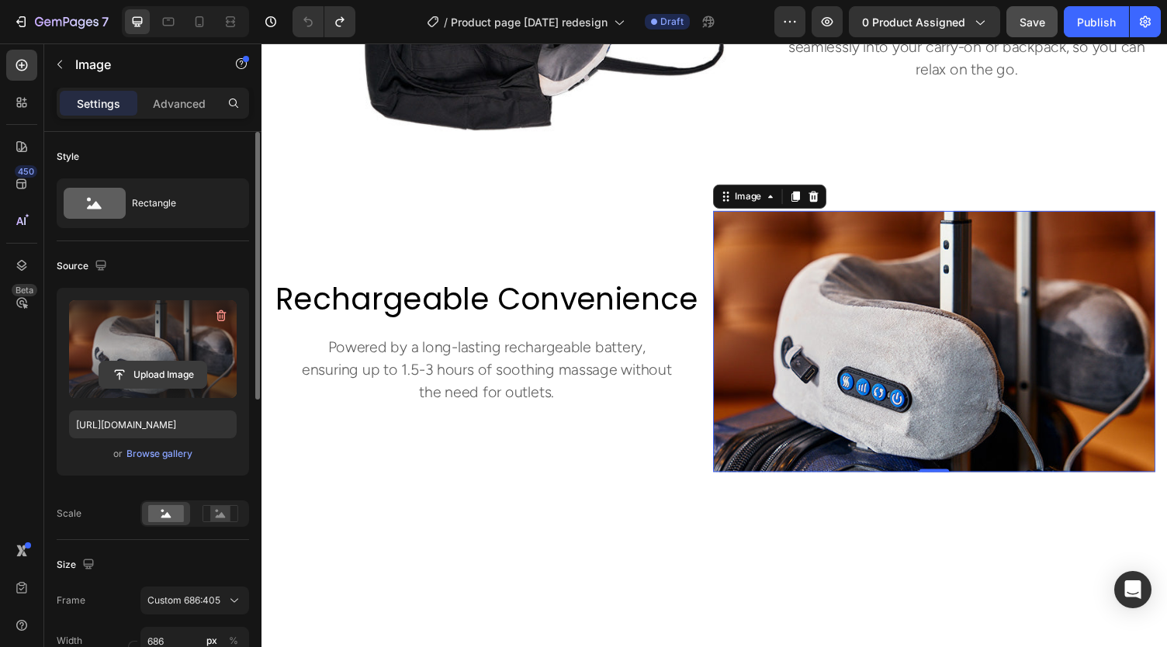
click at [157, 373] on input "file" at bounding box center [152, 375] width 107 height 26
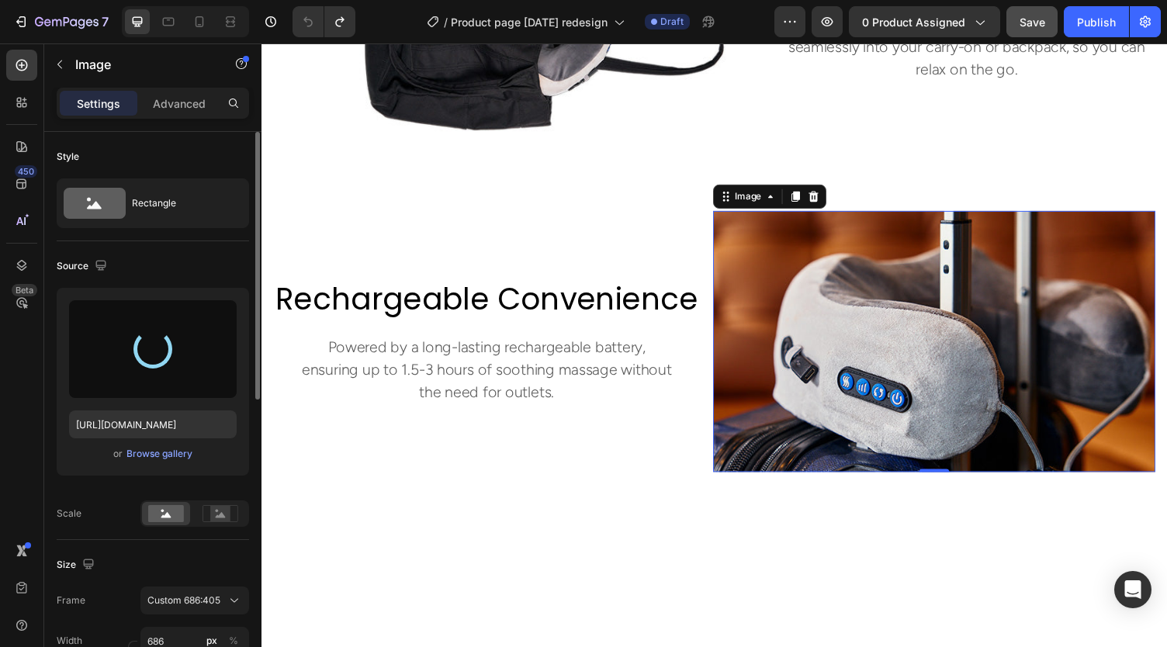
type input "[URL][DOMAIN_NAME]"
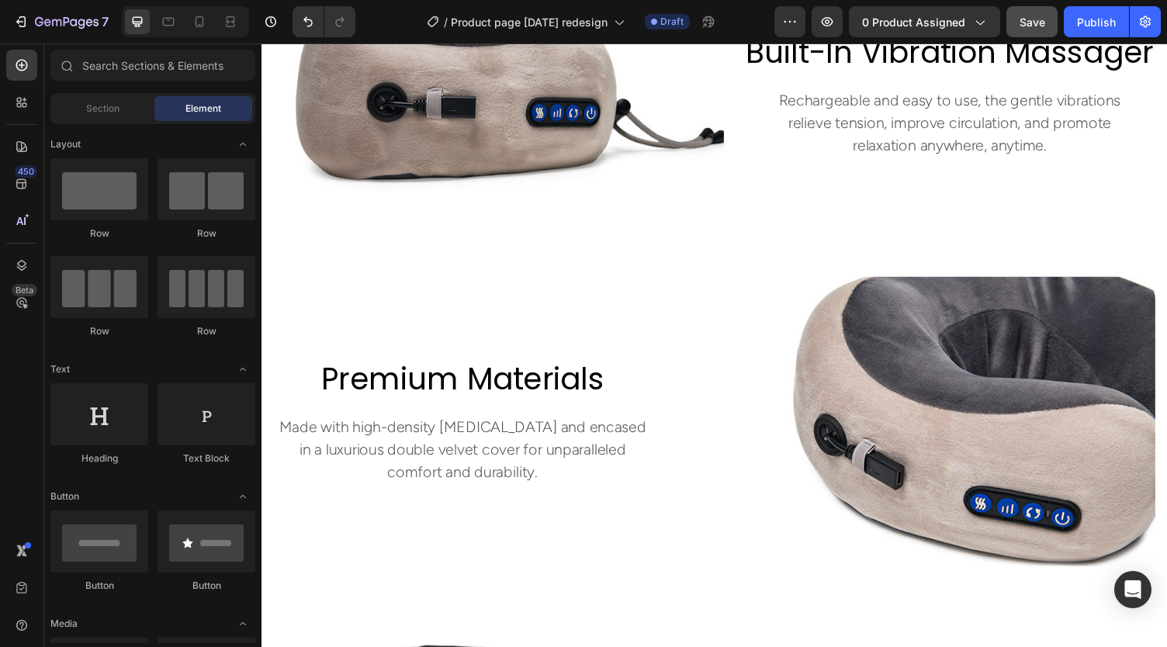
scroll to position [1484, 0]
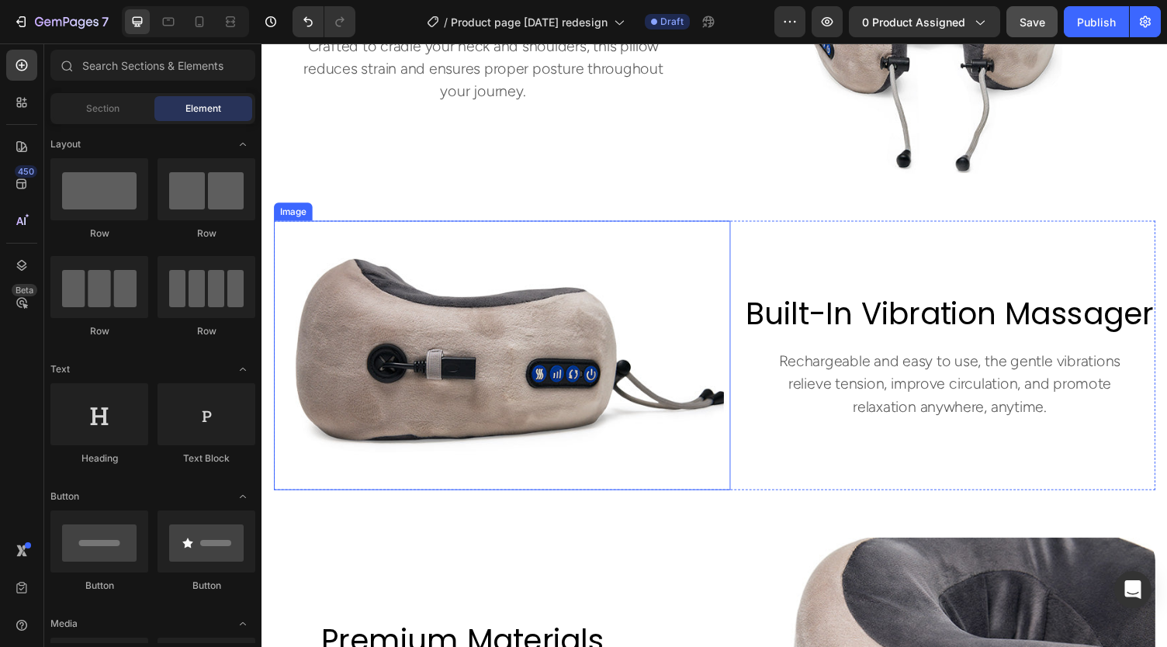
click at [449, 357] on img at bounding box center [508, 364] width 469 height 277
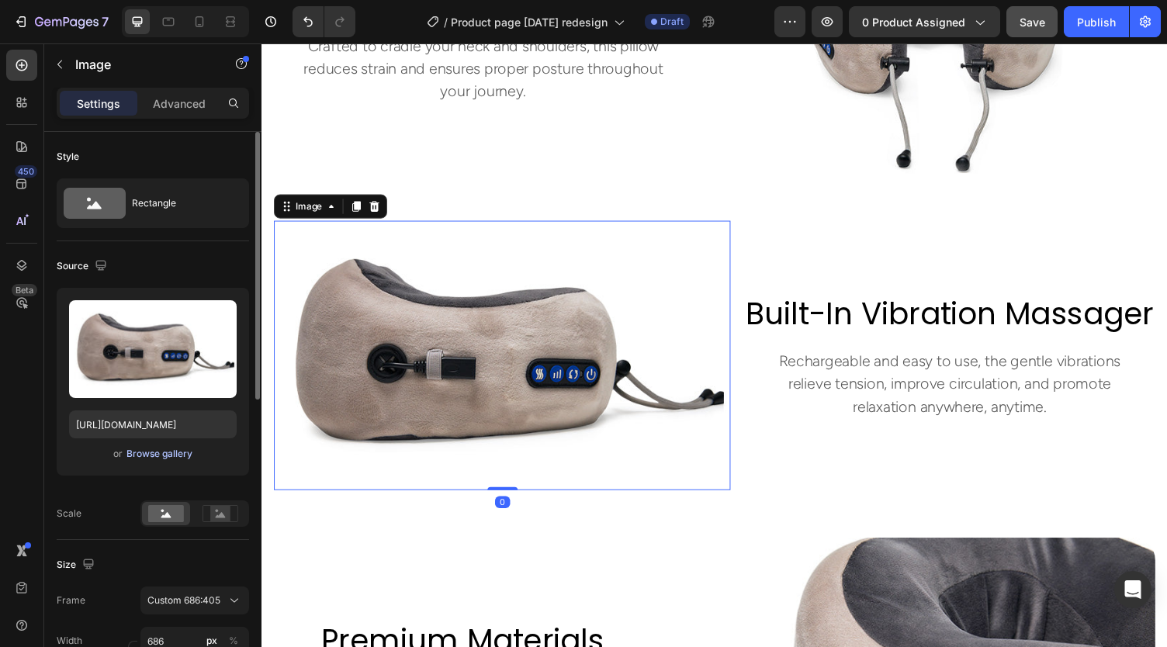
click at [147, 448] on div "Browse gallery" at bounding box center [159, 454] width 66 height 14
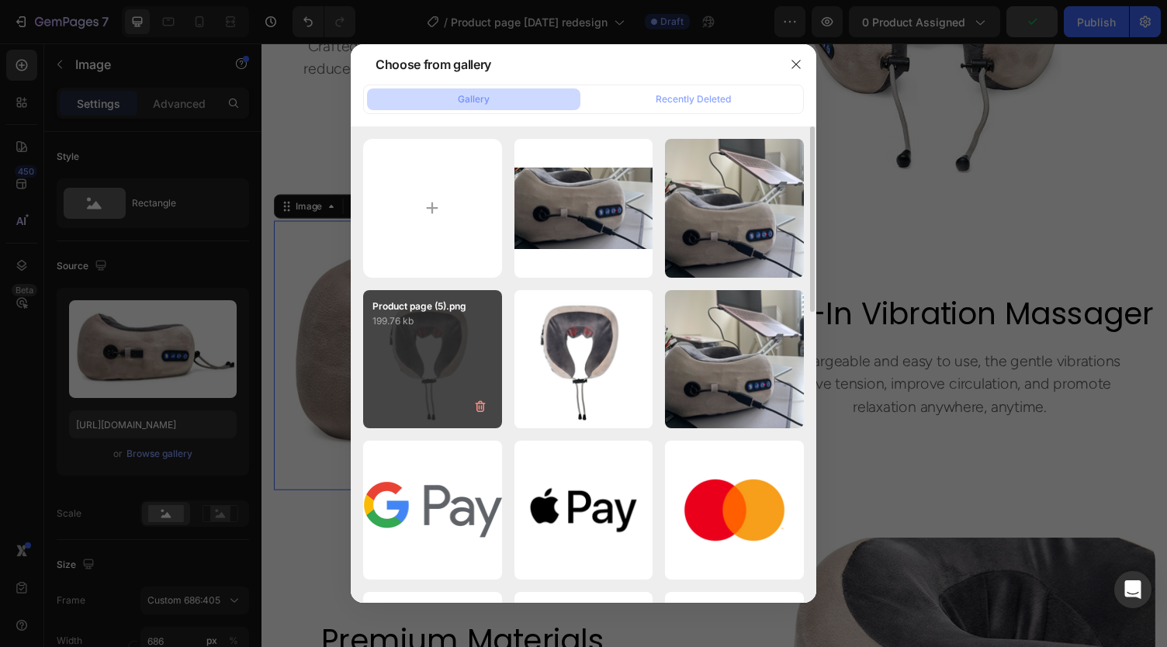
click at [430, 359] on div "Product page (5).png 199.76 kb" at bounding box center [432, 359] width 139 height 139
type input "[URL][DOMAIN_NAME]"
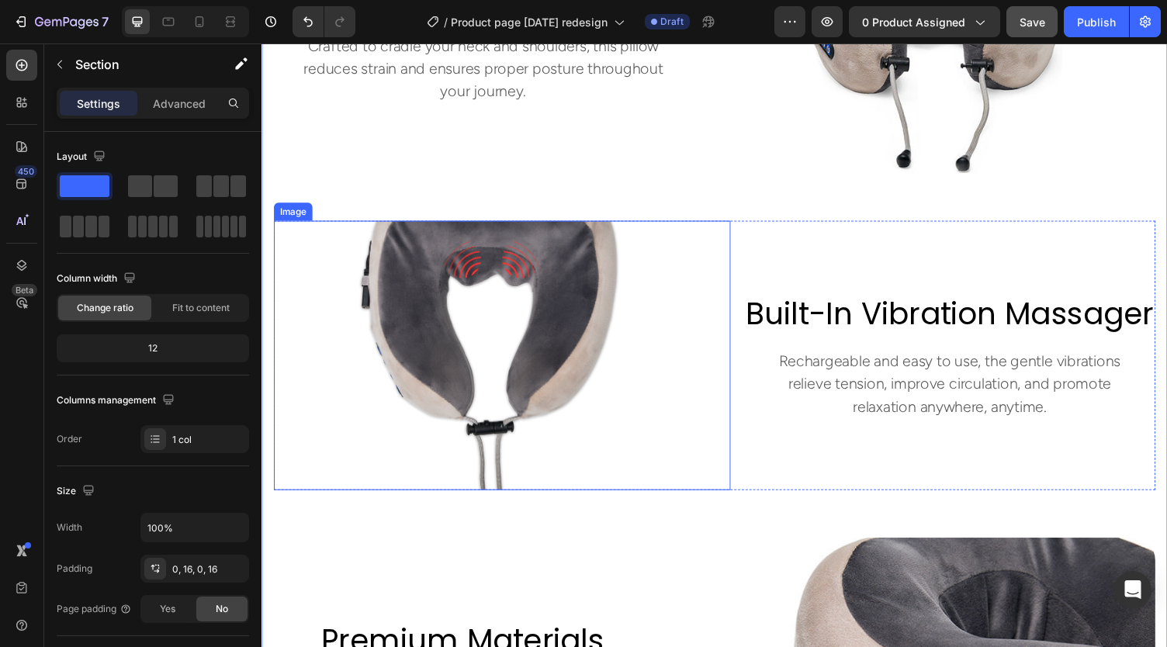
click at [526, 351] on img at bounding box center [508, 364] width 469 height 277
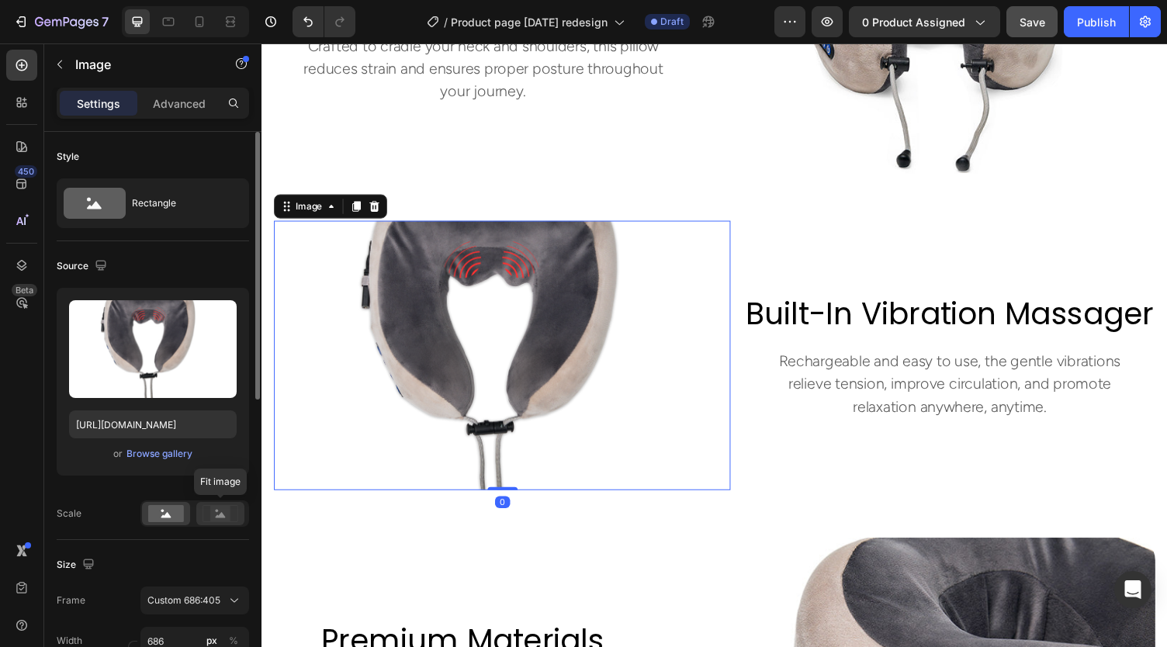
click at [224, 516] on icon at bounding box center [221, 514] width 10 height 5
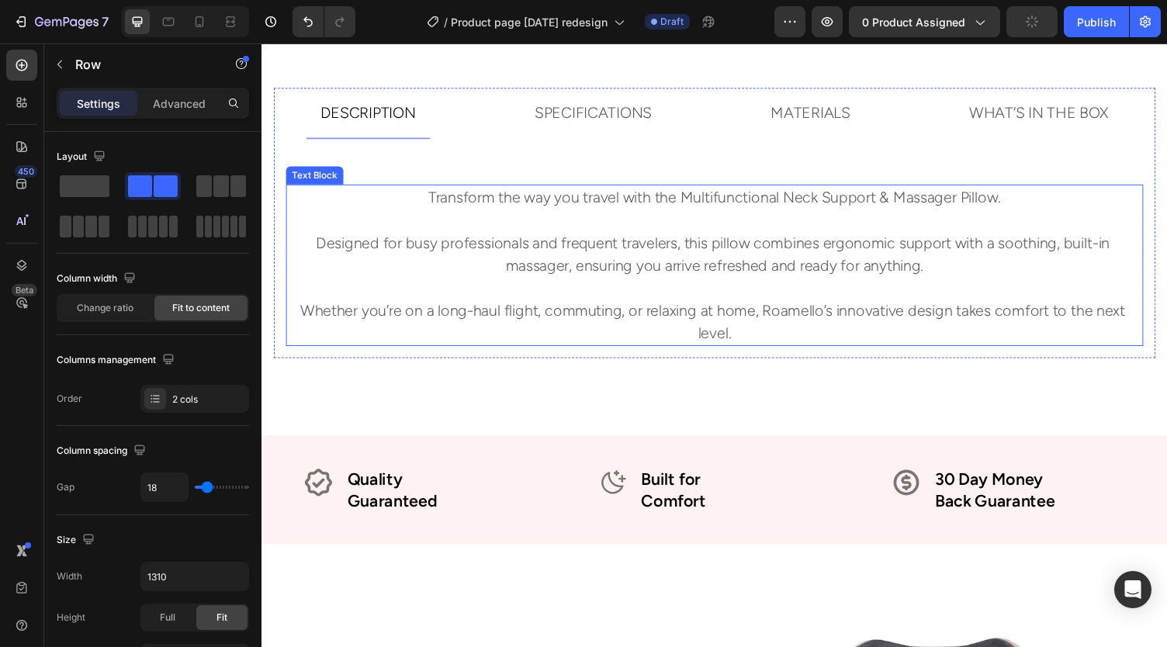
scroll to position [727, 0]
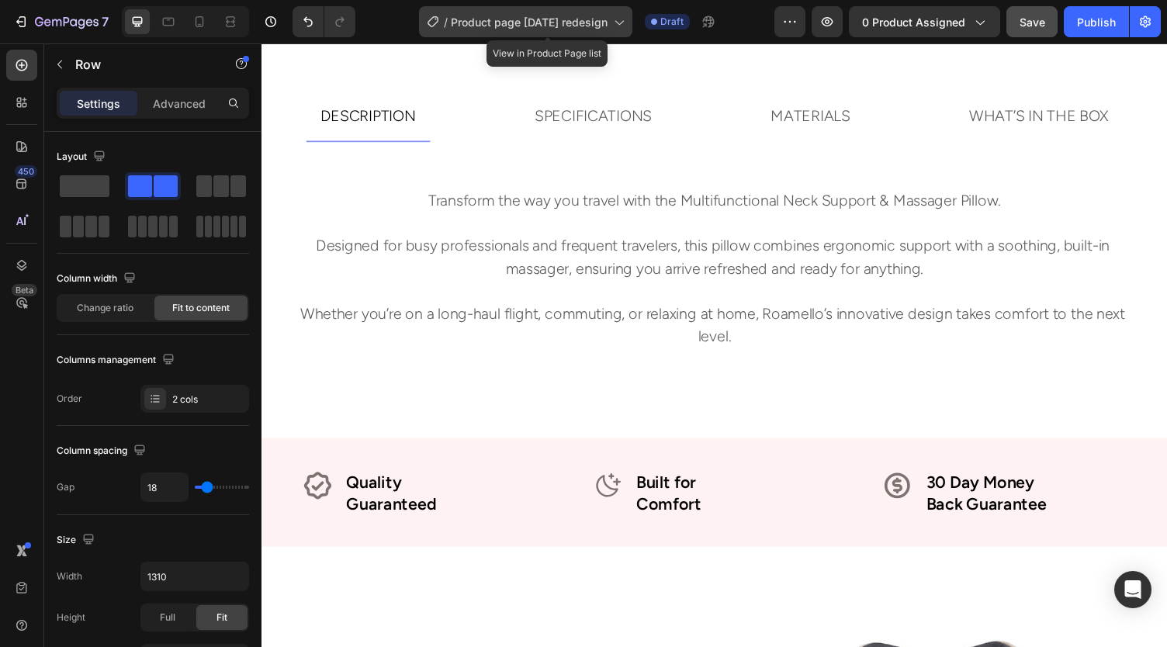
click at [520, 22] on span "Product page [DATE] redesign" at bounding box center [529, 22] width 157 height 16
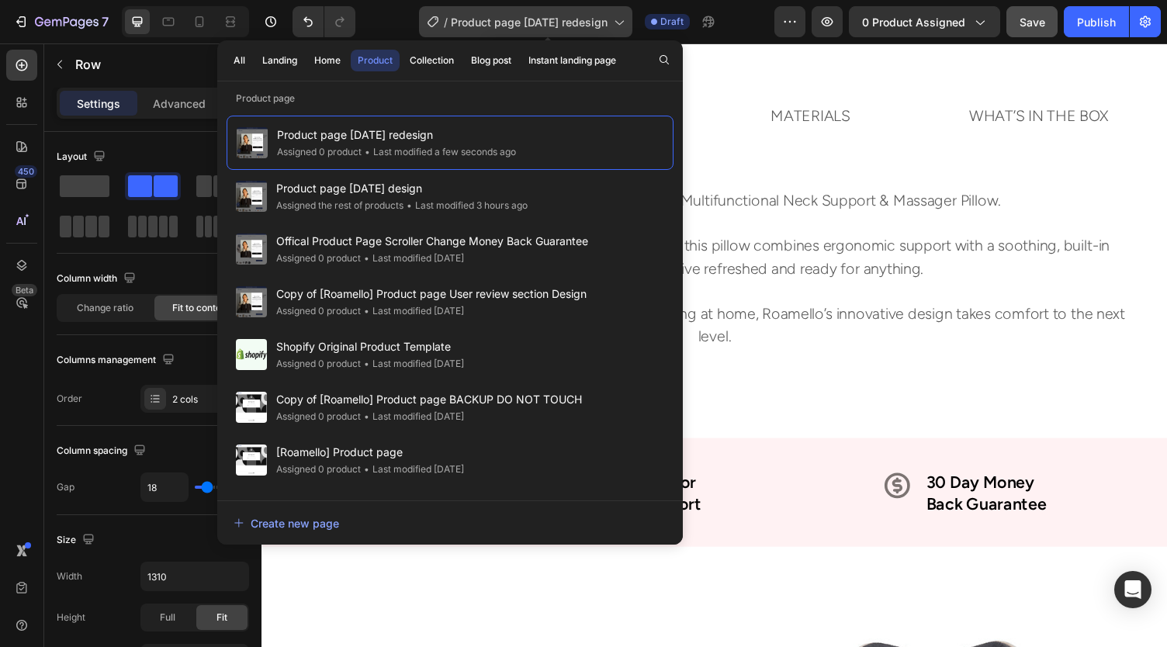
click at [520, 22] on span "Product page [DATE] redesign" at bounding box center [529, 22] width 157 height 16
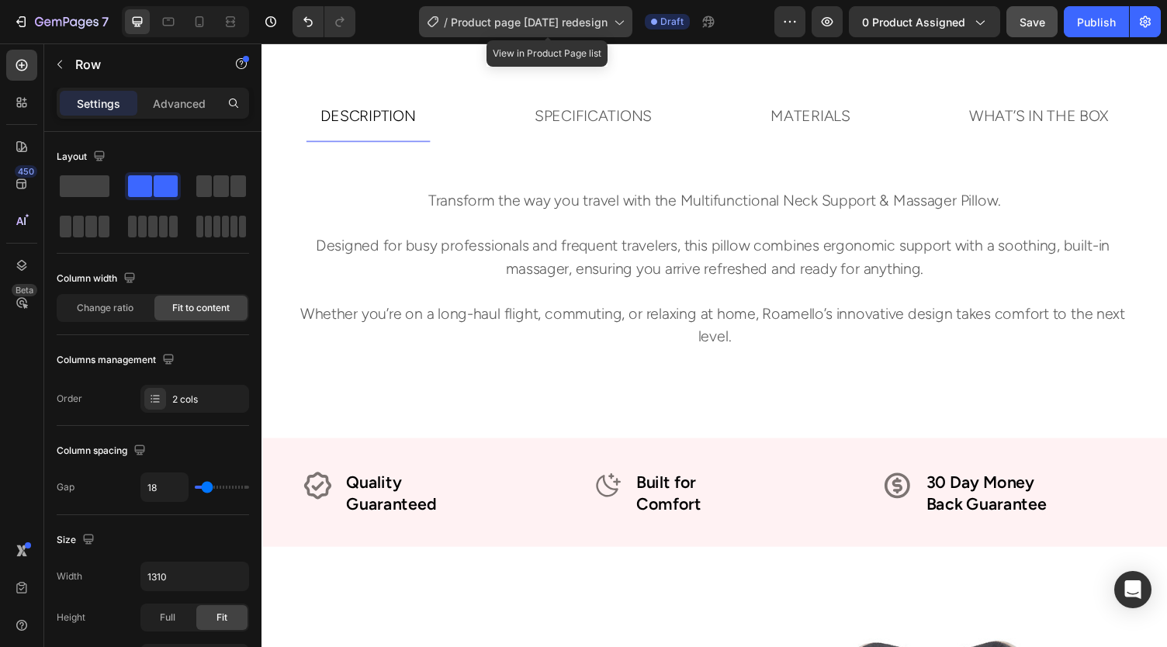
click at [626, 24] on icon at bounding box center [619, 22] width 16 height 16
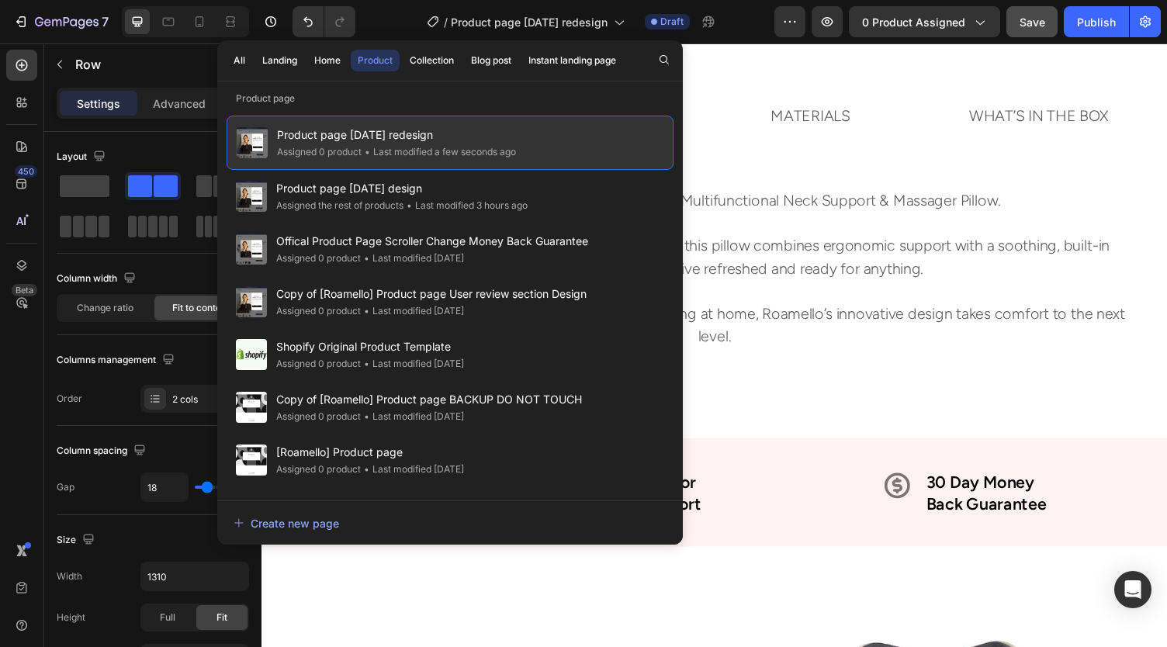
drag, startPoint x: 529, startPoint y: 133, endPoint x: 256, endPoint y: 126, distance: 273.2
click at [256, 126] on div "Product page [DATE] redesign Assigned 0 product • Last modified a few seconds a…" at bounding box center [450, 143] width 447 height 54
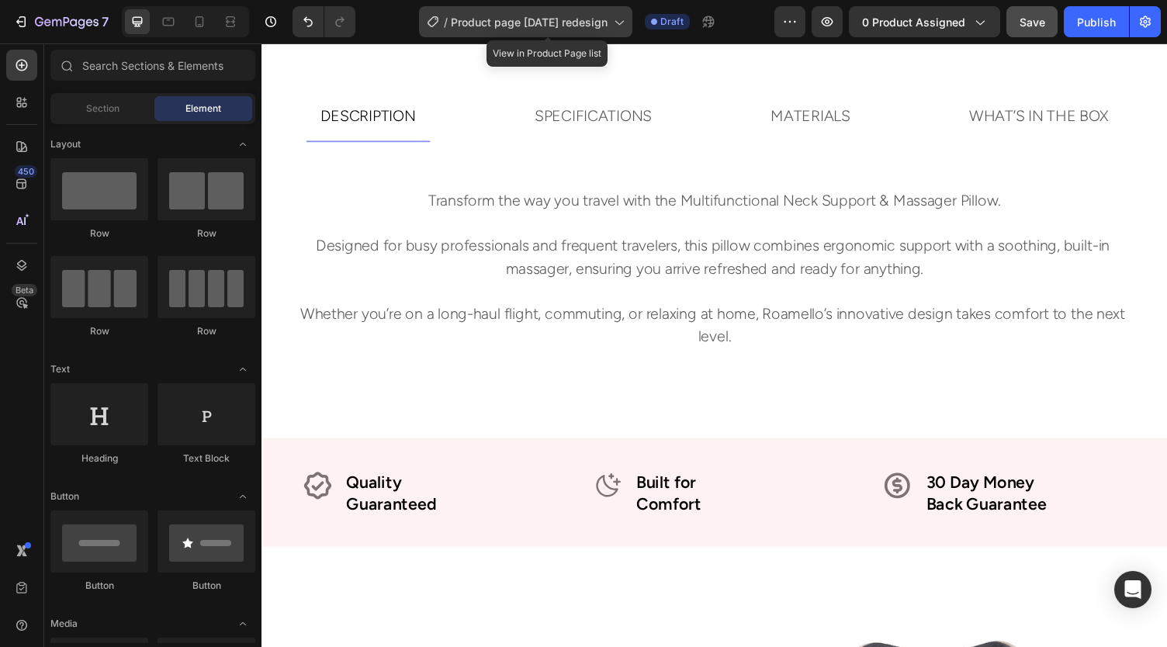
click at [576, 24] on span "Product page [DATE] redesign" at bounding box center [529, 22] width 157 height 16
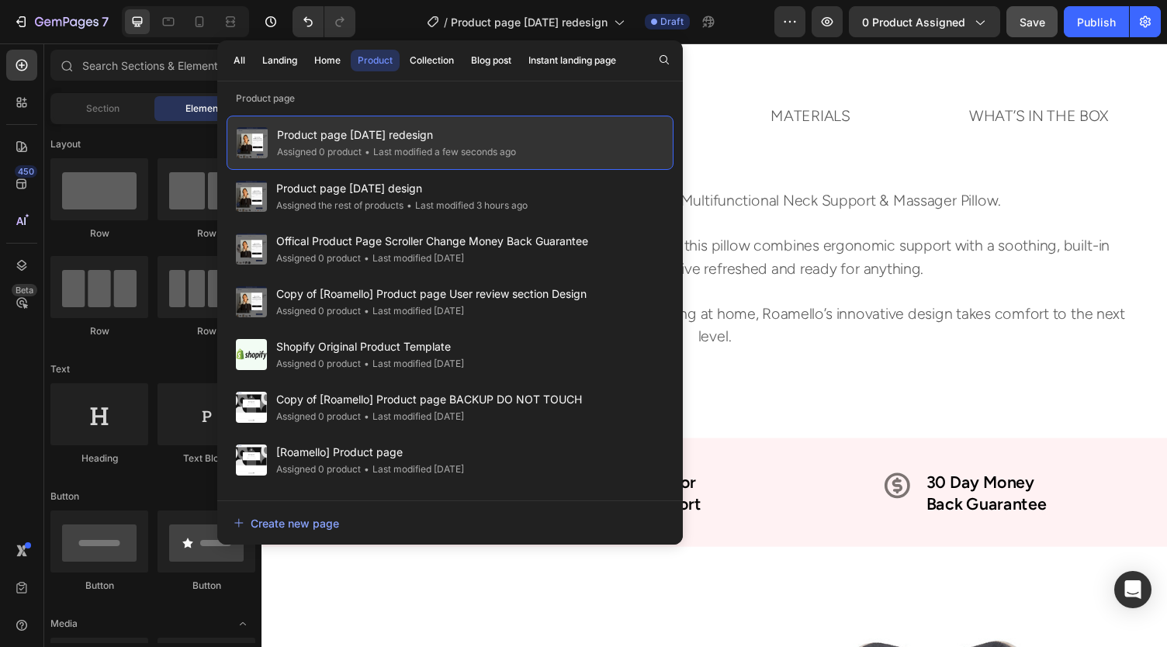
click at [483, 126] on span "Product page [DATE] redesign" at bounding box center [396, 135] width 239 height 19
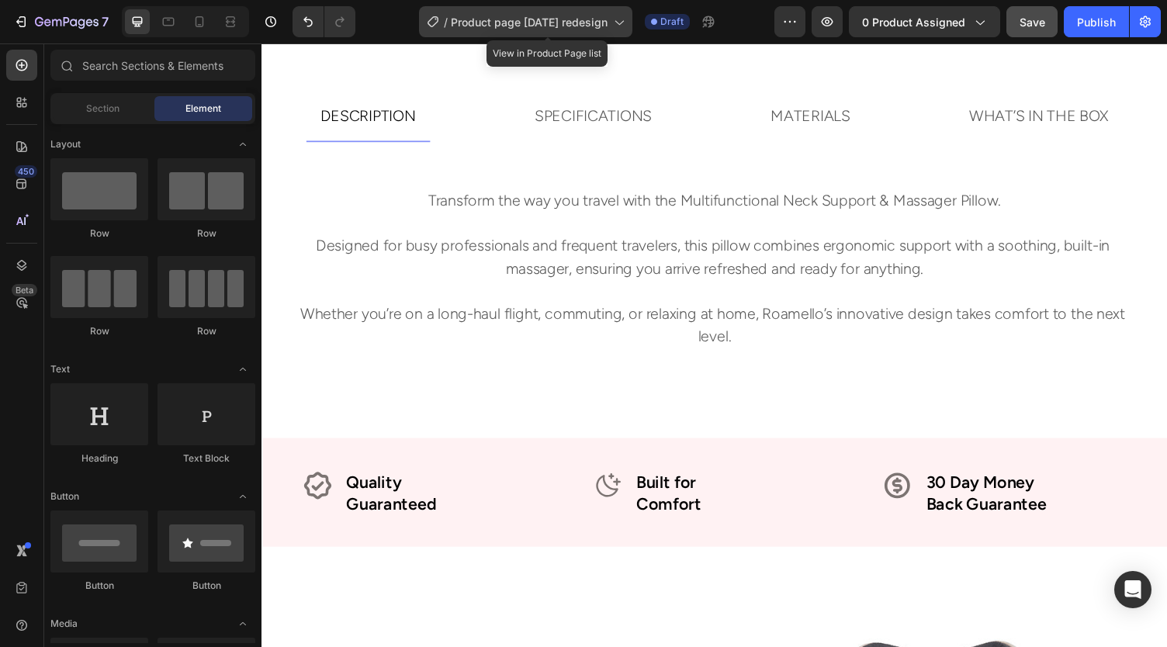
click at [585, 21] on span "Product page [DATE] redesign" at bounding box center [529, 22] width 157 height 16
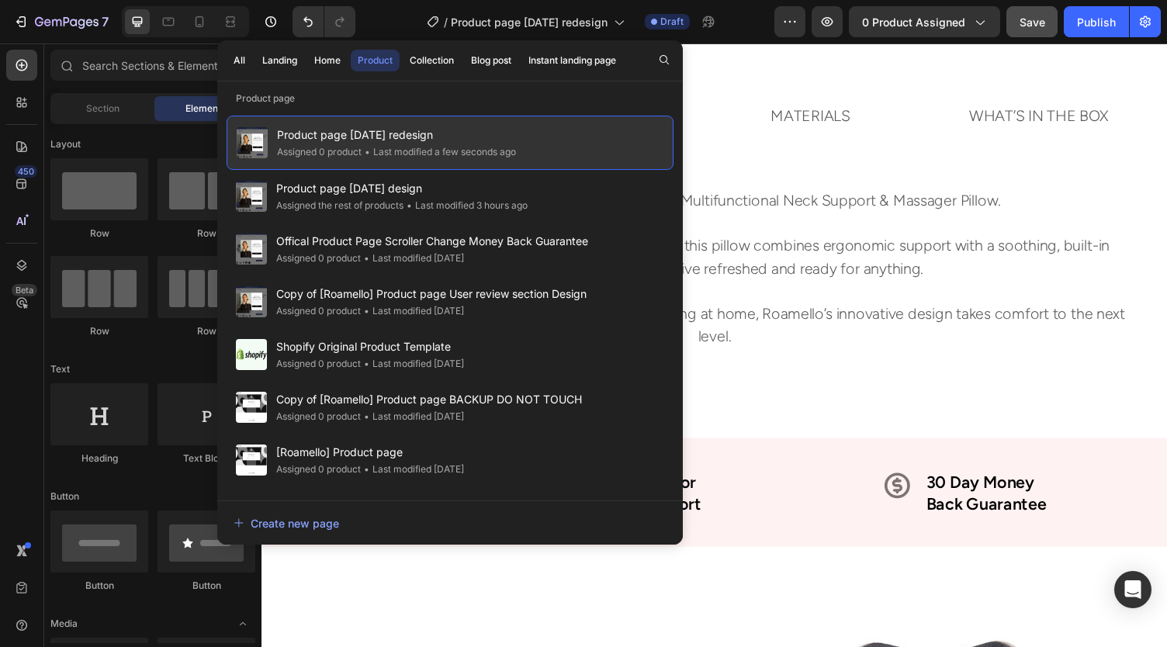
drag, startPoint x: 498, startPoint y: 132, endPoint x: 279, endPoint y: 136, distance: 219.6
click at [279, 136] on span "Product page [DATE] redesign" at bounding box center [396, 135] width 239 height 19
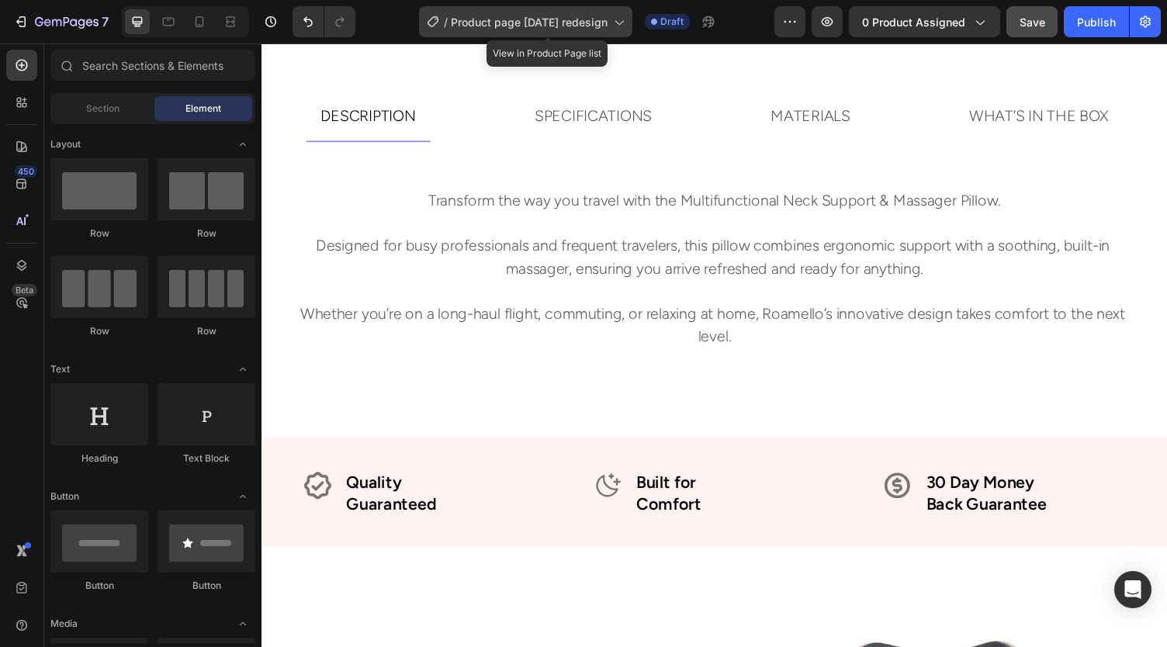
click at [523, 18] on span "Product page [DATE] redesign" at bounding box center [529, 22] width 157 height 16
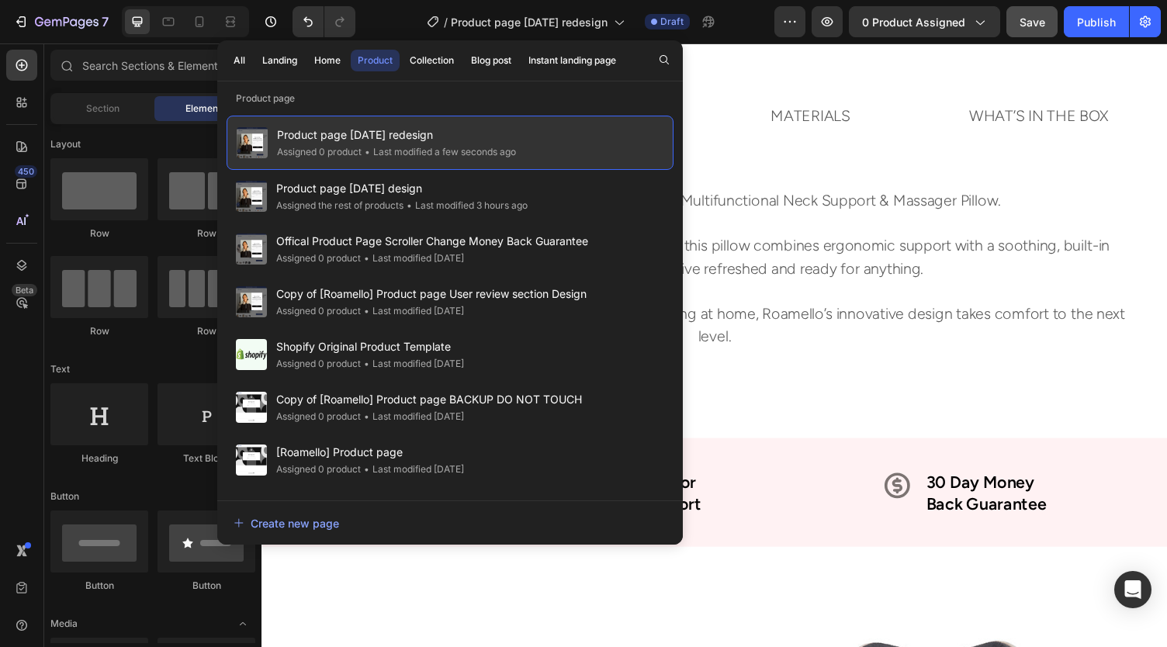
copy span "Product page [DATE] redesign"
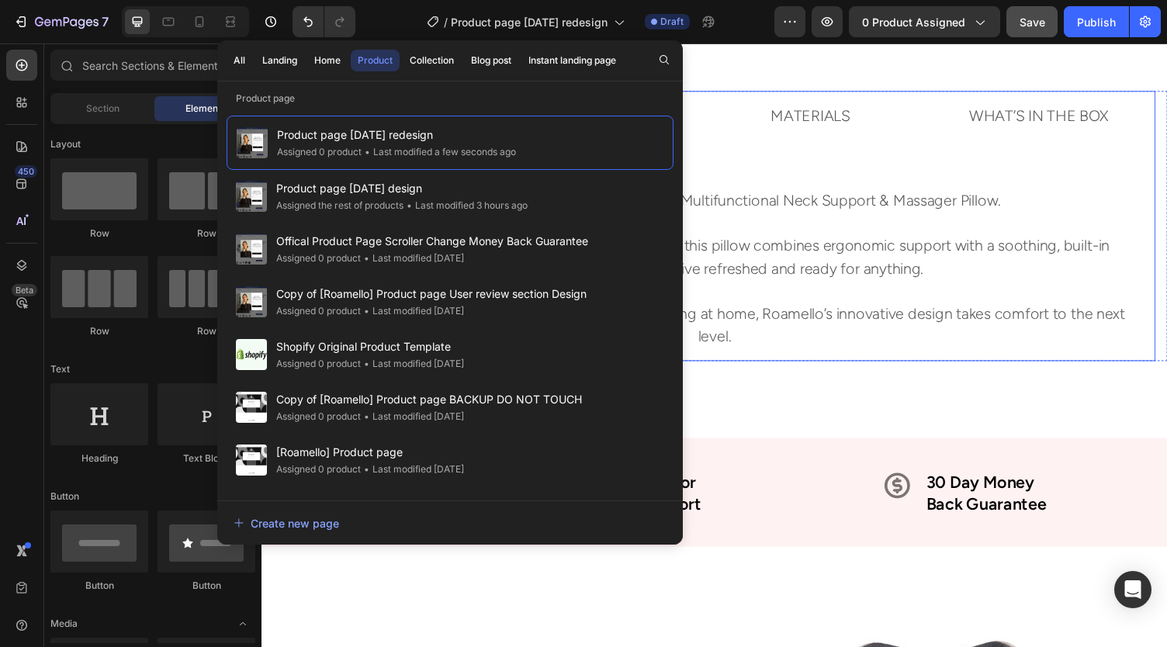
click at [795, 359] on div "Transform the way you travel with the Multifunctional Neck Support & Massager P…" at bounding box center [726, 292] width 881 height 200
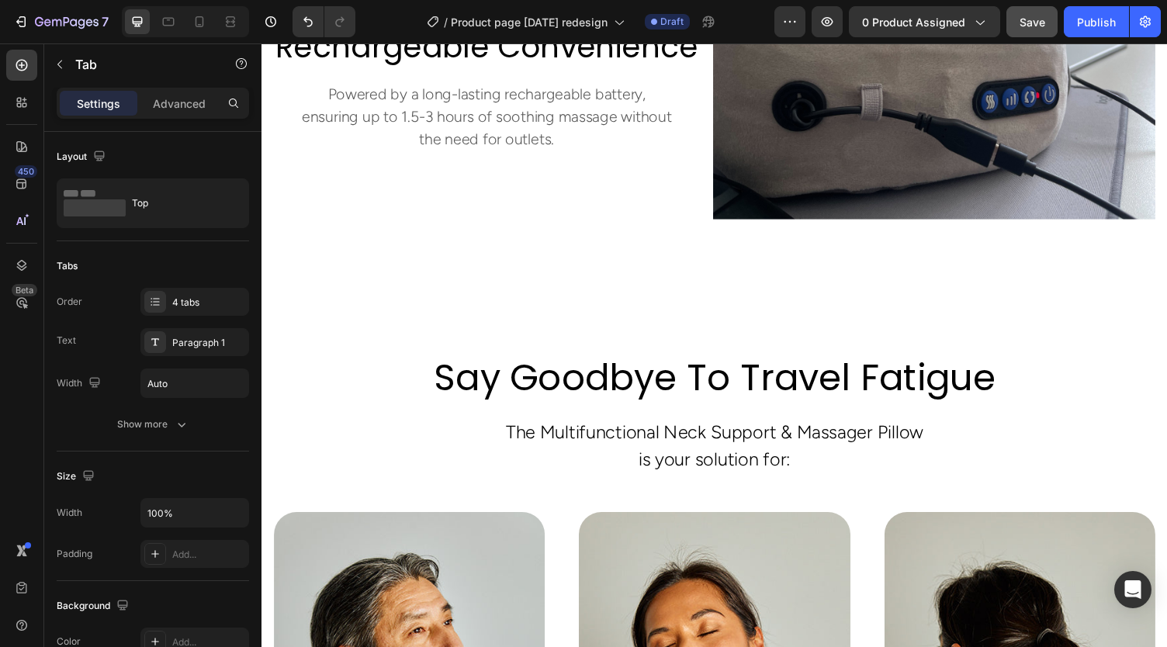
scroll to position [2610, 0]
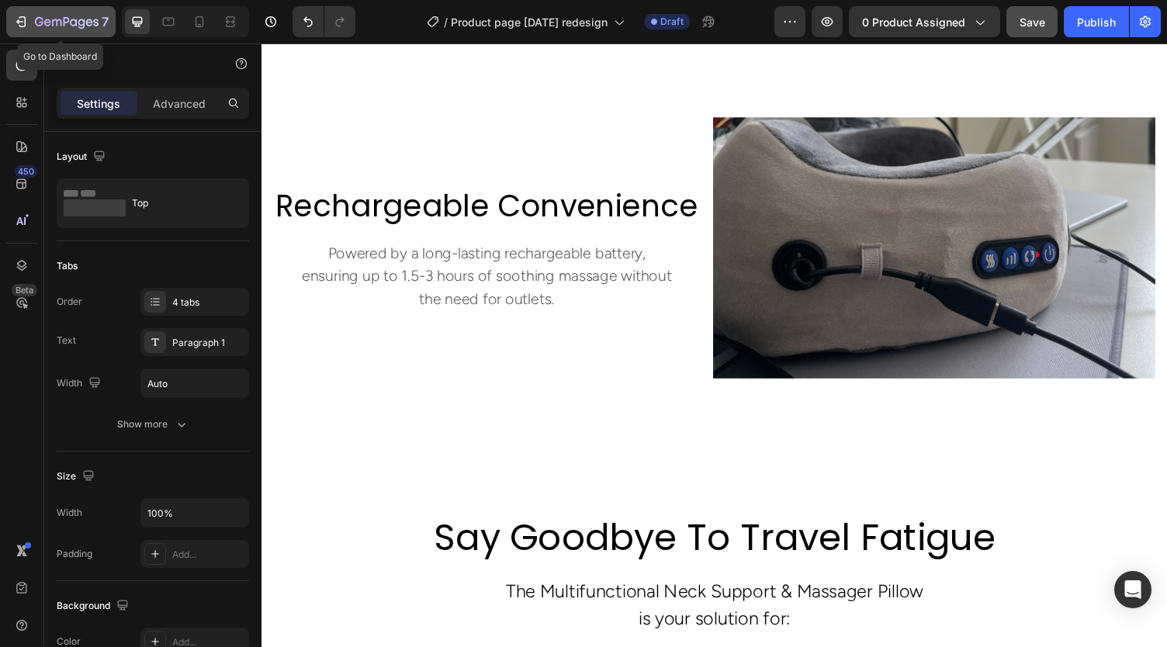
click at [34, 20] on div "7" at bounding box center [60, 21] width 95 height 19
